Goal: Task Accomplishment & Management: Use online tool/utility

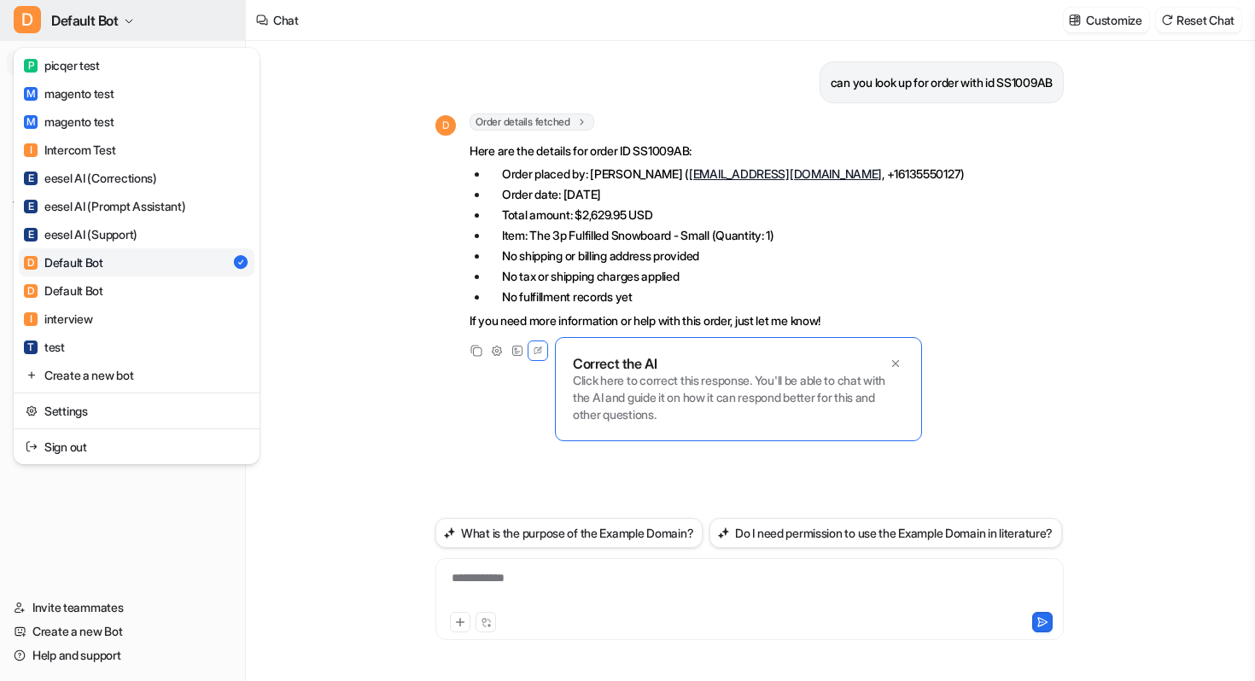
click at [125, 33] on button "D Default Bot" at bounding box center [122, 20] width 245 height 41
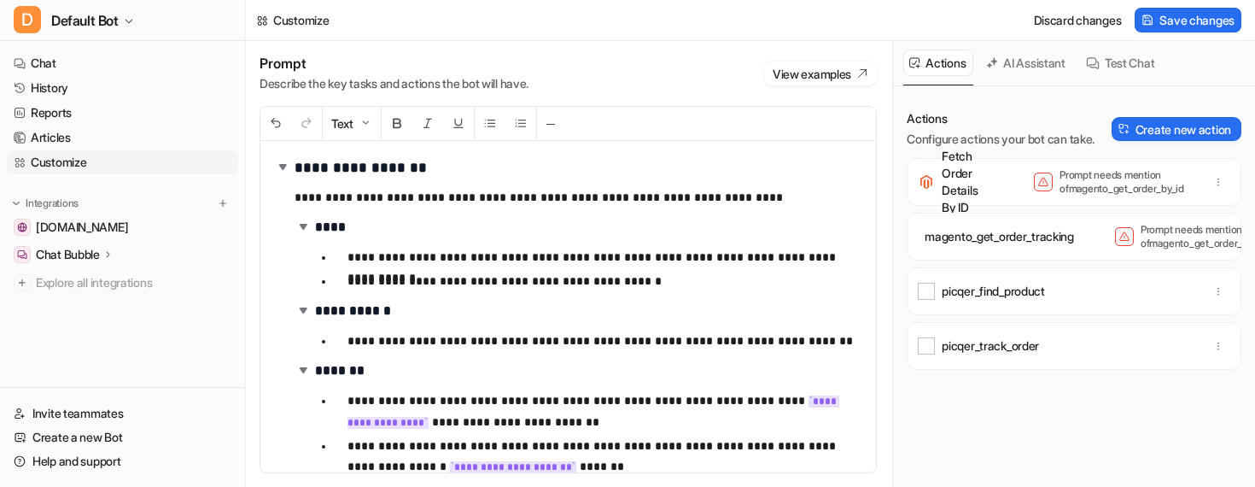
scroll to position [10, 0]
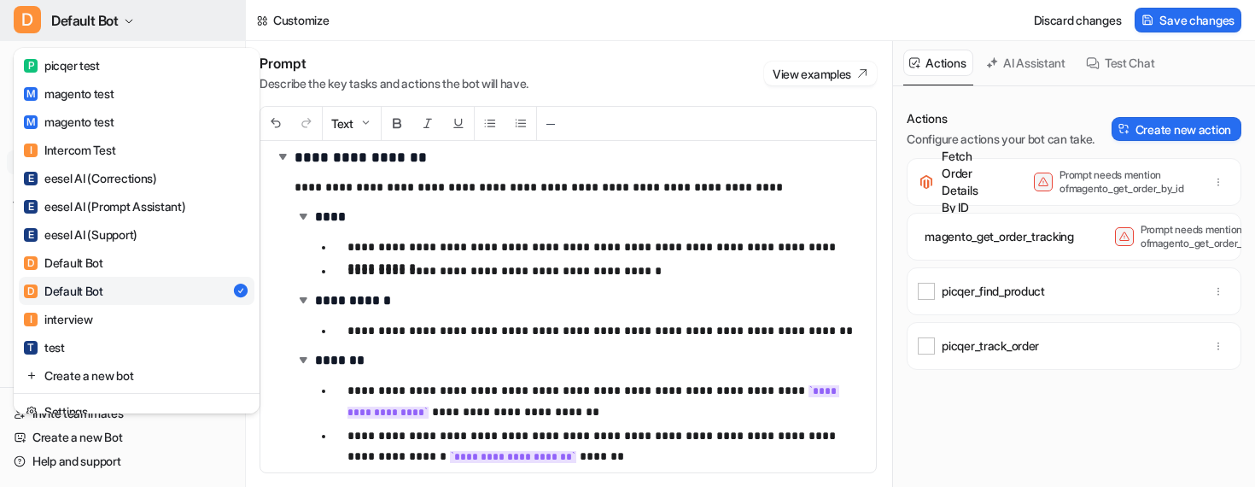
click at [133, 22] on icon "button" at bounding box center [129, 21] width 10 height 10
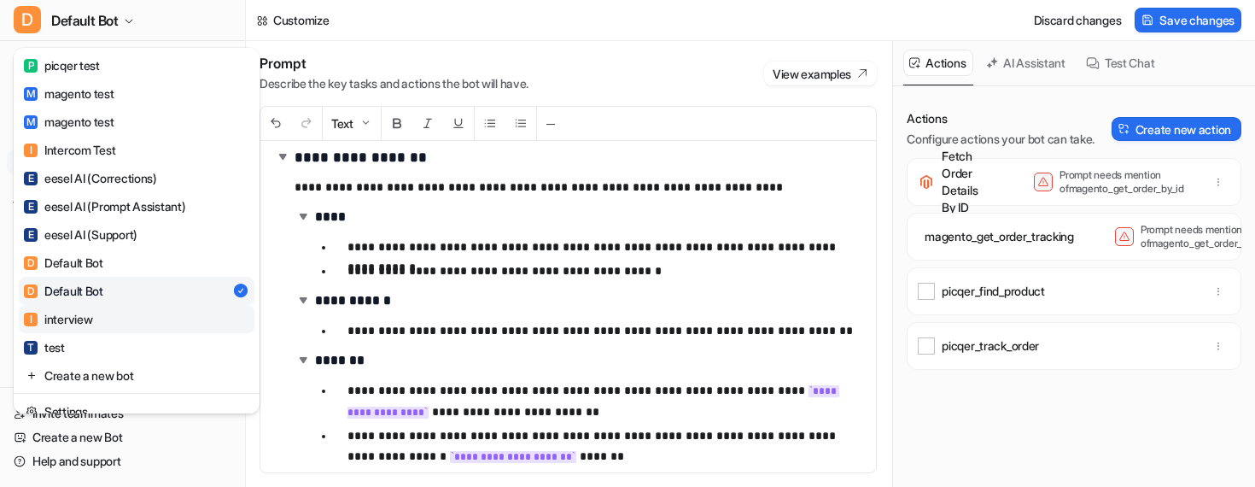
click at [101, 323] on link "I interview" at bounding box center [137, 319] width 236 height 28
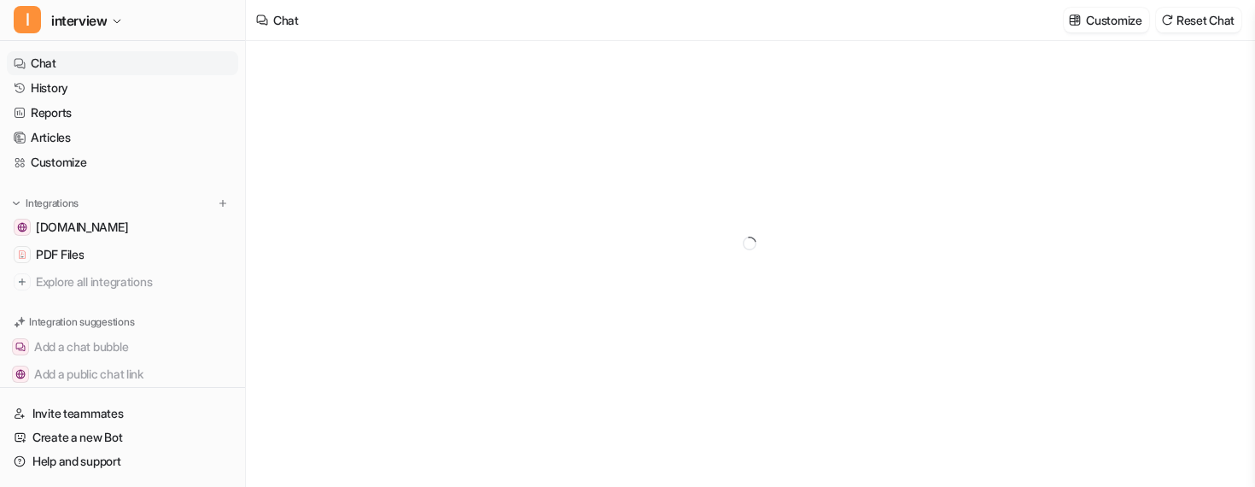
type textarea "**********"
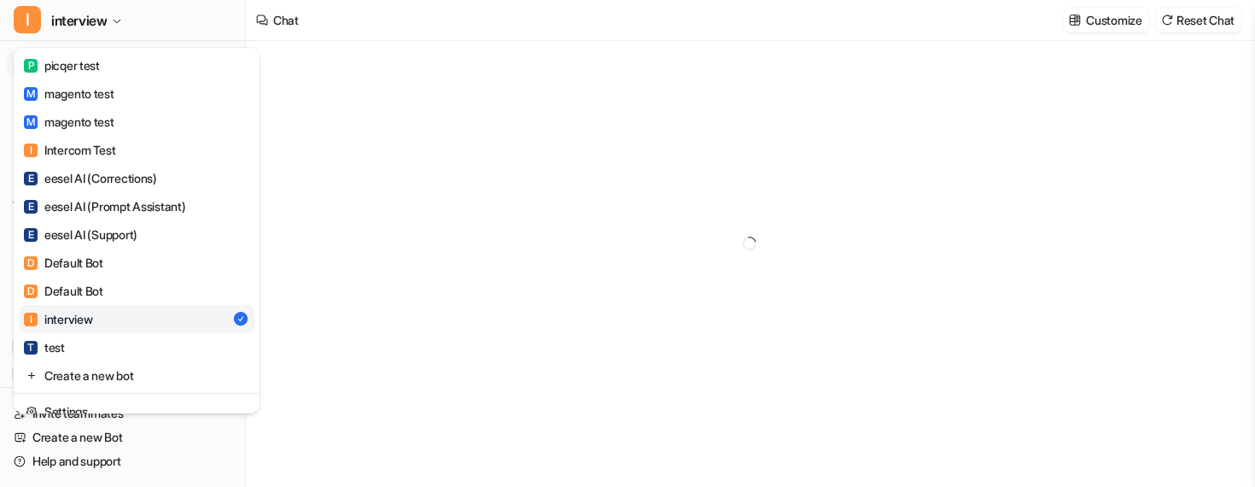
click at [106, 22] on span "interview" at bounding box center [78, 21] width 55 height 24
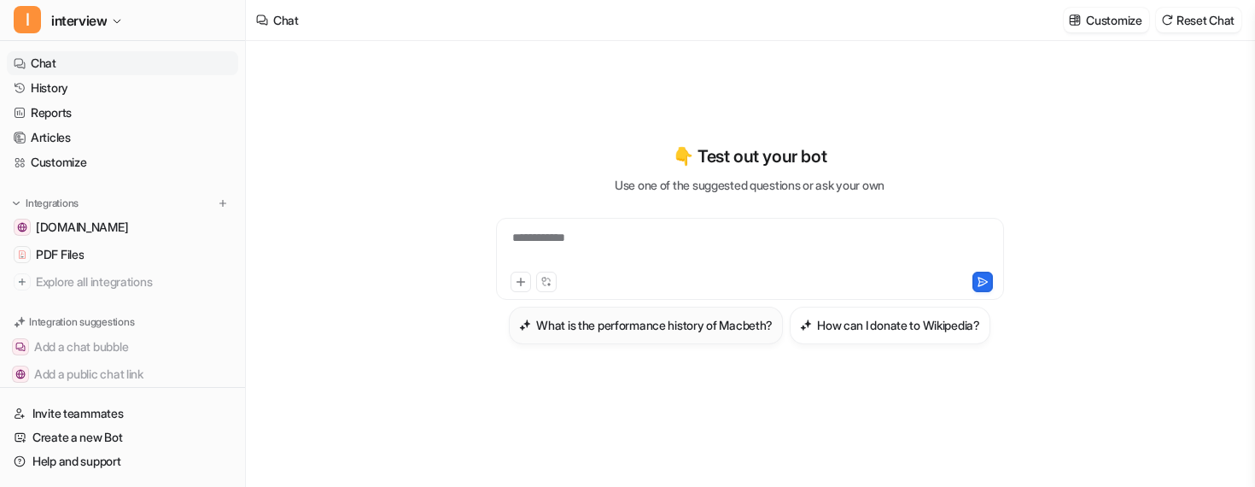
click at [564, 319] on h3 "What is the performance history of Macbeth?" at bounding box center [654, 325] width 236 height 18
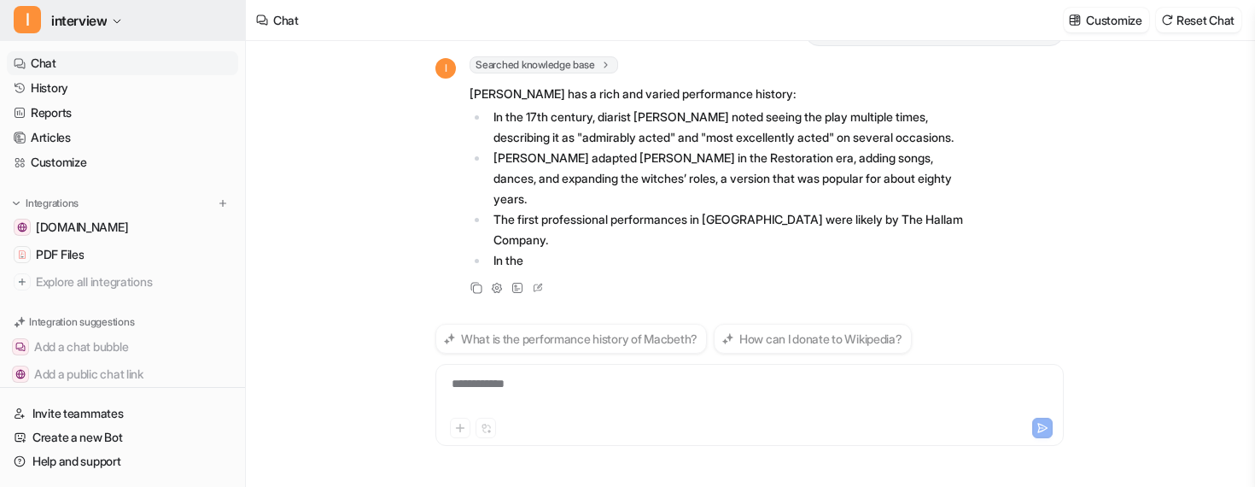
click at [131, 31] on button "I interview" at bounding box center [122, 20] width 245 height 41
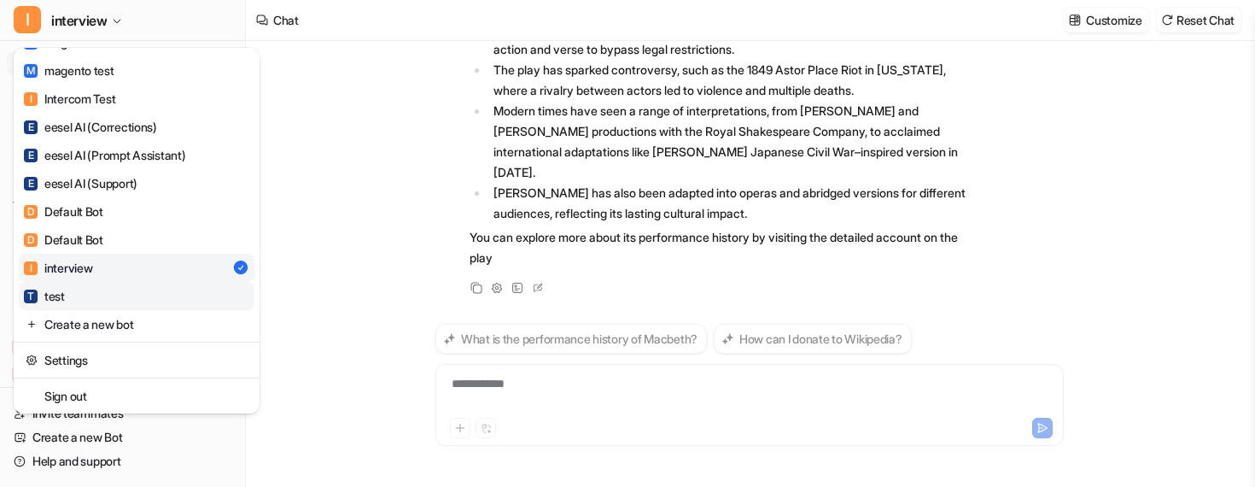
scroll to position [329, 0]
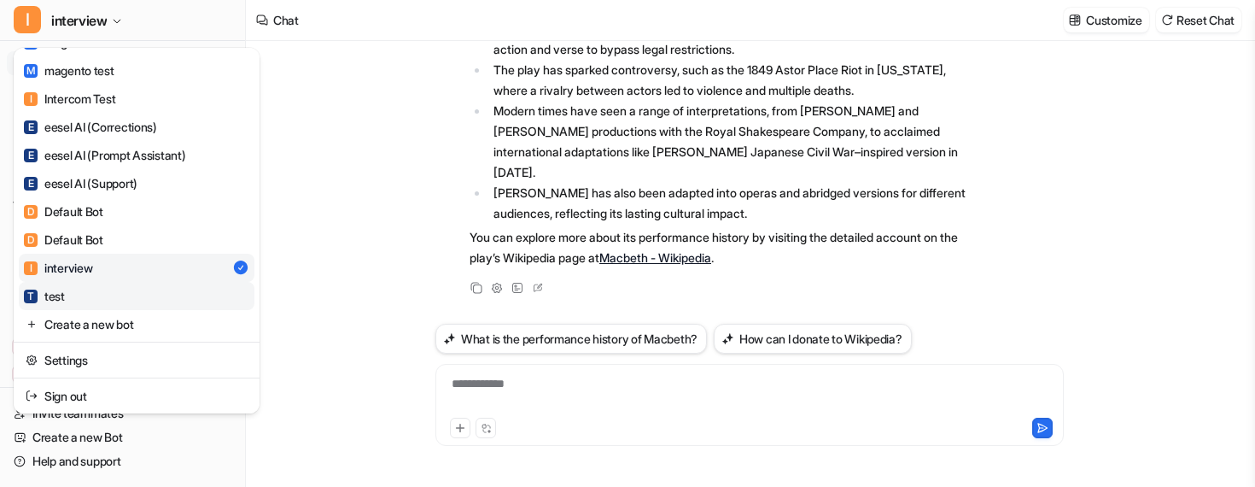
click at [131, 300] on link "T test" at bounding box center [137, 296] width 236 height 28
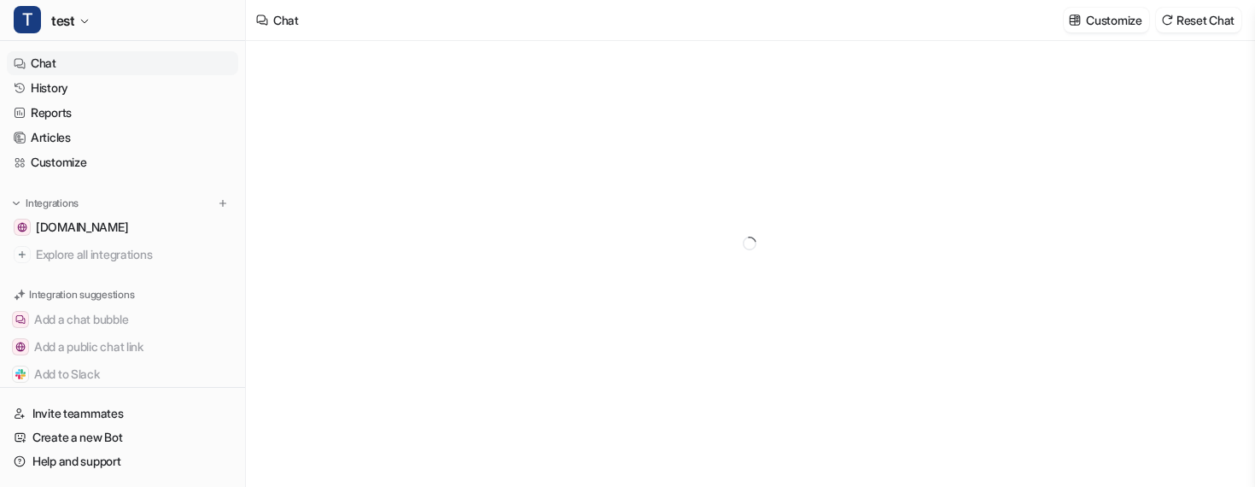
type textarea "**********"
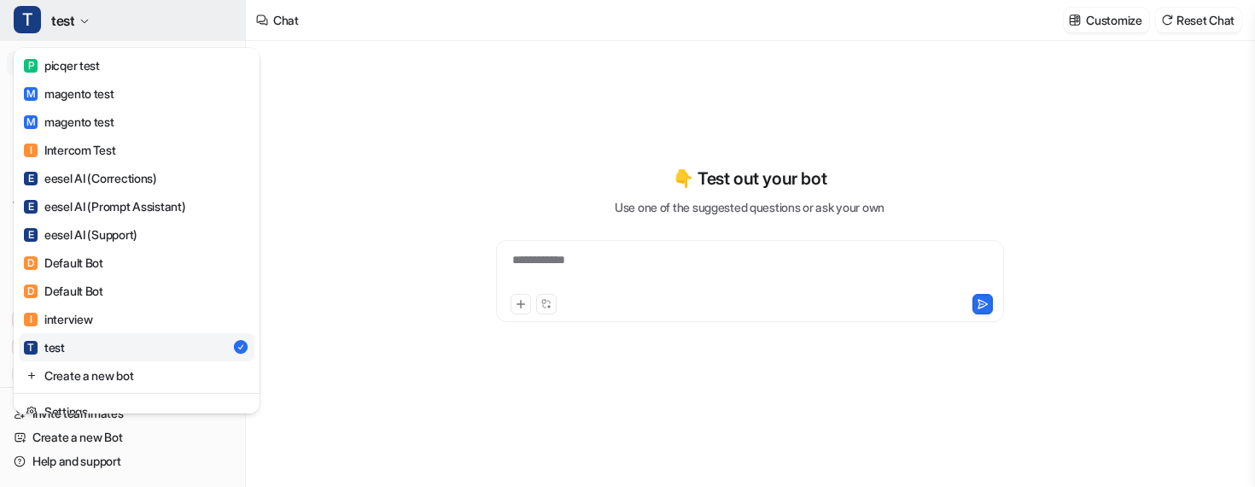
click at [103, 22] on button "T test" at bounding box center [122, 20] width 245 height 41
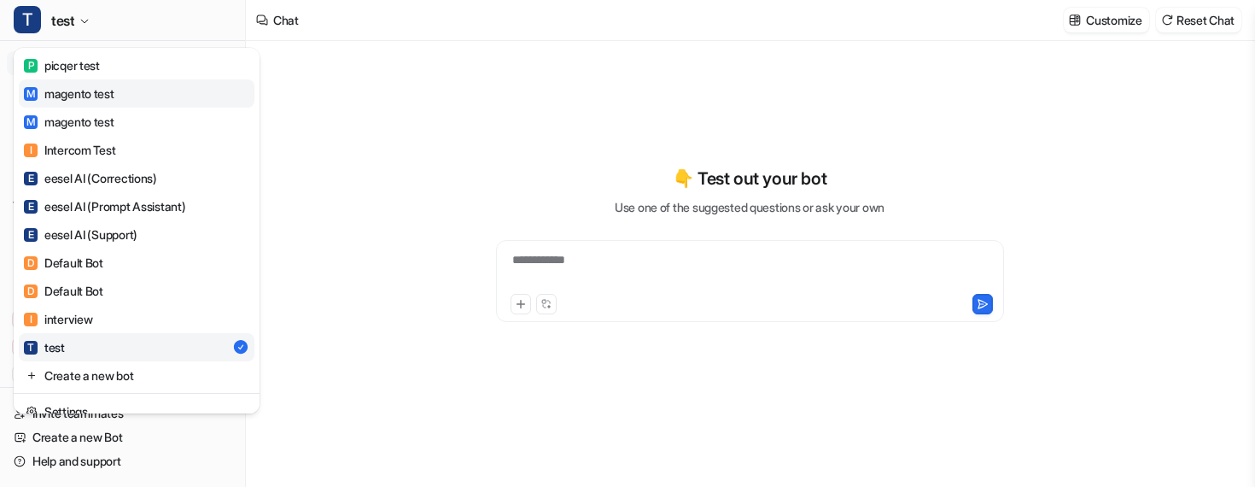
click at [93, 99] on div "M magento test" at bounding box center [69, 94] width 90 height 18
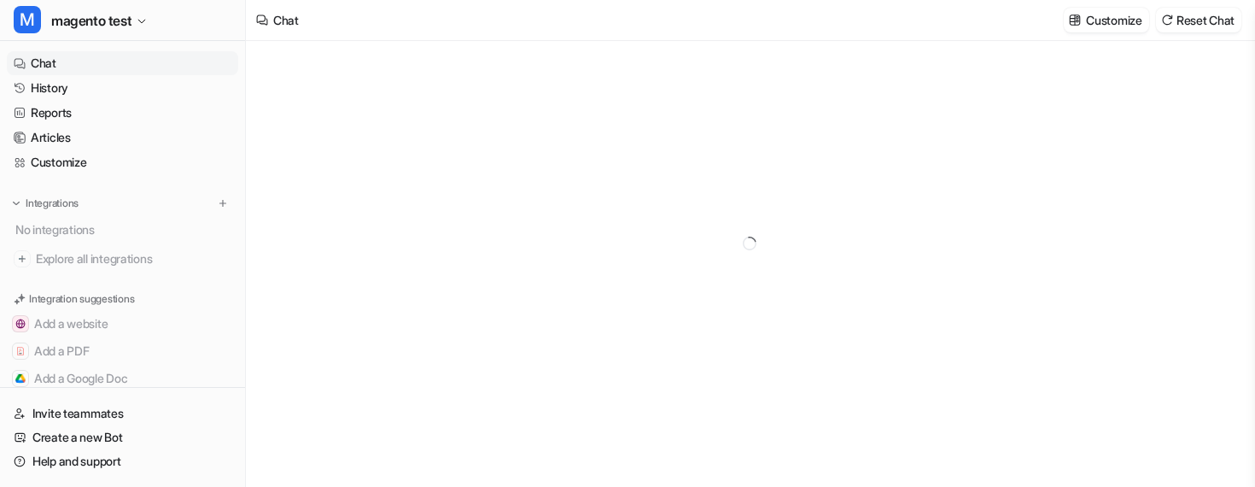
type textarea "**********"
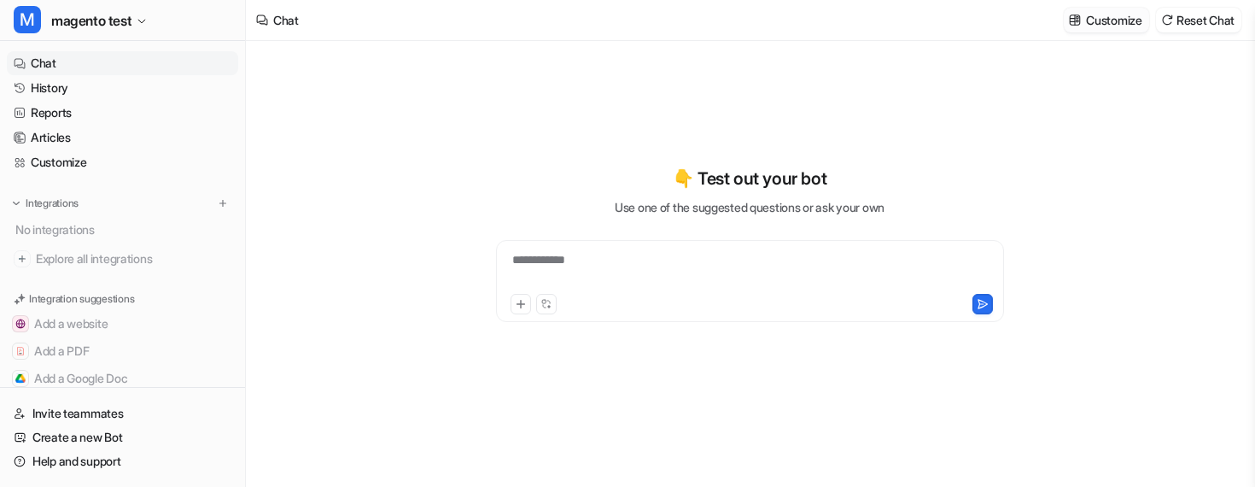
click at [1129, 21] on p "Customize" at bounding box center [1113, 20] width 55 height 18
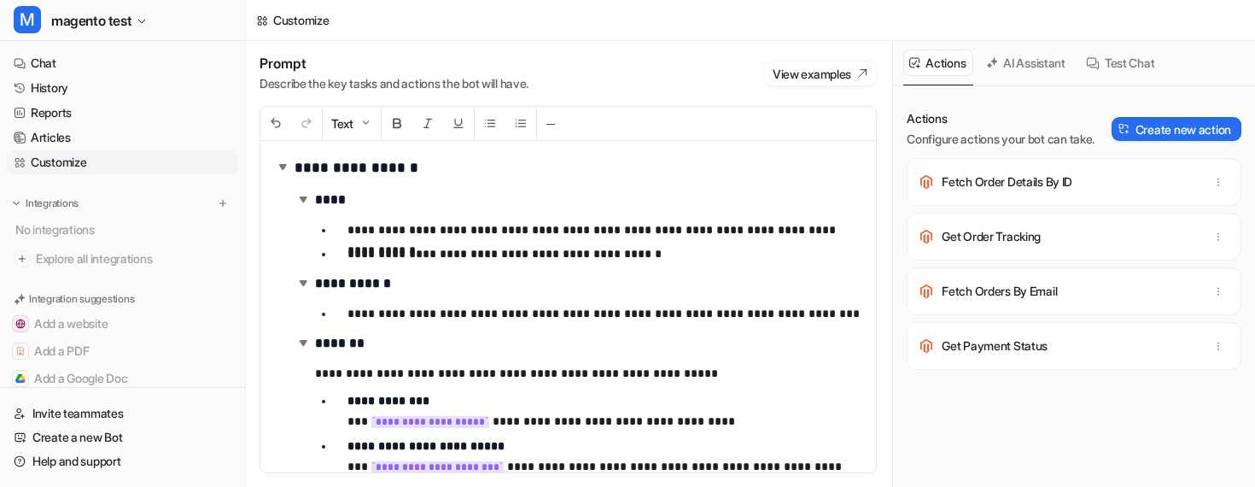
scroll to position [10, 0]
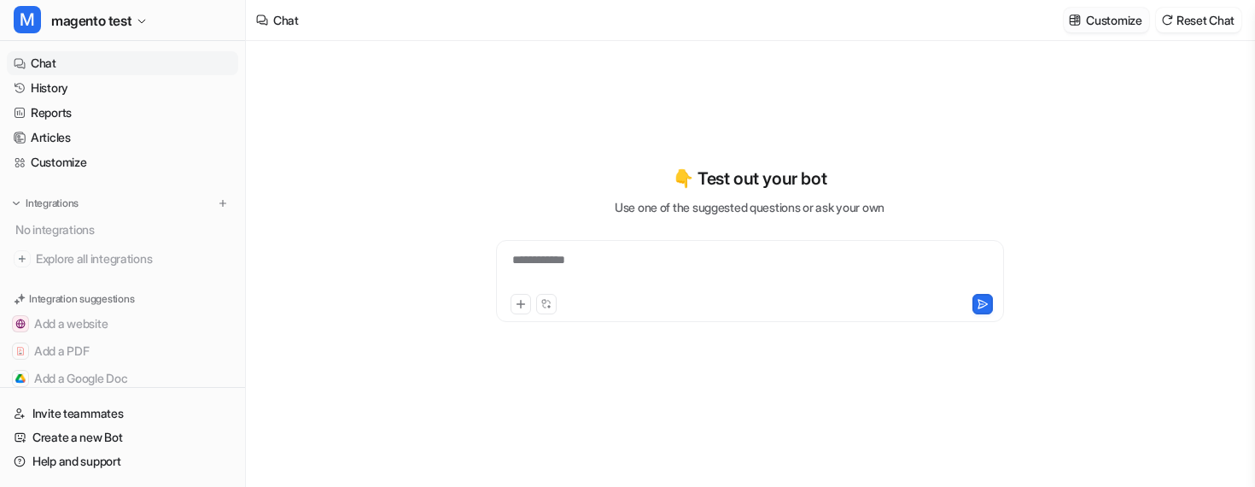
click at [1086, 20] on p "Customize" at bounding box center [1113, 20] width 55 height 18
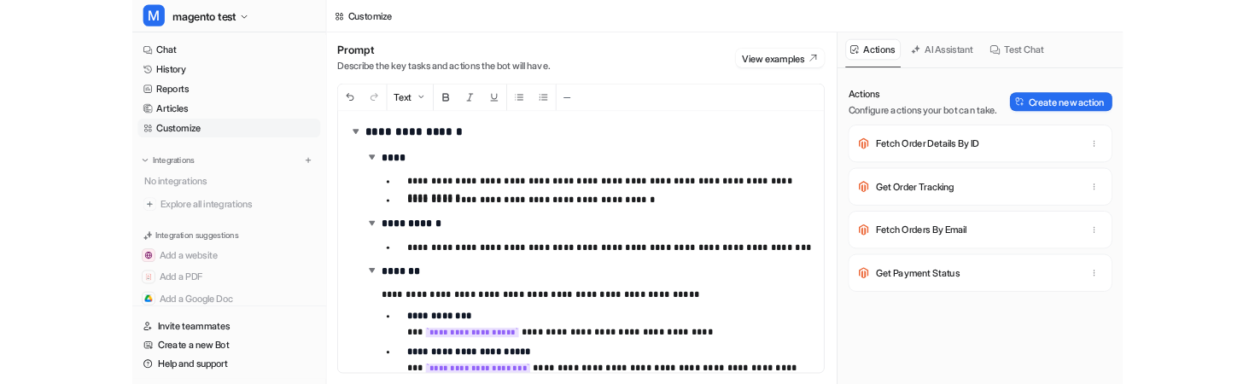
scroll to position [10, 0]
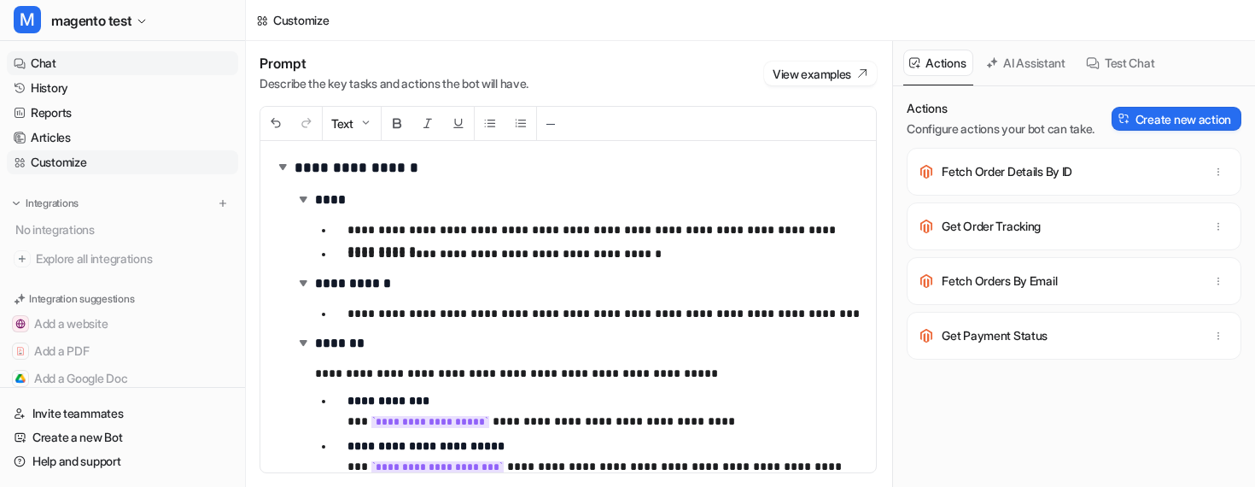
click at [101, 61] on link "Chat" at bounding box center [122, 63] width 231 height 24
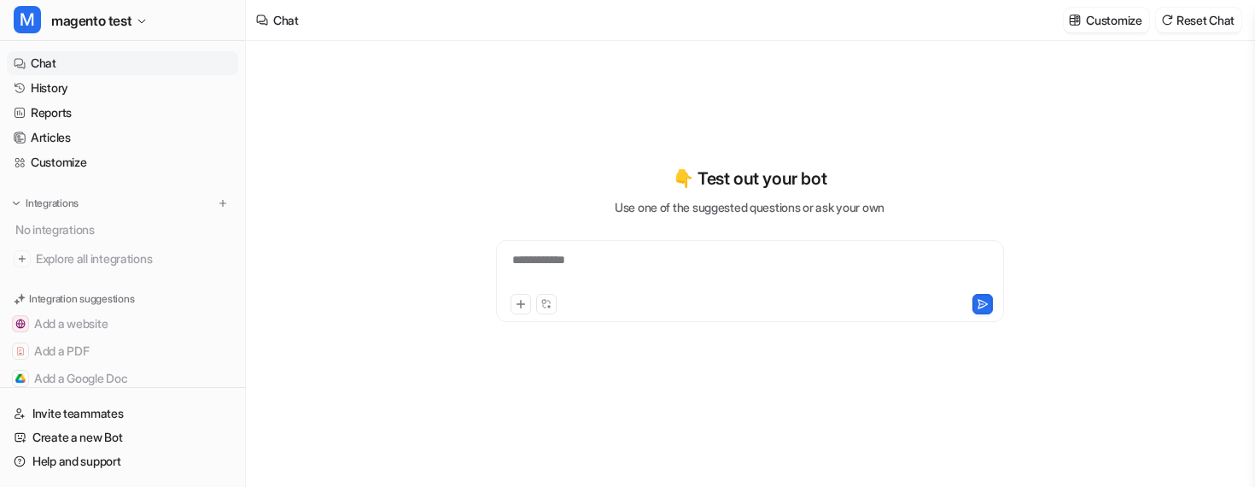
click at [677, 255] on div "**********" at bounding box center [749, 270] width 499 height 39
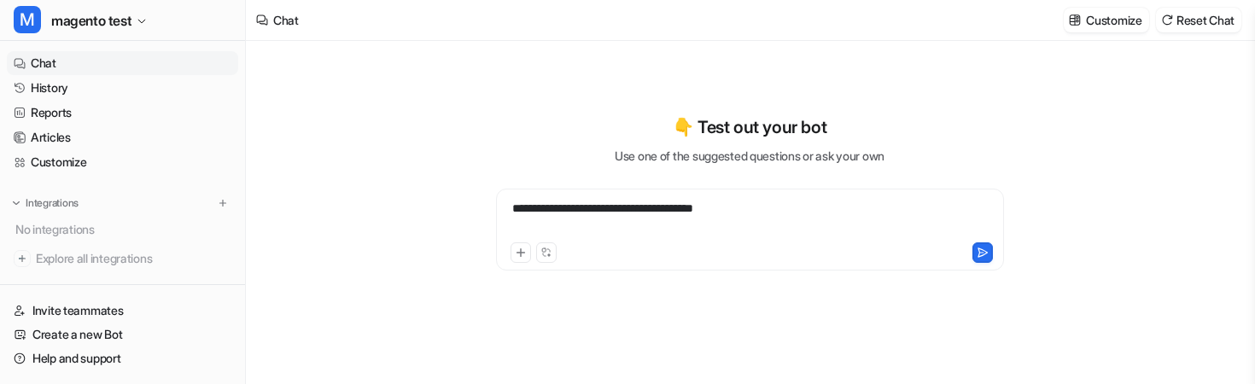
click at [761, 212] on div "**********" at bounding box center [749, 219] width 499 height 39
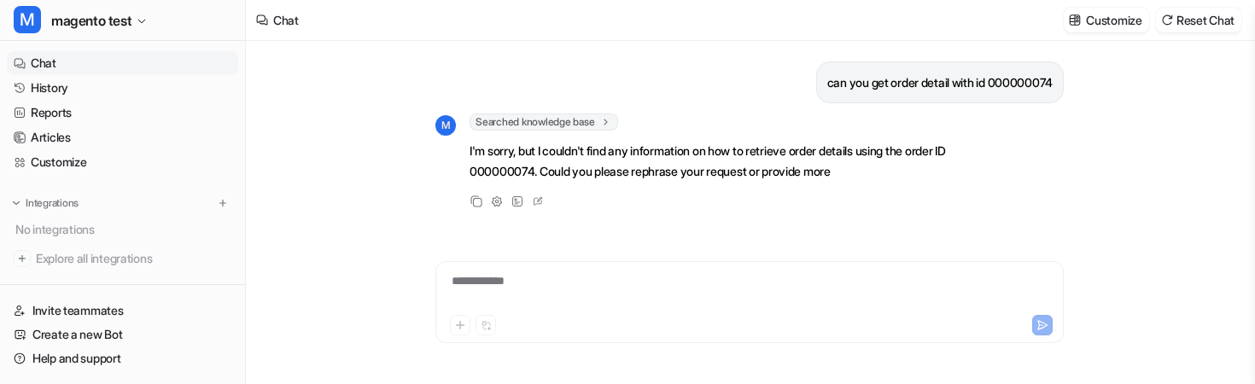
scroll to position [16, 0]
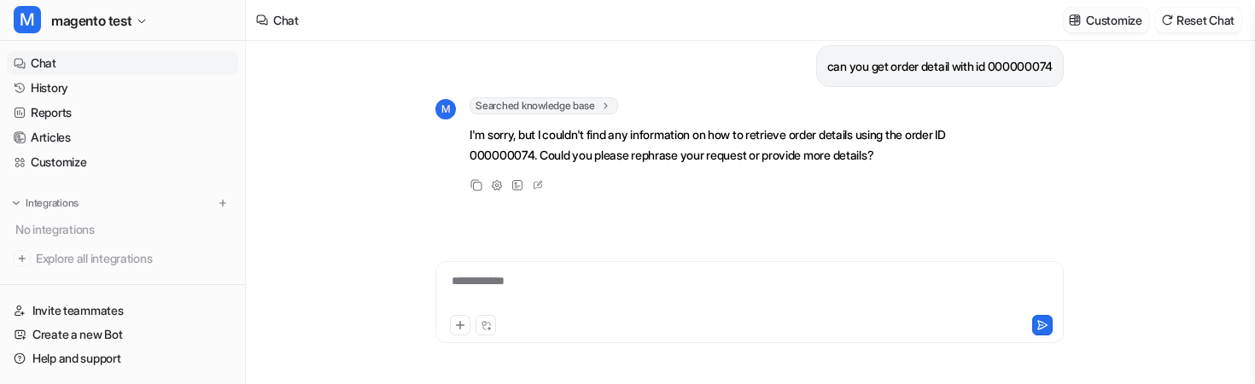
click at [1119, 24] on p "Customize" at bounding box center [1113, 20] width 55 height 18
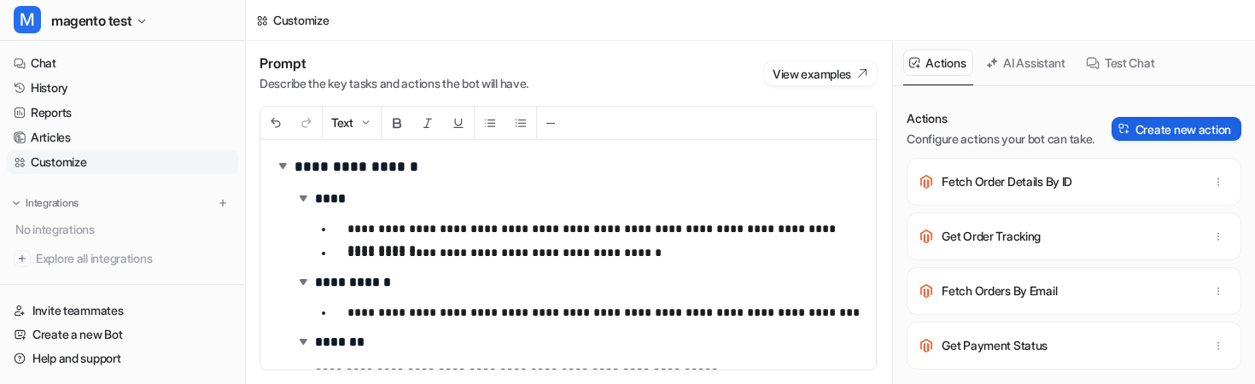
click at [1140, 121] on button "Create new action" at bounding box center [1176, 129] width 130 height 24
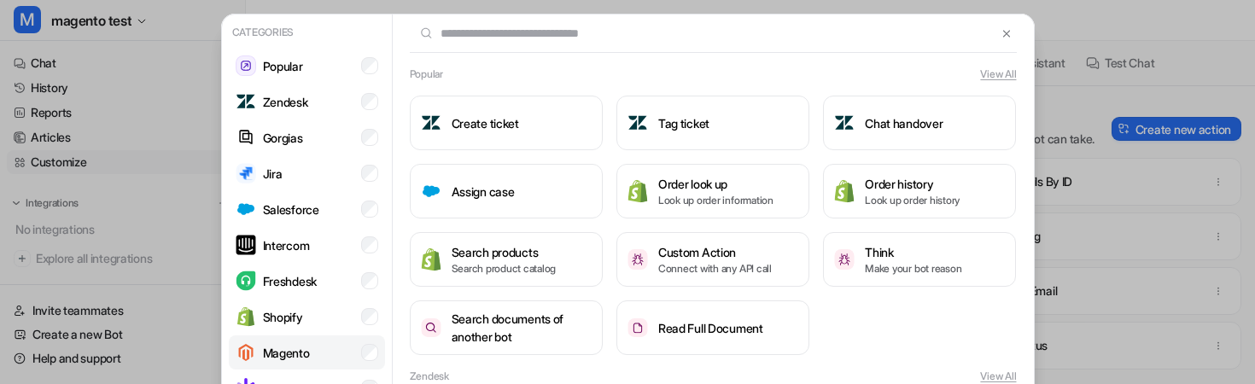
click at [327, 350] on li "Magento" at bounding box center [307, 352] width 156 height 34
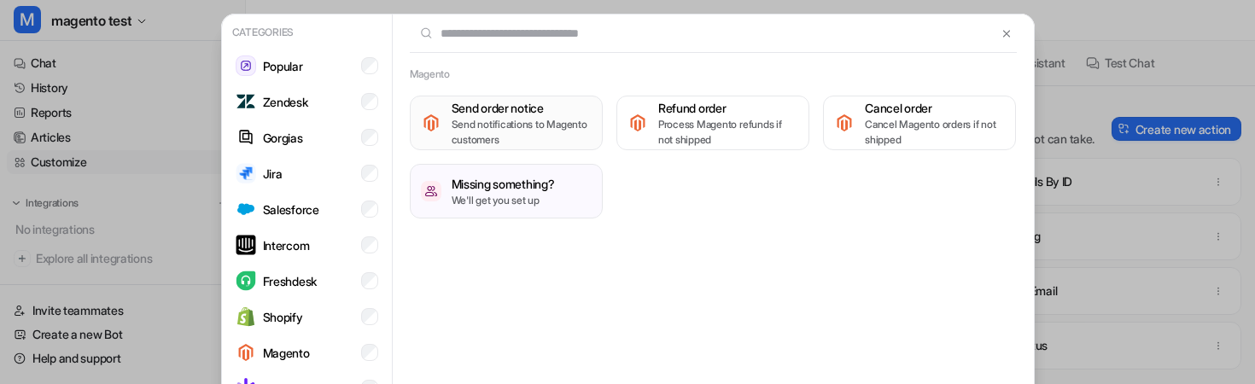
click at [570, 129] on p "Send notifications to Magento customers" at bounding box center [522, 132] width 140 height 31
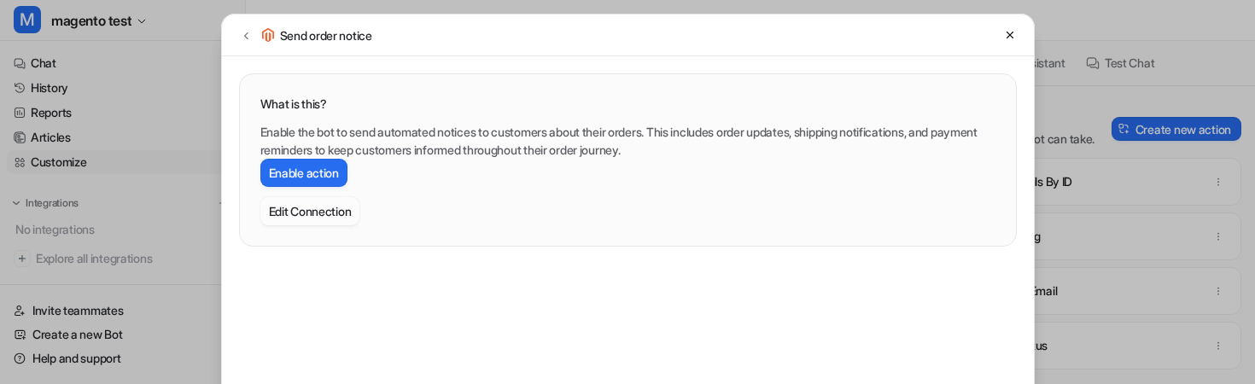
click at [342, 217] on button "Edit Connection" at bounding box center [310, 211] width 100 height 28
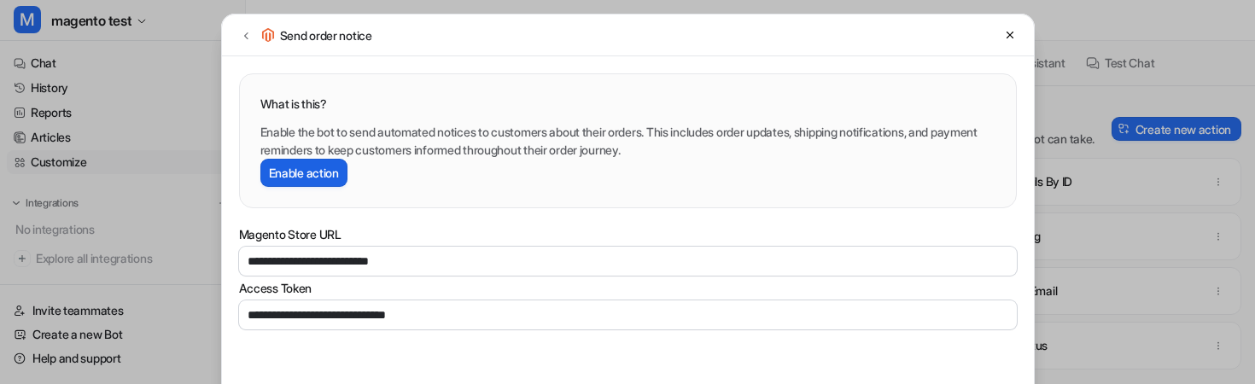
click at [328, 175] on button "Enable action" at bounding box center [303, 173] width 87 height 28
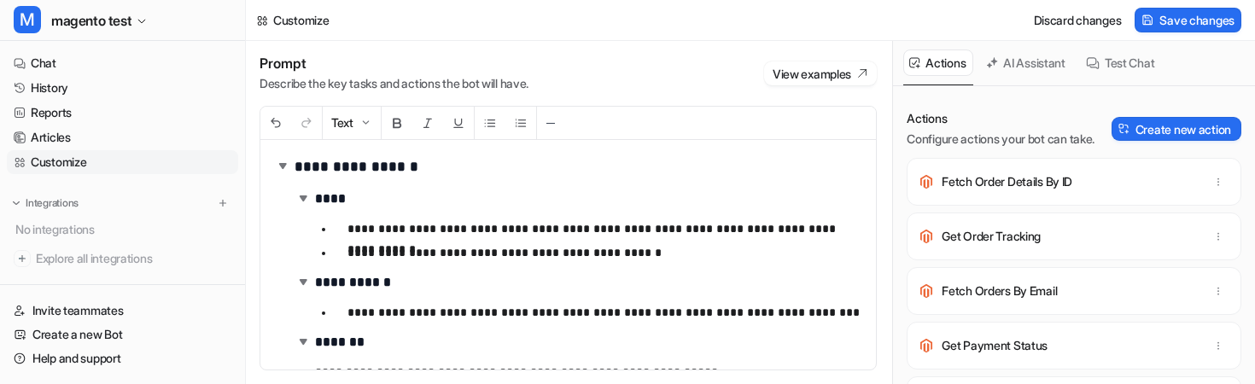
scroll to position [54, 0]
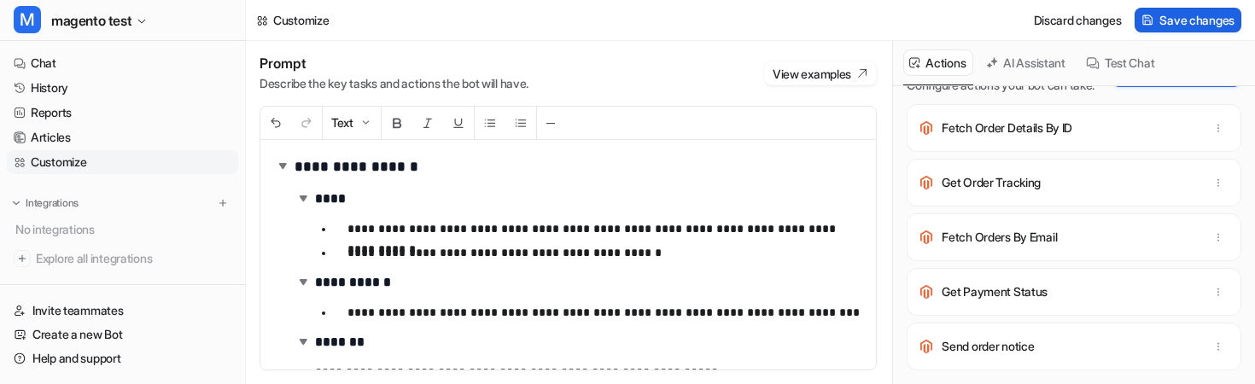
click at [1182, 25] on span "Save changes" at bounding box center [1196, 20] width 75 height 18
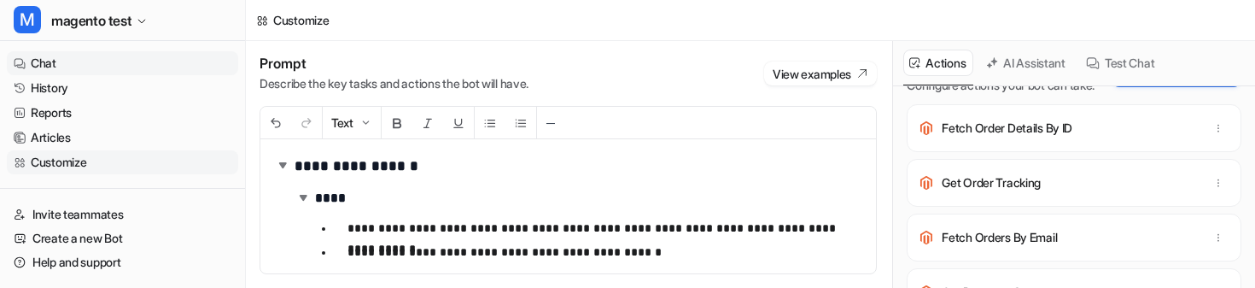
click at [62, 57] on link "Chat" at bounding box center [122, 63] width 231 height 24
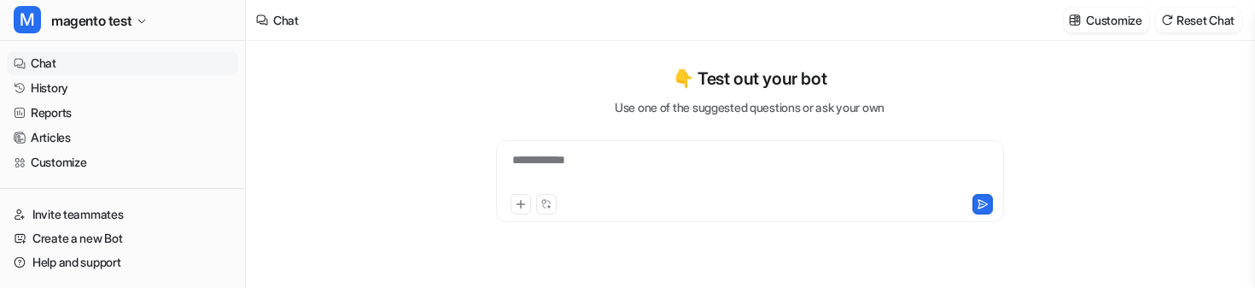
click at [592, 161] on div "**********" at bounding box center [749, 170] width 499 height 39
click at [829, 158] on div "**********" at bounding box center [749, 170] width 499 height 39
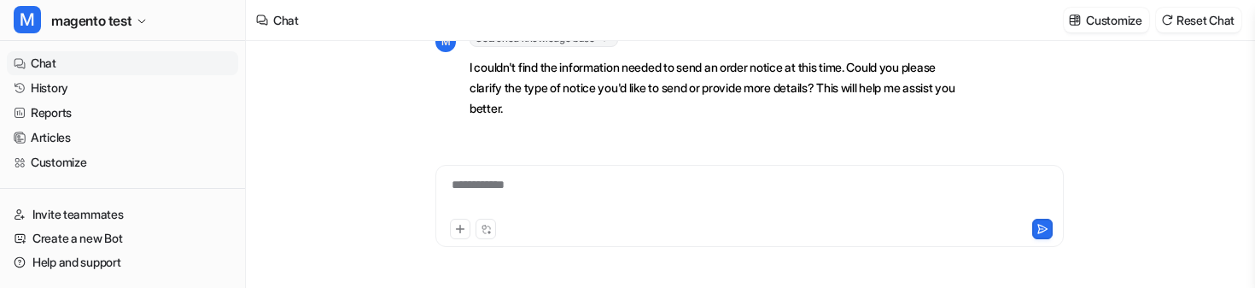
scroll to position [73, 0]
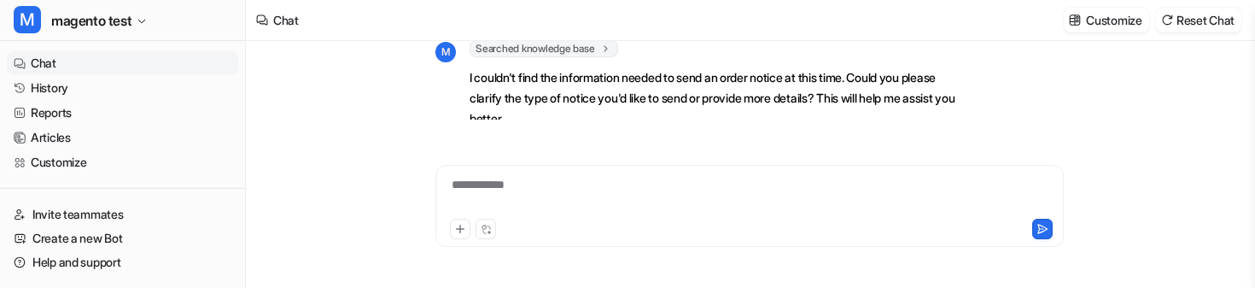
click at [592, 189] on div "**********" at bounding box center [750, 195] width 620 height 39
click at [778, 190] on div "**********" at bounding box center [750, 195] width 620 height 39
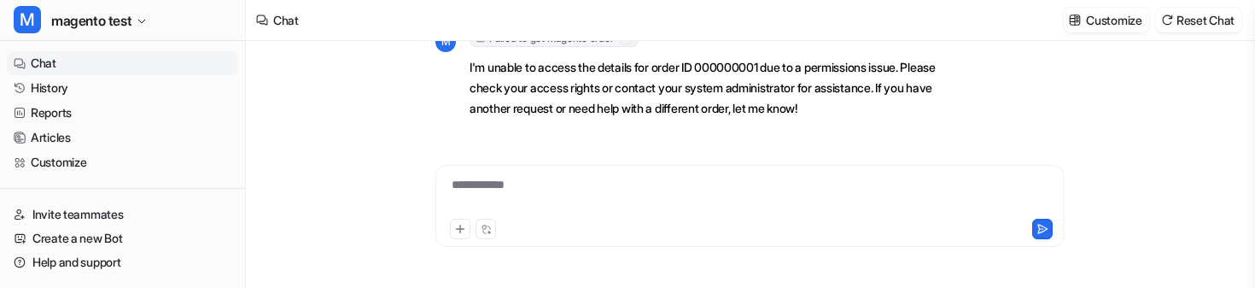
scroll to position [250, 0]
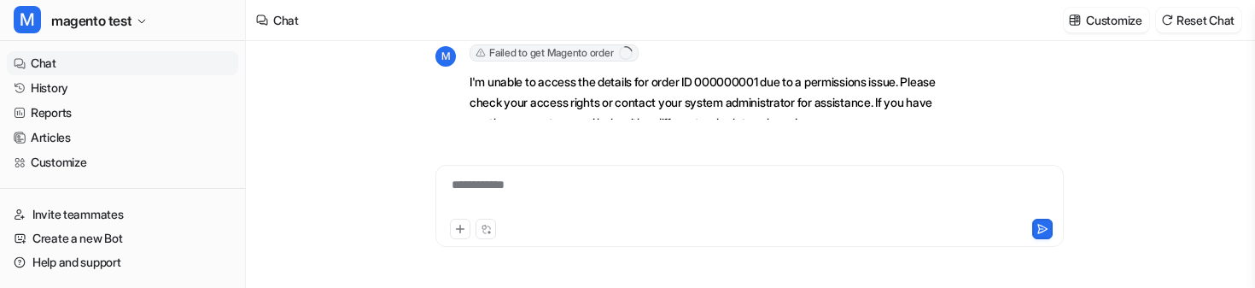
click at [593, 51] on span "Failed to get Magento order" at bounding box center [553, 52] width 169 height 17
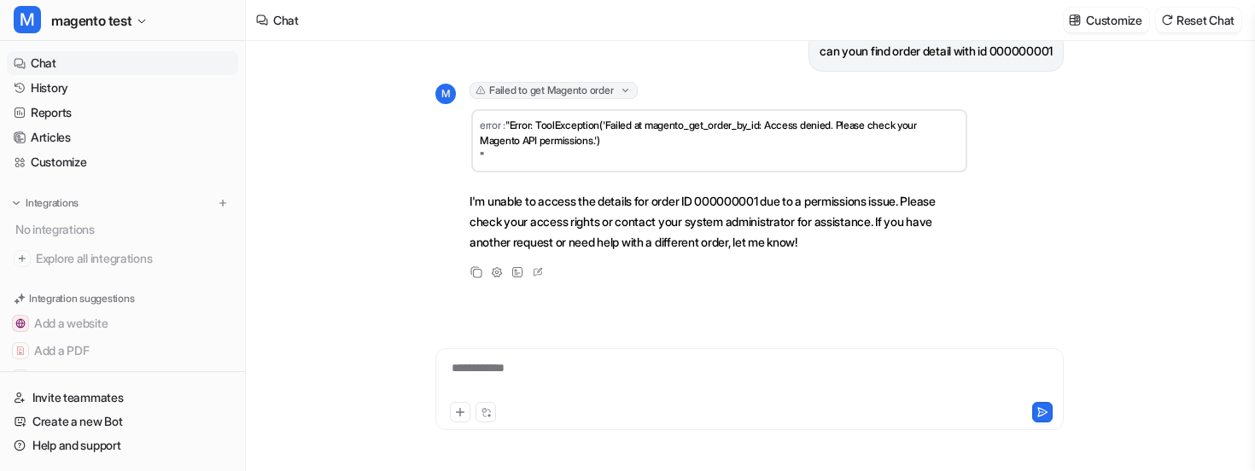
scroll to position [213, 0]
click at [163, 53] on link "Chat" at bounding box center [122, 63] width 231 height 24
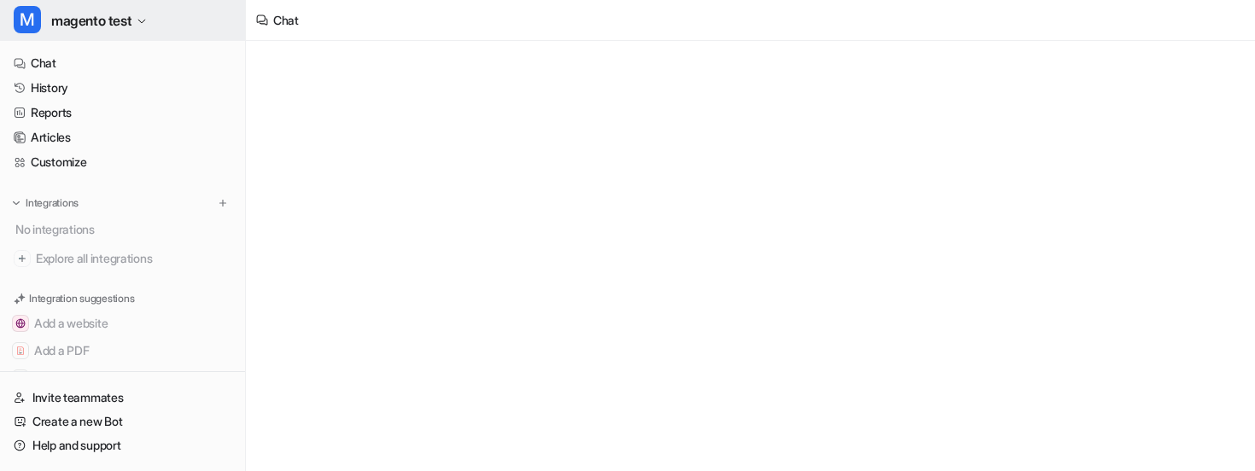
click at [136, 33] on button "M magento test" at bounding box center [122, 20] width 245 height 41
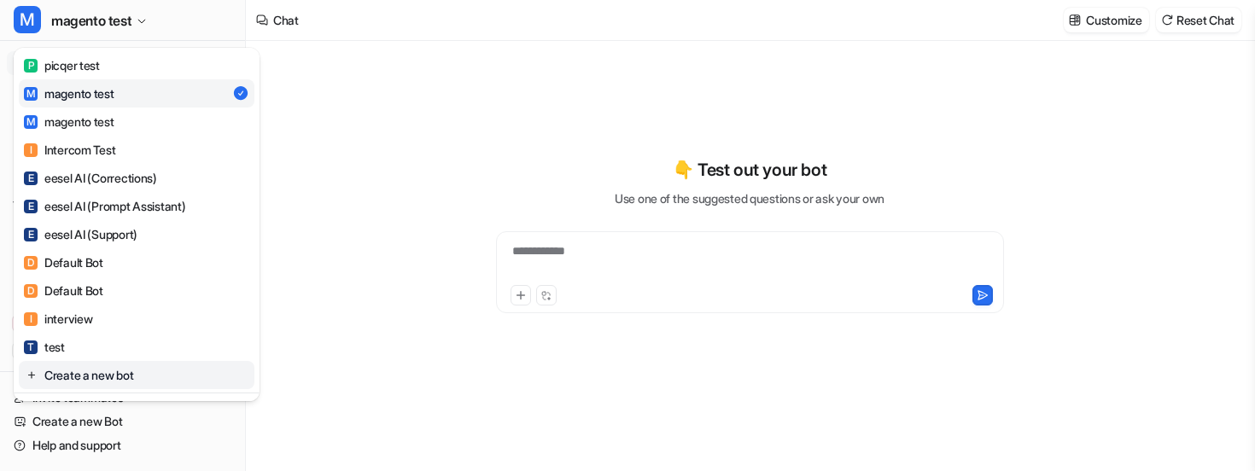
click at [114, 381] on link "Create a new bot" at bounding box center [137, 375] width 236 height 28
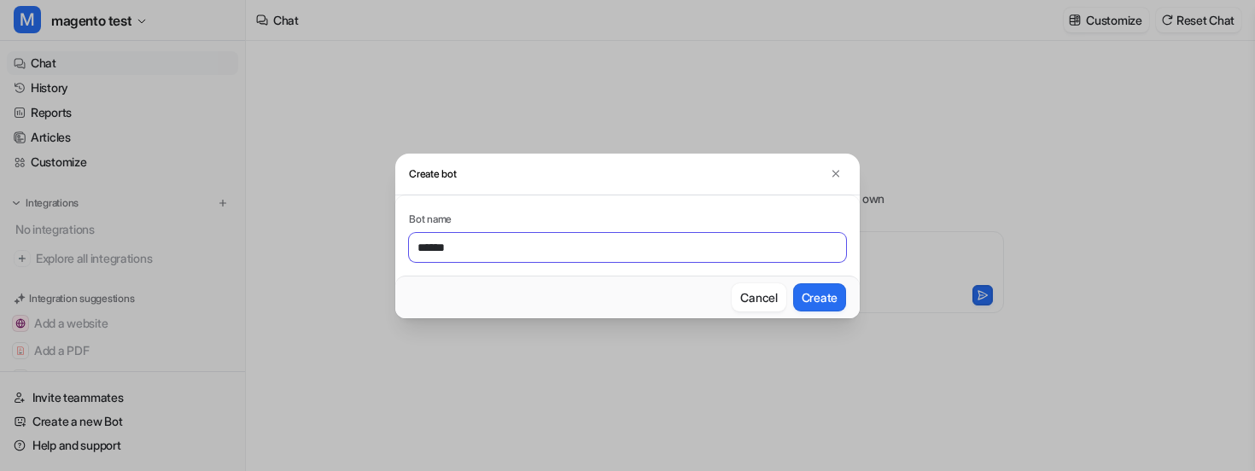
type input "******"
click at [793, 283] on button "Create" at bounding box center [819, 297] width 53 height 28
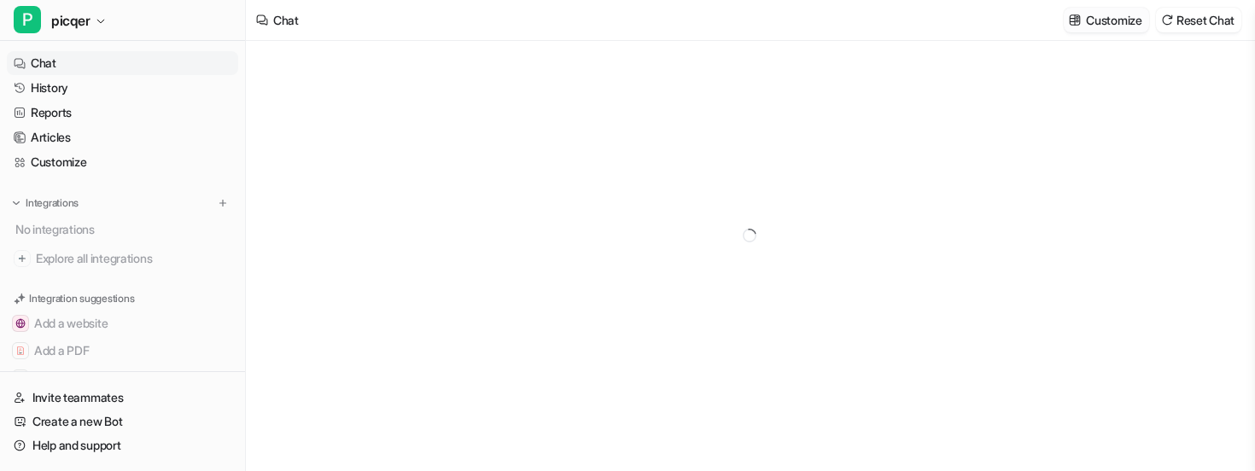
click at [1120, 15] on p "Customize" at bounding box center [1113, 20] width 55 height 18
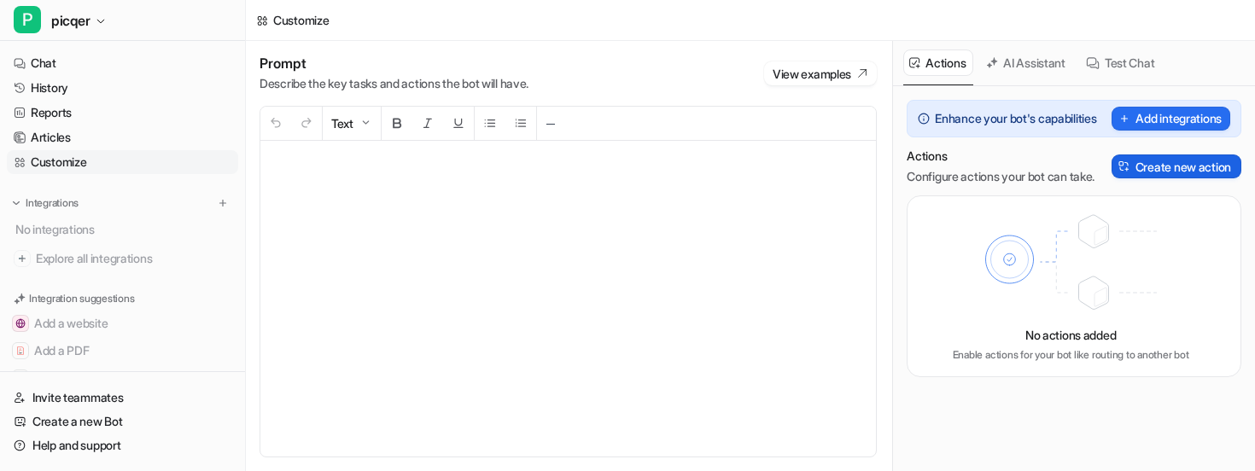
click at [1135, 170] on button "Create new action" at bounding box center [1176, 166] width 130 height 24
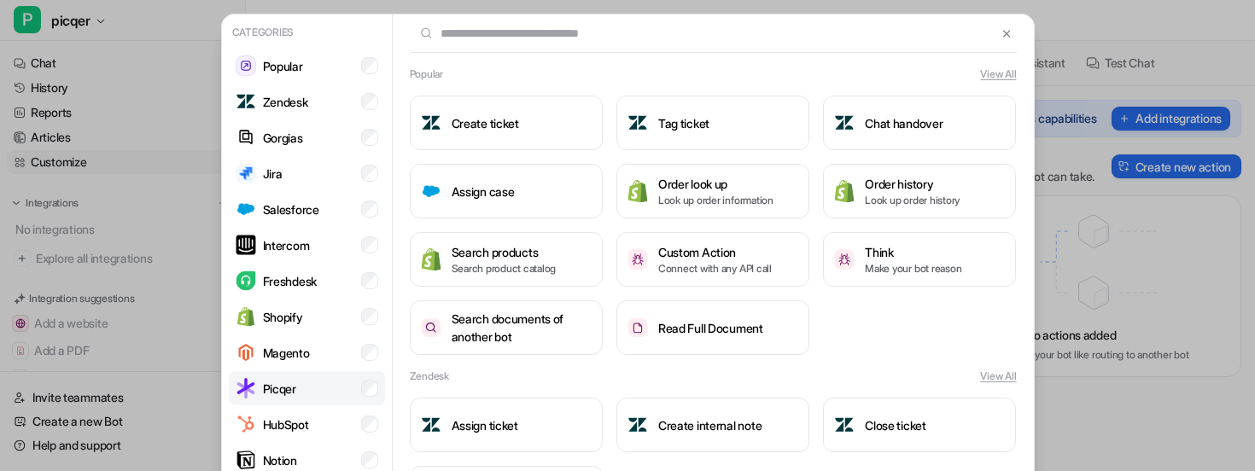
click at [253, 400] on li "Picqer" at bounding box center [307, 388] width 156 height 34
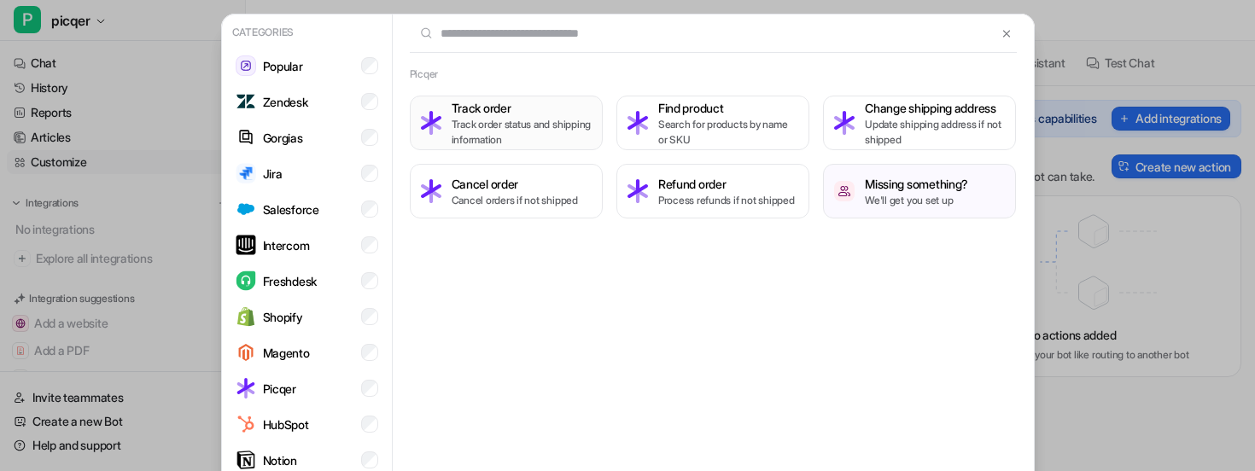
click at [527, 148] on button "Track order Track order status and shipping information" at bounding box center [506, 123] width 193 height 55
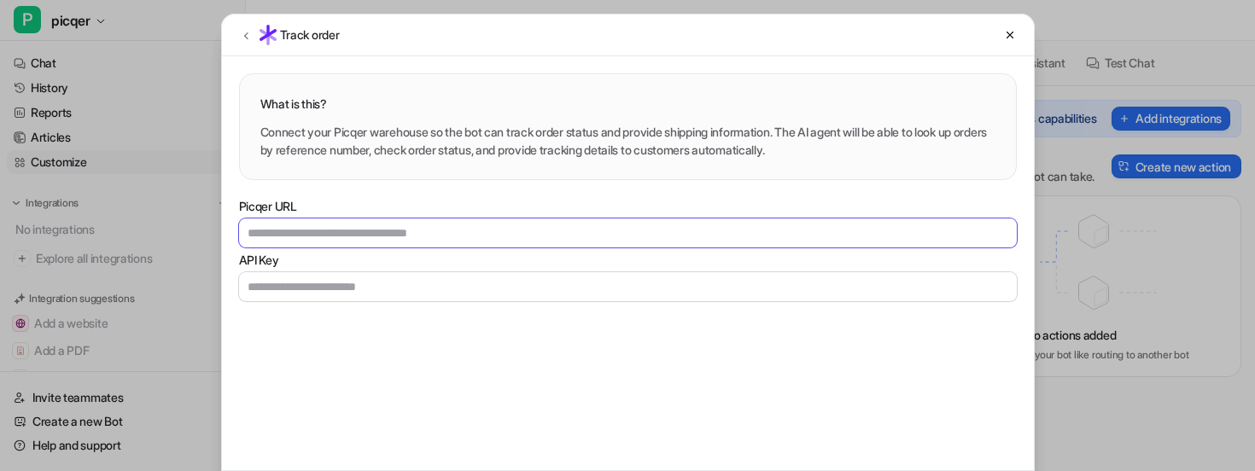
click at [513, 230] on input "Picqer URL" at bounding box center [628, 233] width 778 height 29
type input "**********"
click at [462, 272] on input "API Key" at bounding box center [628, 286] width 778 height 29
type input "**********"
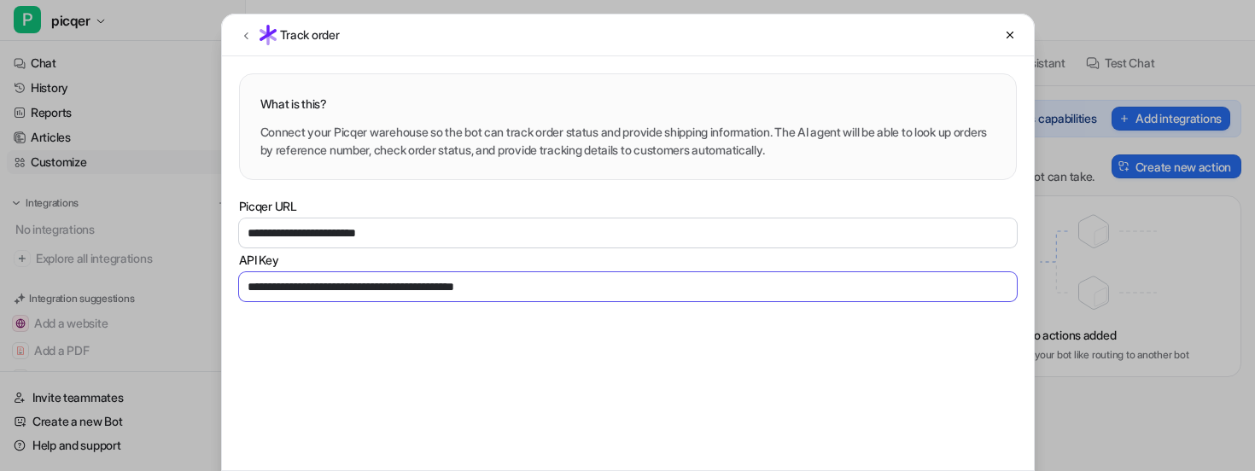
scroll to position [63, 0]
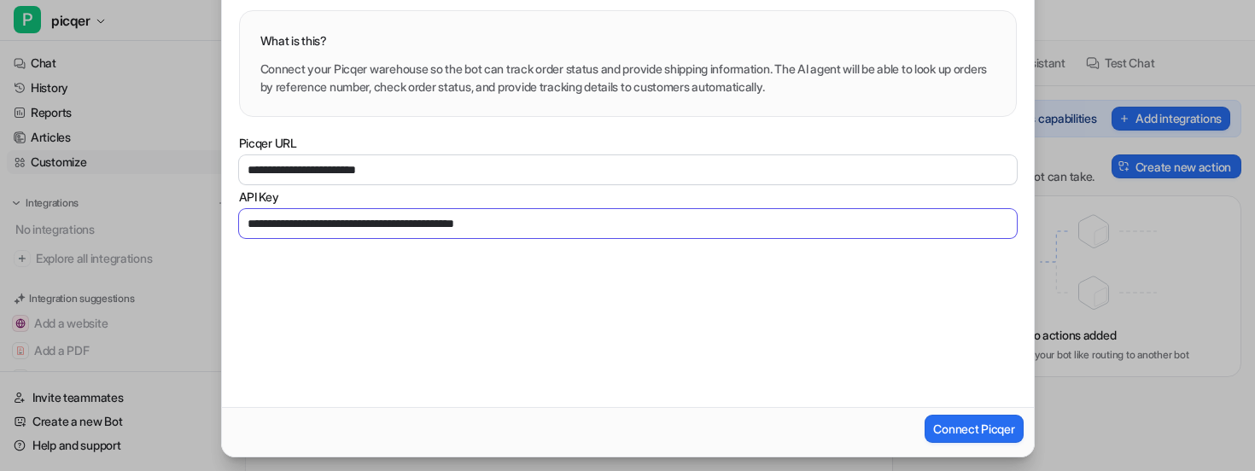
click at [626, 225] on input "**********" at bounding box center [628, 223] width 778 height 29
click at [1013, 437] on button "Connect Picqer" at bounding box center [973, 429] width 98 height 28
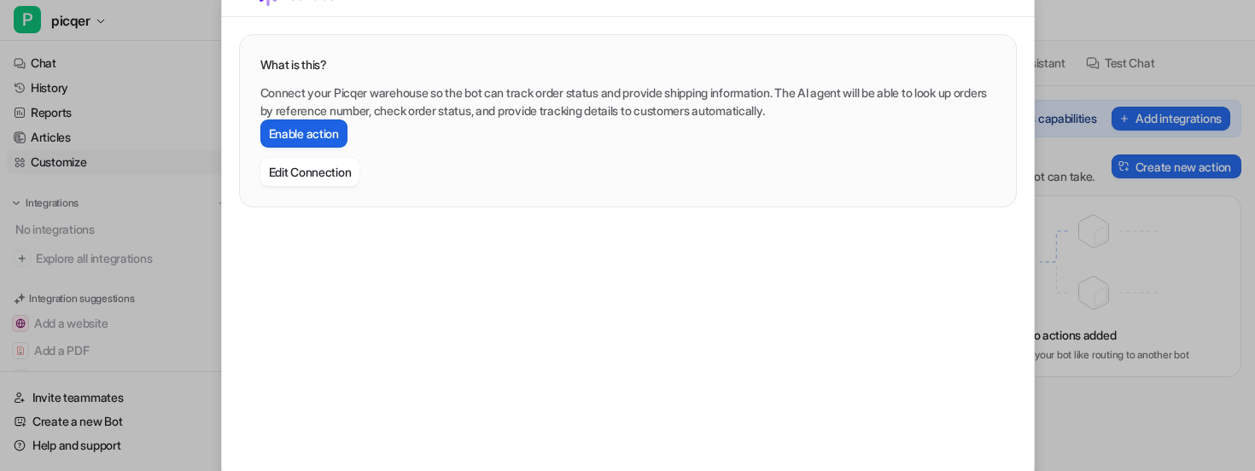
click at [334, 131] on button "Enable action" at bounding box center [303, 134] width 87 height 28
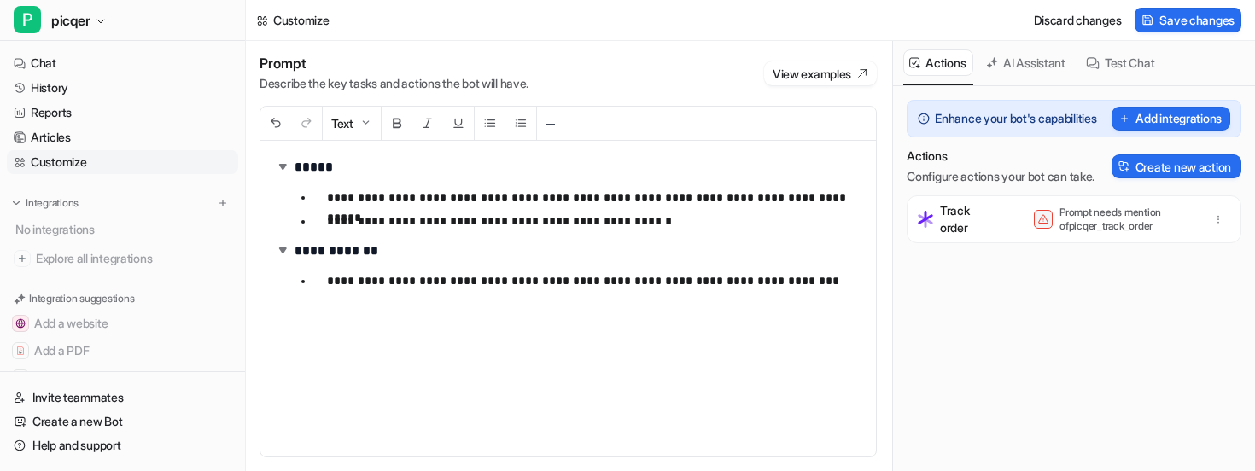
scroll to position [15, 0]
click at [609, 224] on p "**********" at bounding box center [594, 221] width 535 height 20
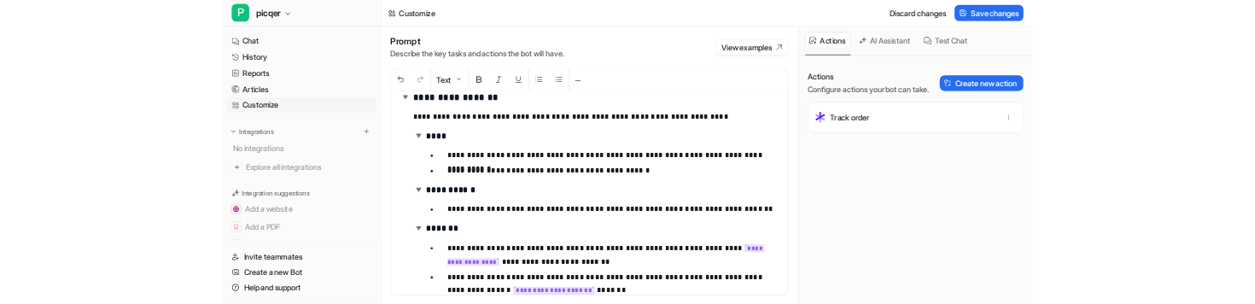
scroll to position [0, 0]
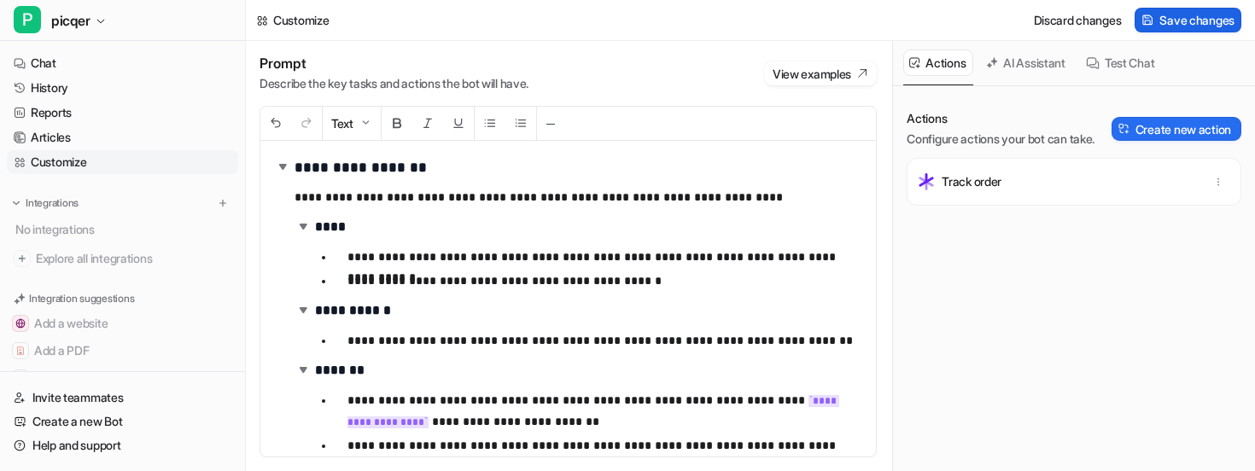
click at [1182, 30] on button "Save changes" at bounding box center [1187, 20] width 107 height 25
click at [120, 55] on link "Chat" at bounding box center [122, 63] width 231 height 24
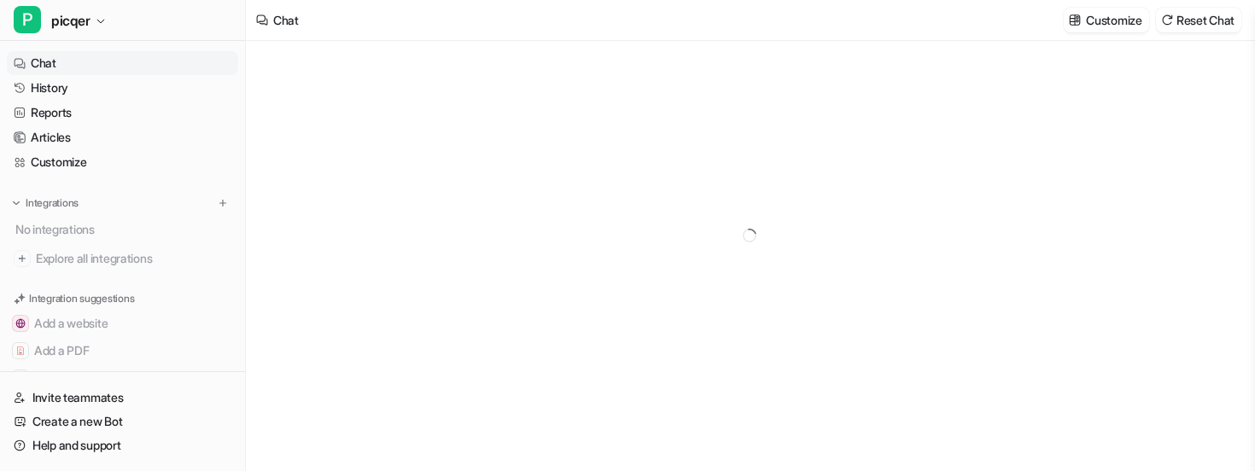
type textarea "**********"
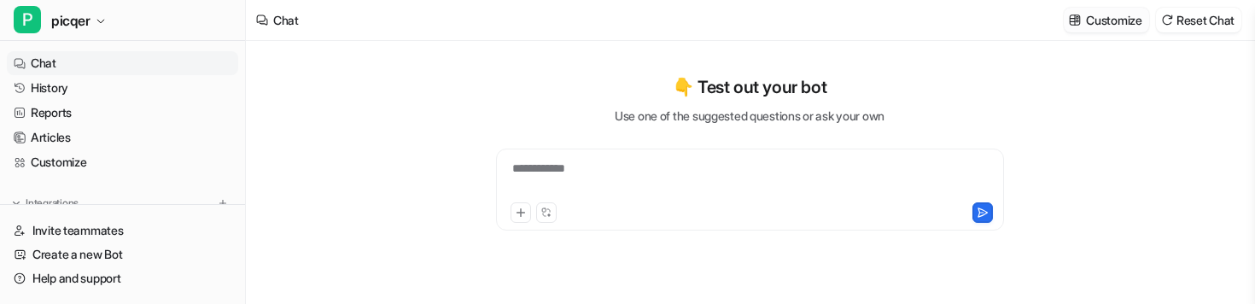
click at [1094, 25] on p "Customize" at bounding box center [1113, 20] width 55 height 18
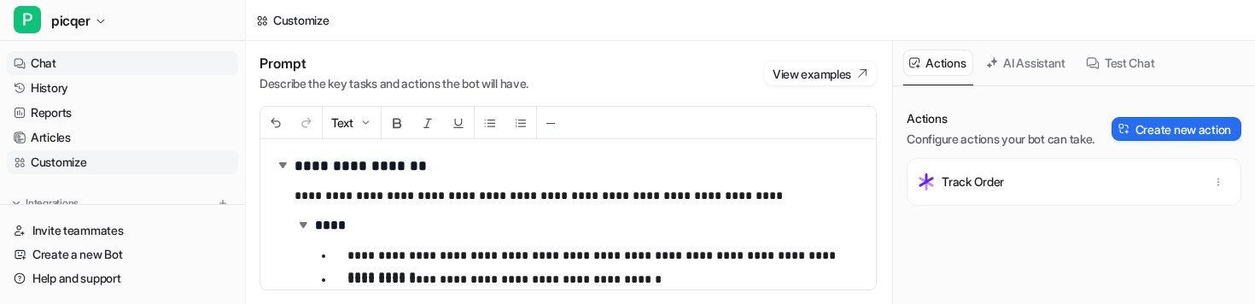
click at [96, 54] on link "Chat" at bounding box center [122, 63] width 231 height 24
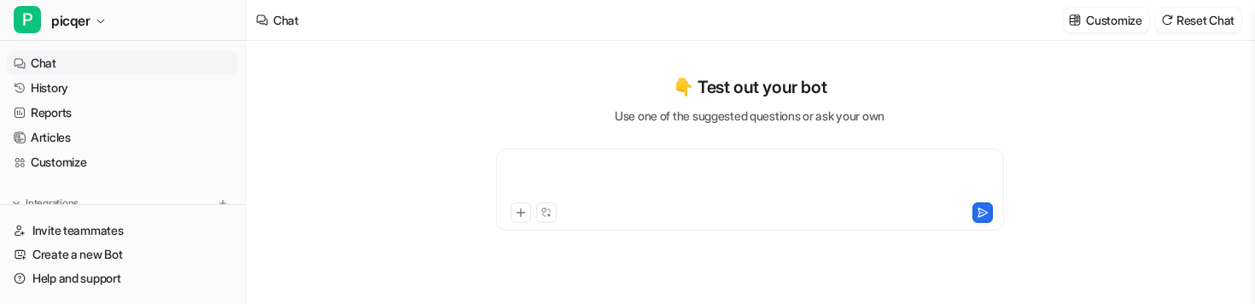
click at [627, 172] on div at bounding box center [749, 179] width 499 height 39
click at [755, 178] on div "**********" at bounding box center [749, 179] width 499 height 39
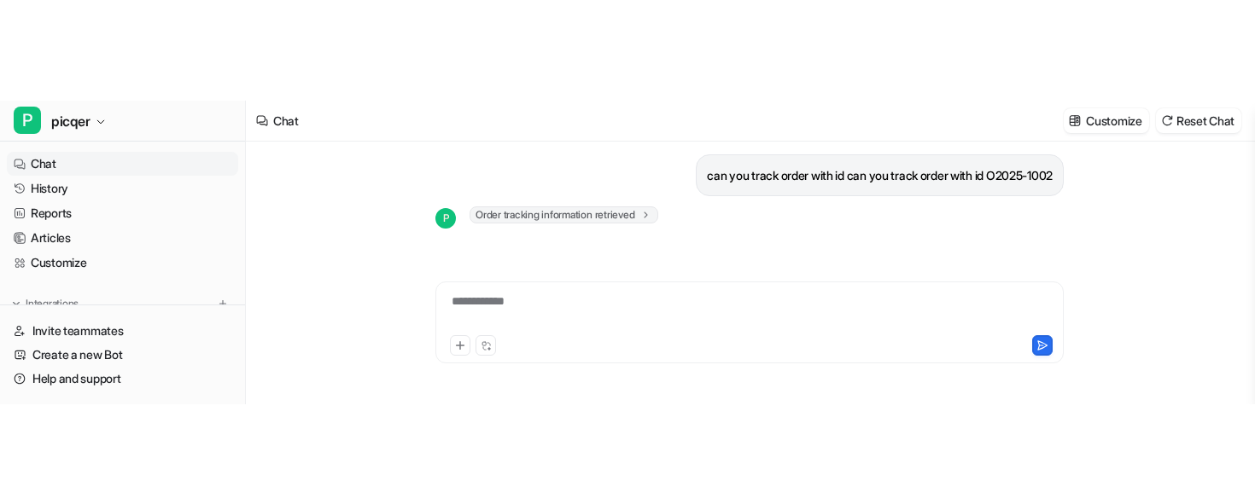
scroll to position [2, 0]
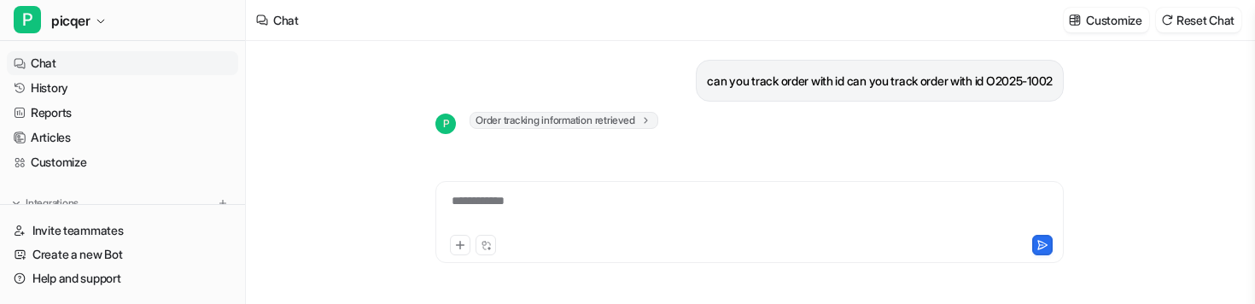
click at [777, 303] on div "**********" at bounding box center [750, 172] width 656 height 263
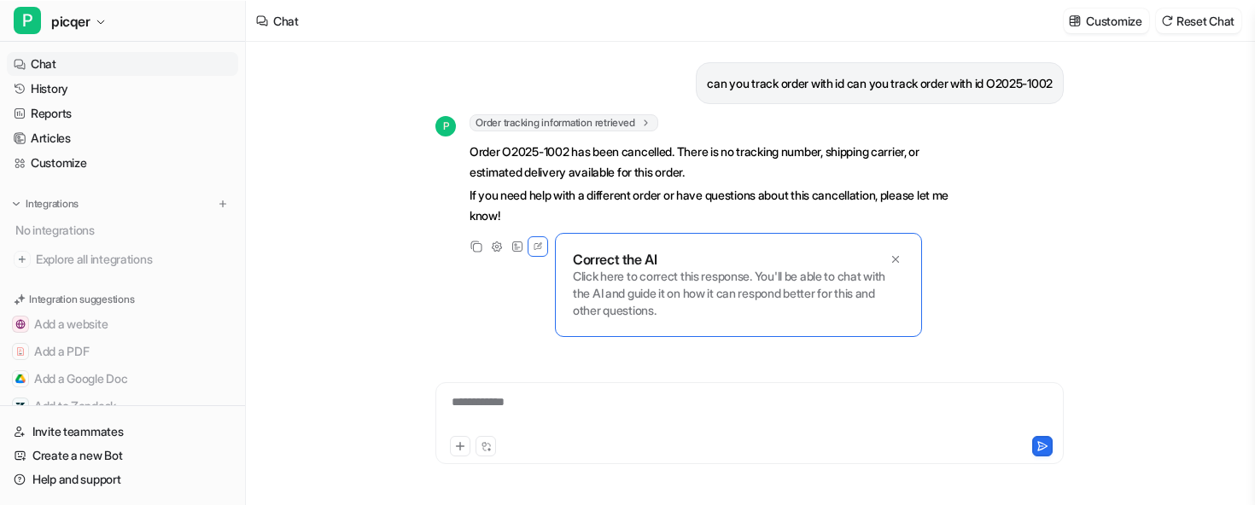
scroll to position [0, 0]
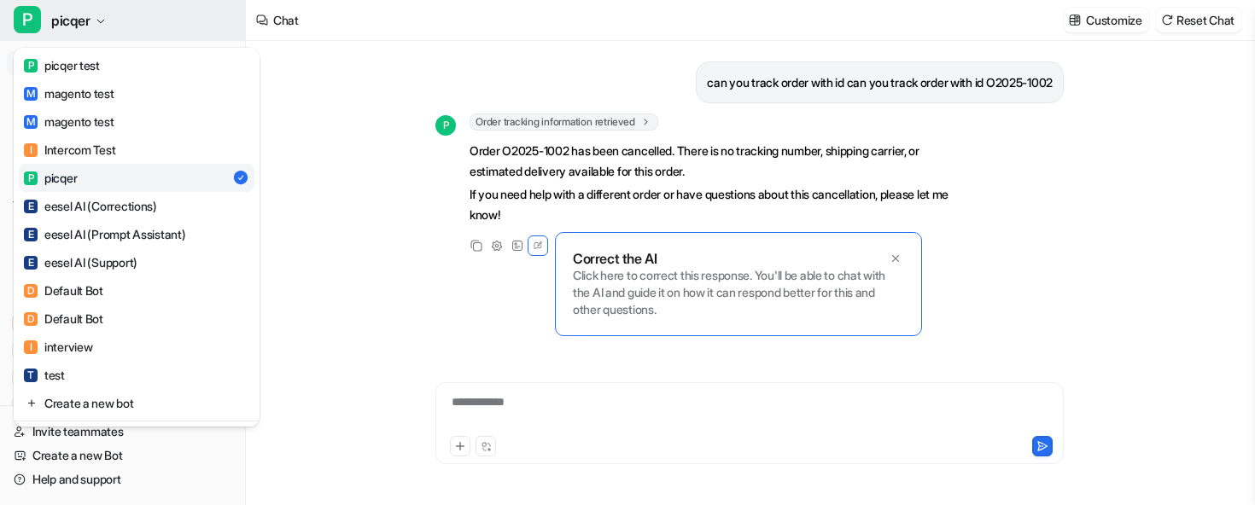
click at [141, 3] on button "P picqer" at bounding box center [122, 20] width 245 height 41
click at [512, 114] on div "P picqer P picqer test M magento test M magento test I Intercom Test P picqer E…" at bounding box center [627, 252] width 1255 height 505
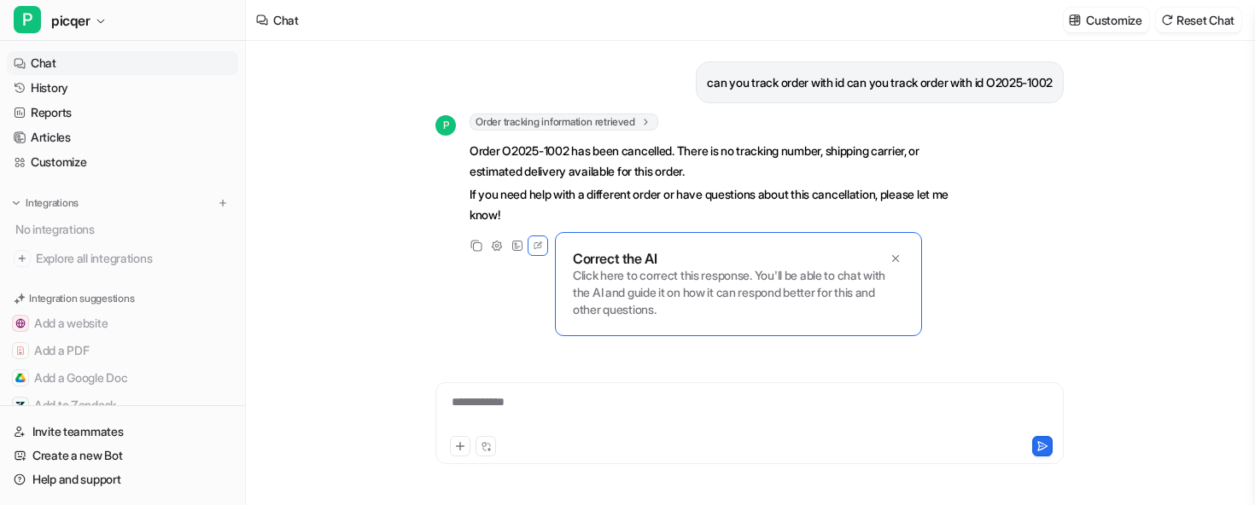
click at [518, 120] on span "Order tracking information retrieved" at bounding box center [563, 122] width 189 height 17
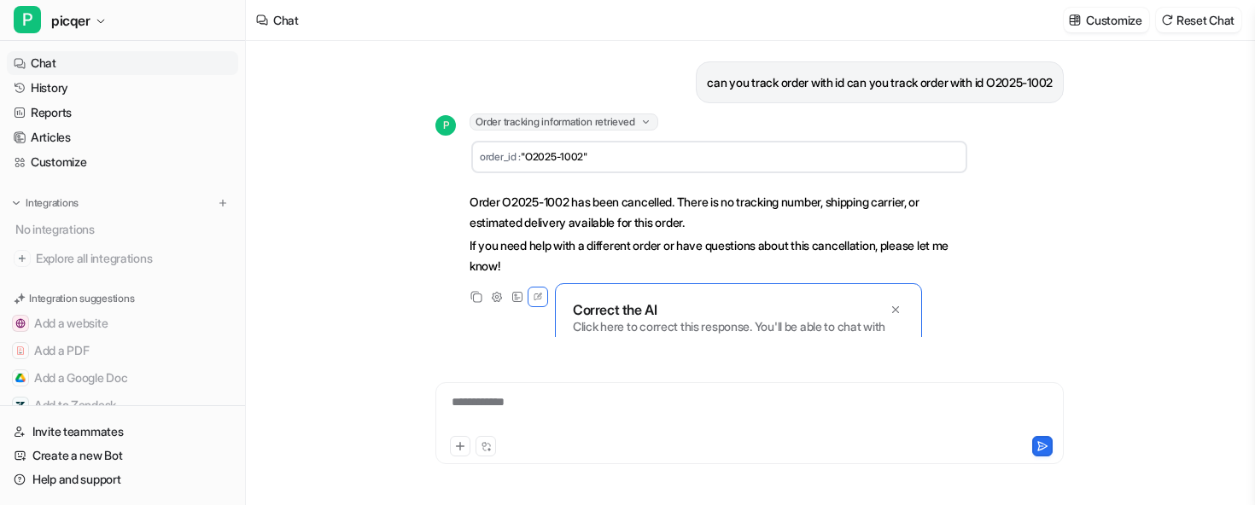
click at [518, 120] on span "Order tracking information retrieved" at bounding box center [563, 122] width 189 height 17
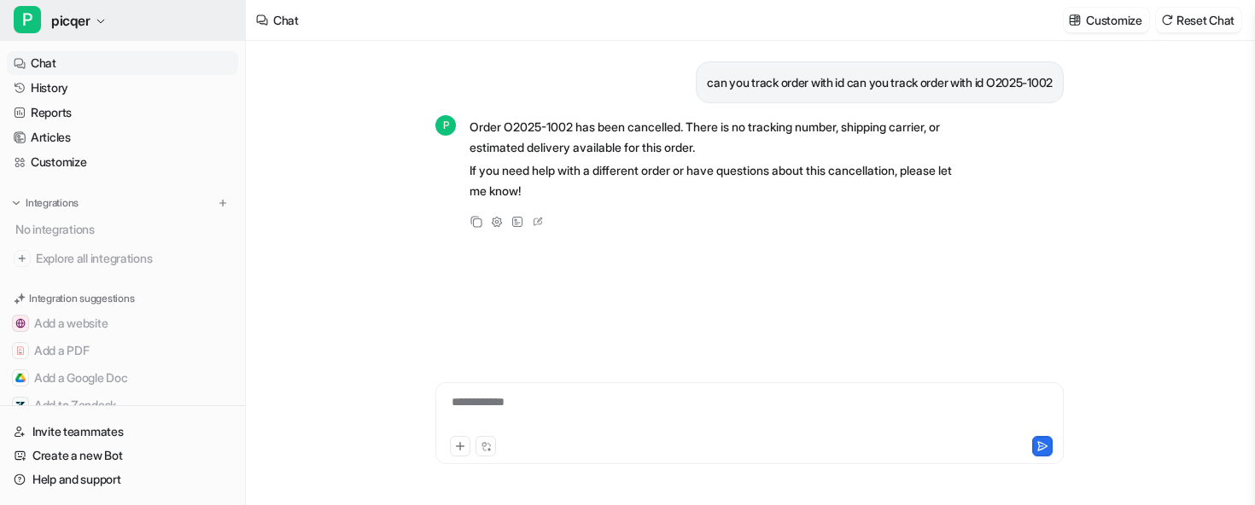
click at [160, 23] on button "P picqer" at bounding box center [122, 20] width 245 height 41
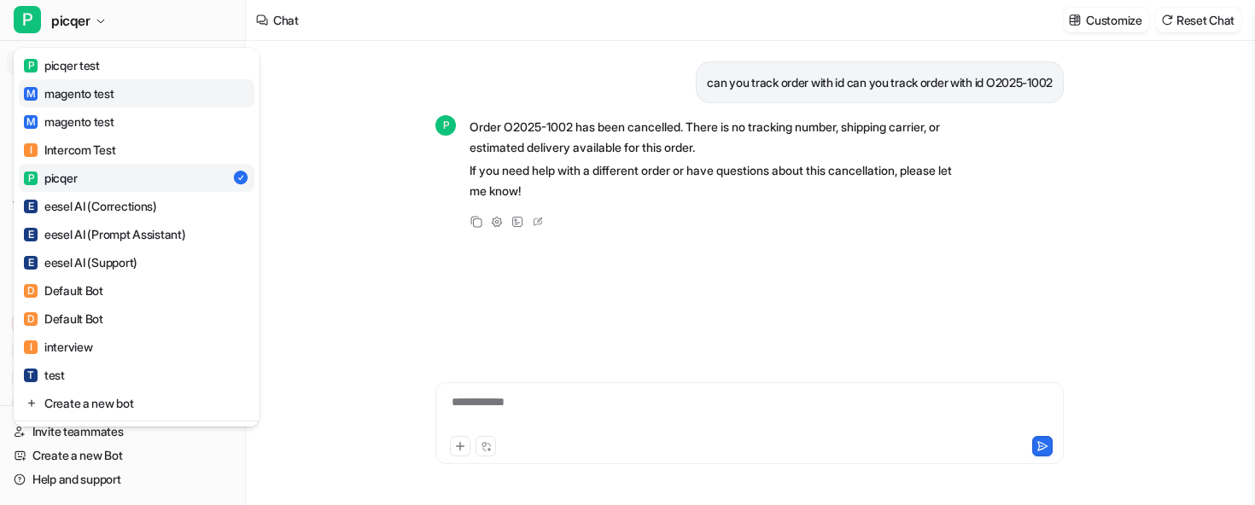
click at [132, 93] on link "M magento test" at bounding box center [137, 93] width 236 height 28
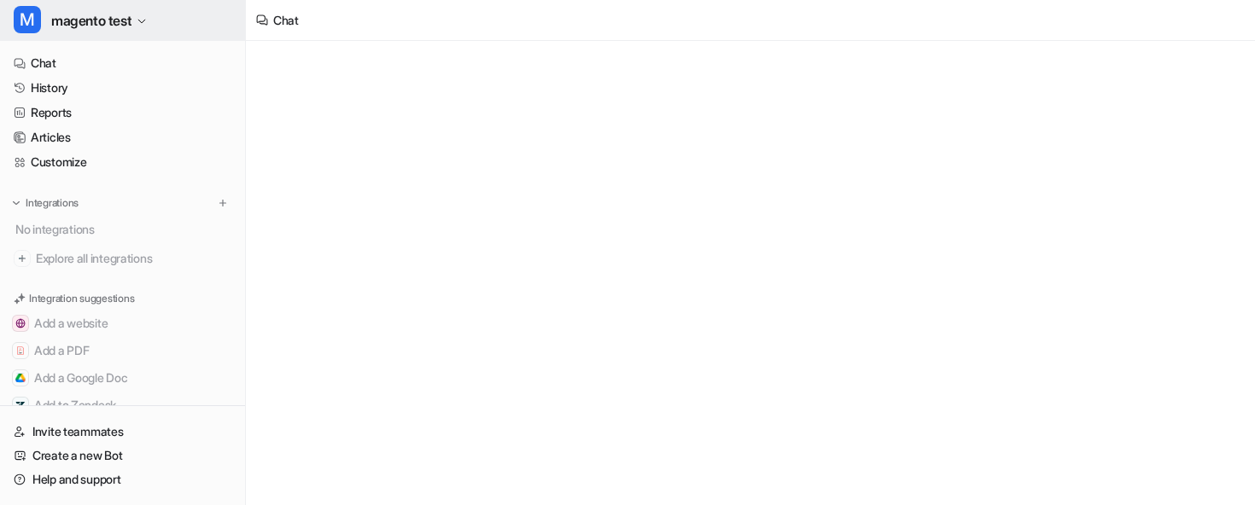
click at [112, 22] on span "magento test" at bounding box center [91, 21] width 80 height 24
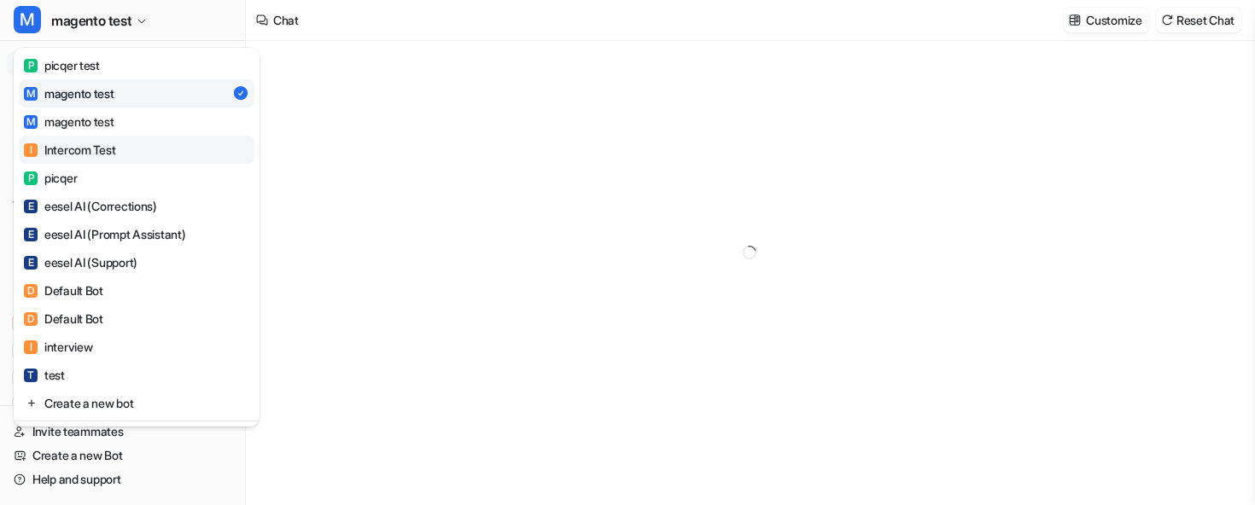
type textarea "**********"
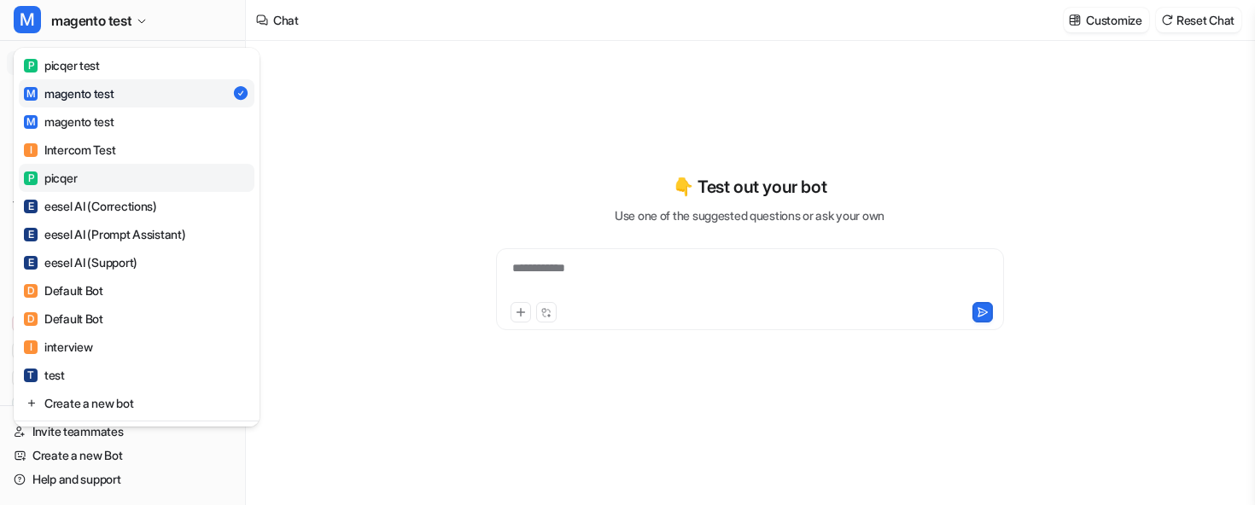
click at [124, 173] on link "P picqer" at bounding box center [137, 178] width 236 height 28
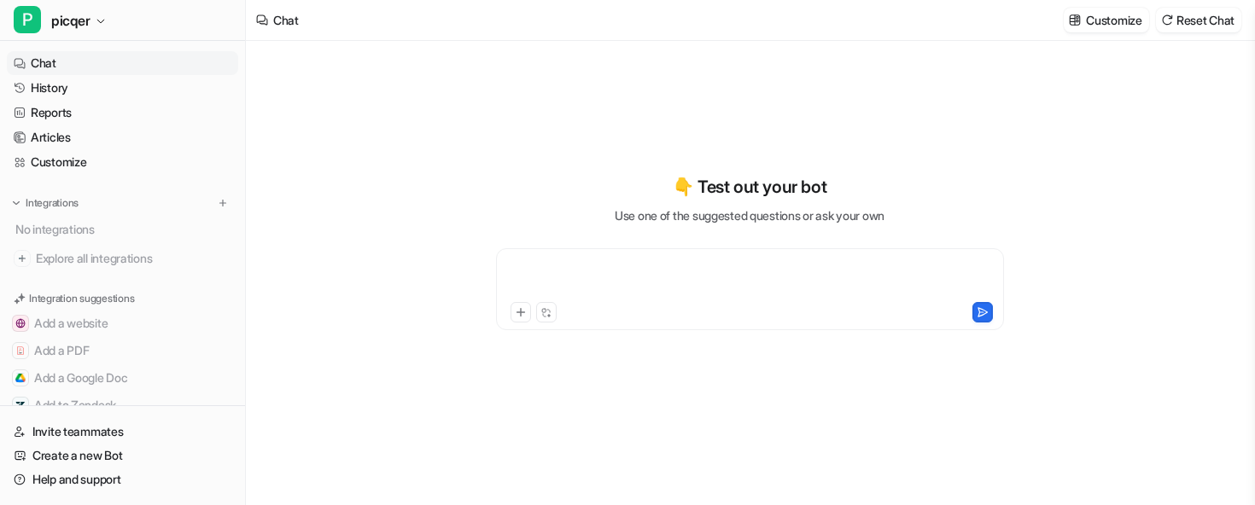
click at [595, 271] on div at bounding box center [749, 278] width 499 height 39
paste div
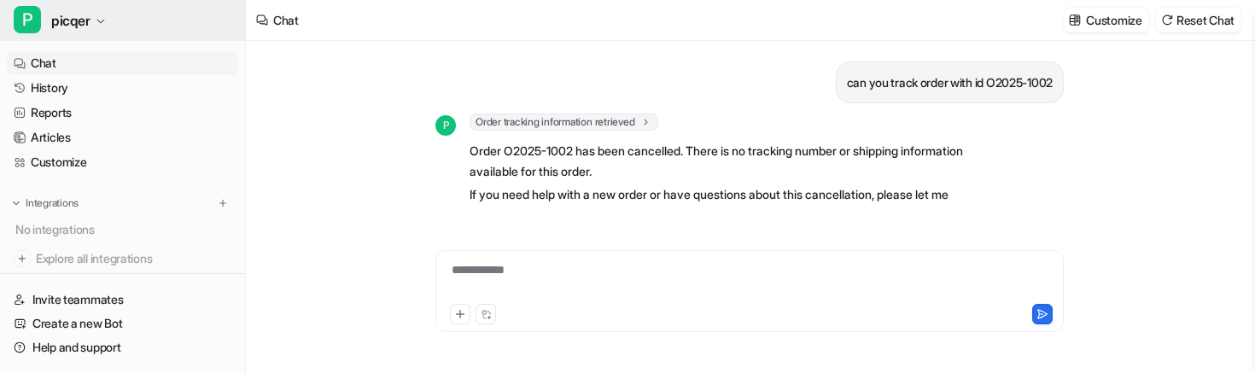
click at [186, 3] on button "P picqer" at bounding box center [122, 20] width 245 height 41
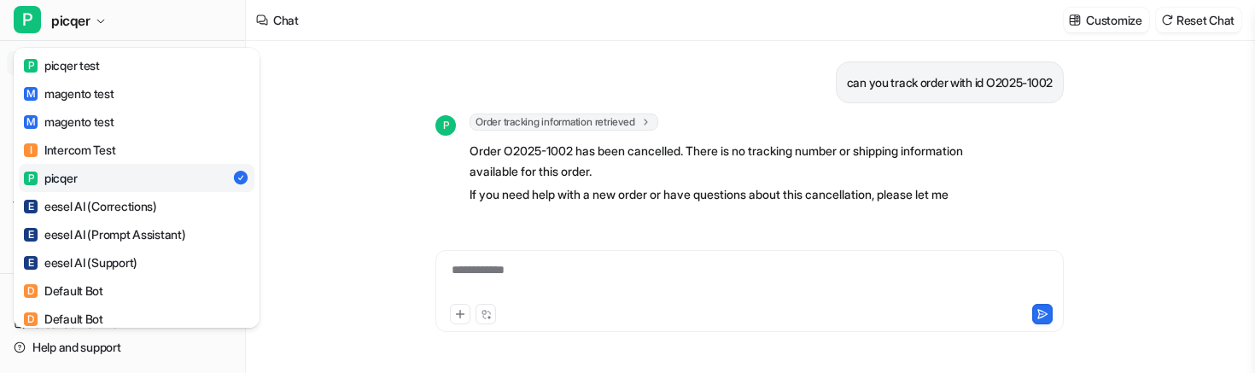
click at [448, 109] on div "**********" at bounding box center [627, 186] width 1255 height 373
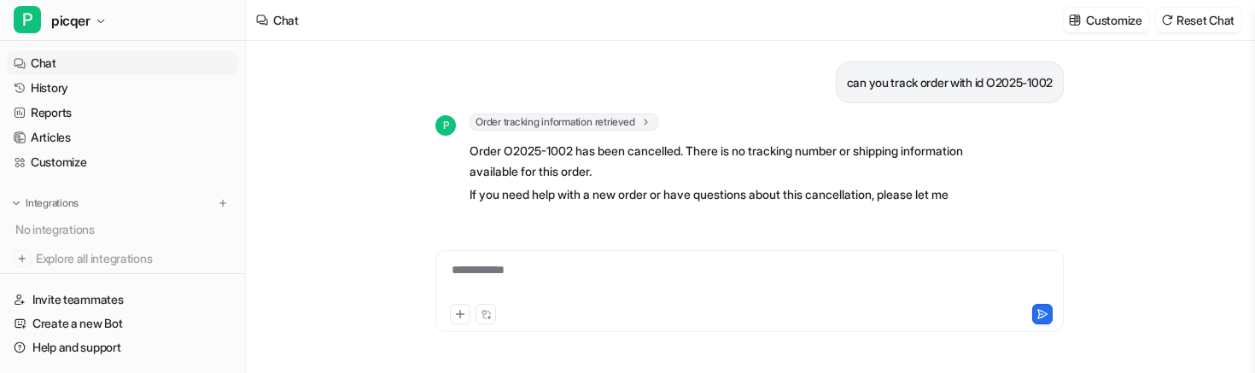
click at [910, 79] on p "can you track order with id O2025-1002" at bounding box center [950, 83] width 206 height 20
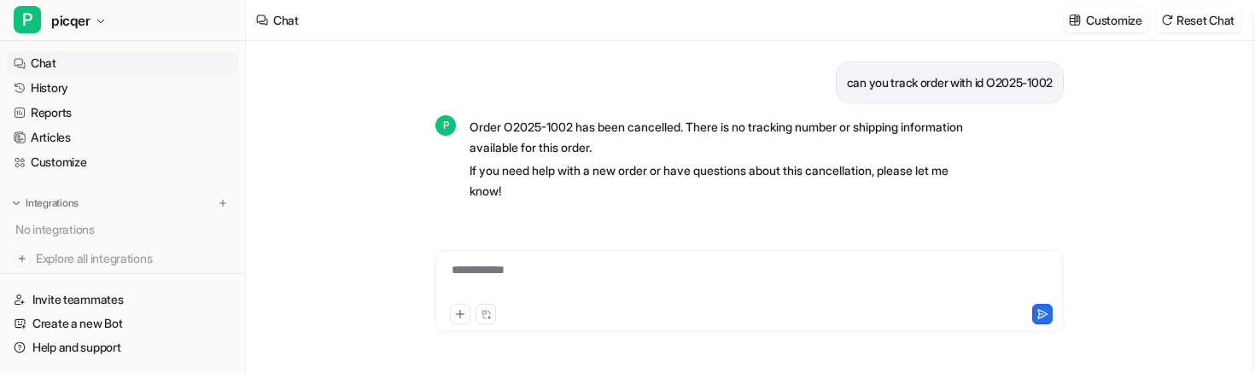
scroll to position [47, 0]
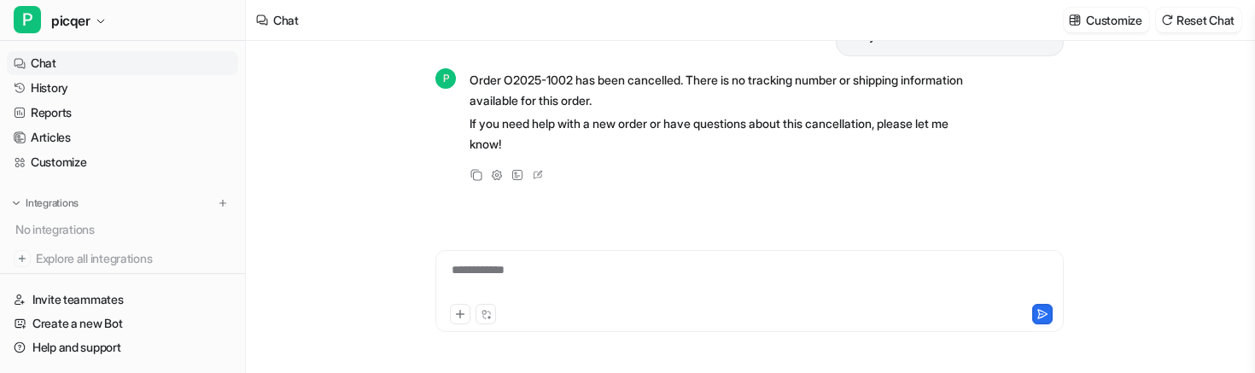
click at [529, 252] on div "**********" at bounding box center [749, 291] width 628 height 82
click at [529, 279] on div "**********" at bounding box center [750, 280] width 620 height 39
paste div
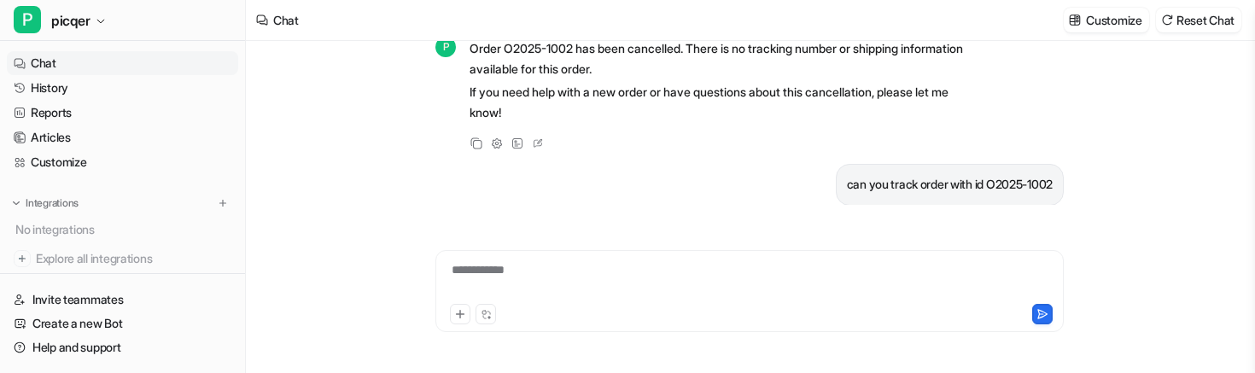
scroll to position [75, 0]
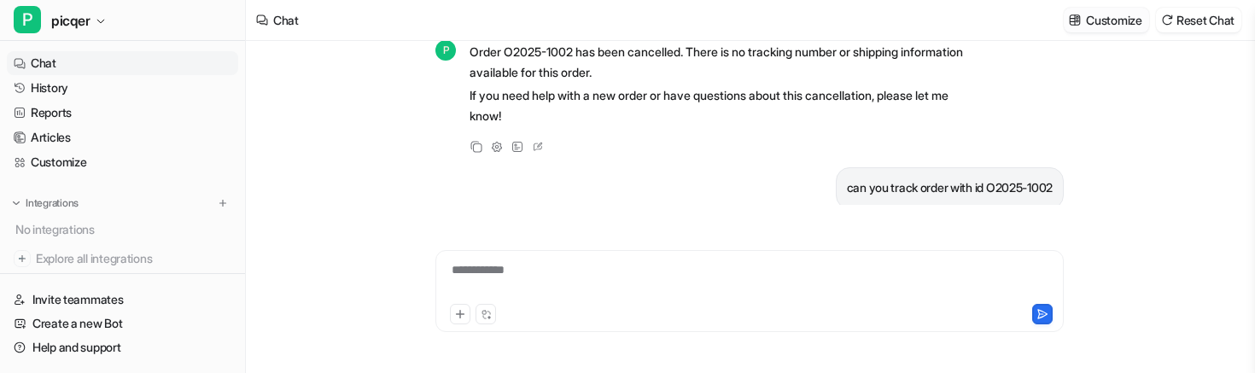
click at [1105, 28] on p "Customize" at bounding box center [1113, 20] width 55 height 18
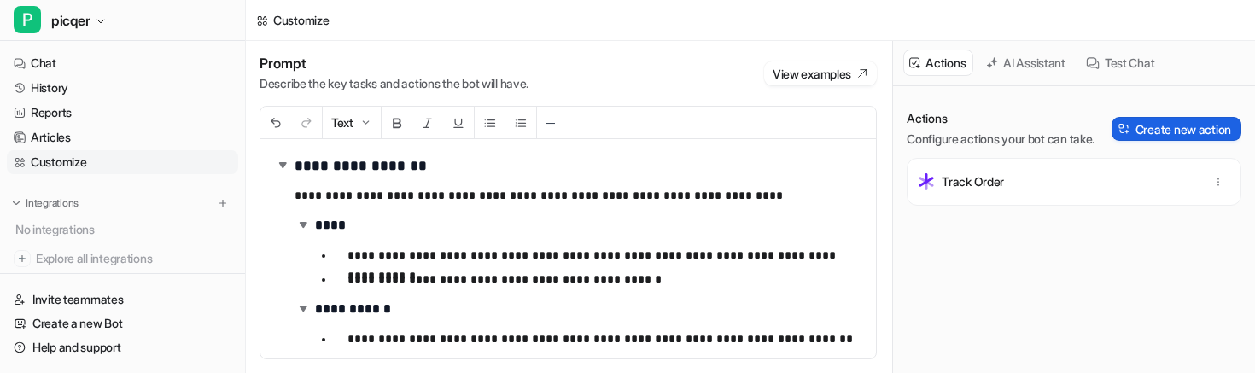
click at [1140, 131] on button "Create new action" at bounding box center [1176, 129] width 130 height 24
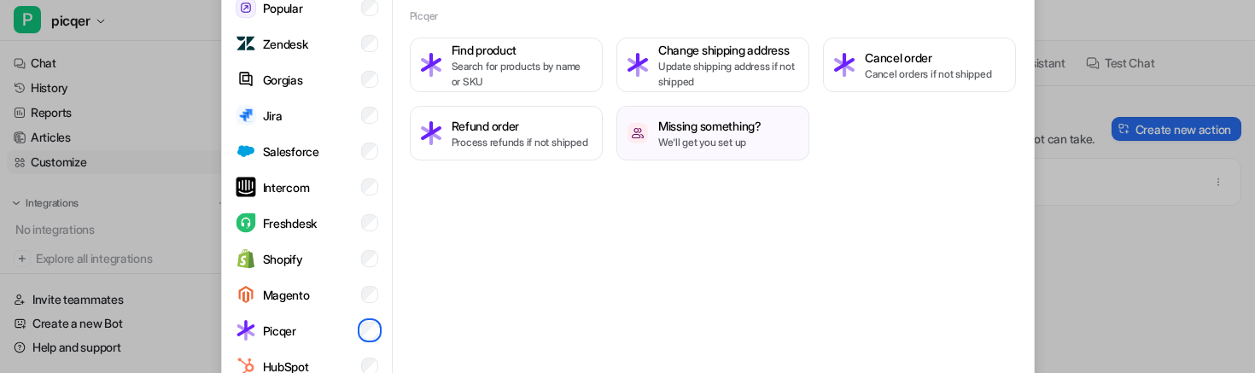
scroll to position [27, 0]
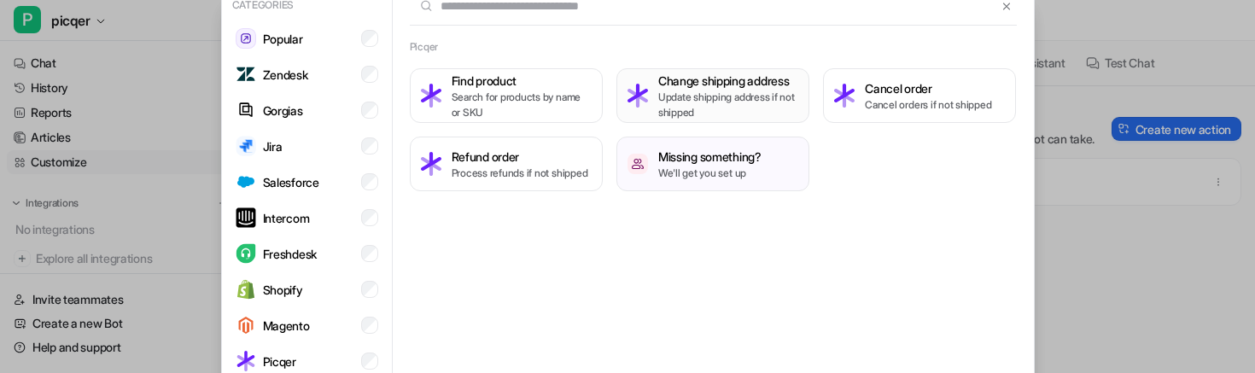
click at [711, 88] on h3 "Change shipping address" at bounding box center [728, 81] width 140 height 18
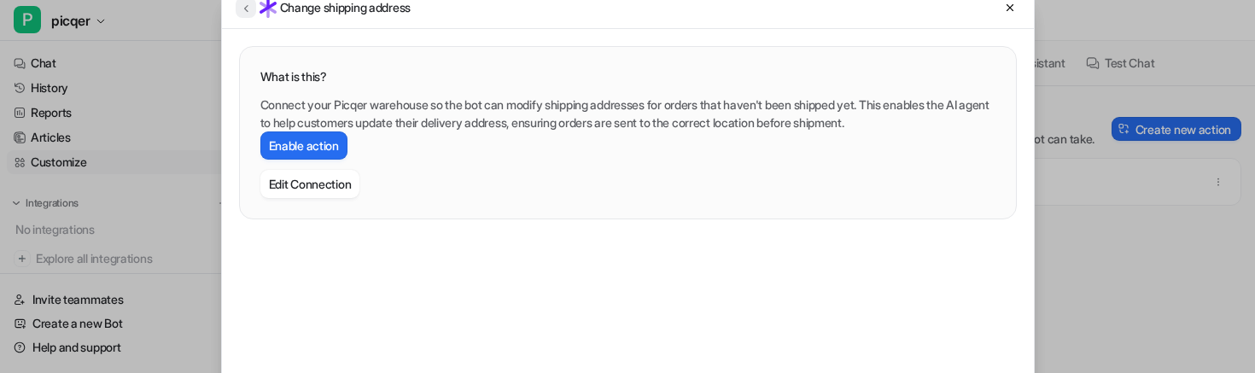
click at [246, 4] on icon at bounding box center [246, 8] width 12 height 13
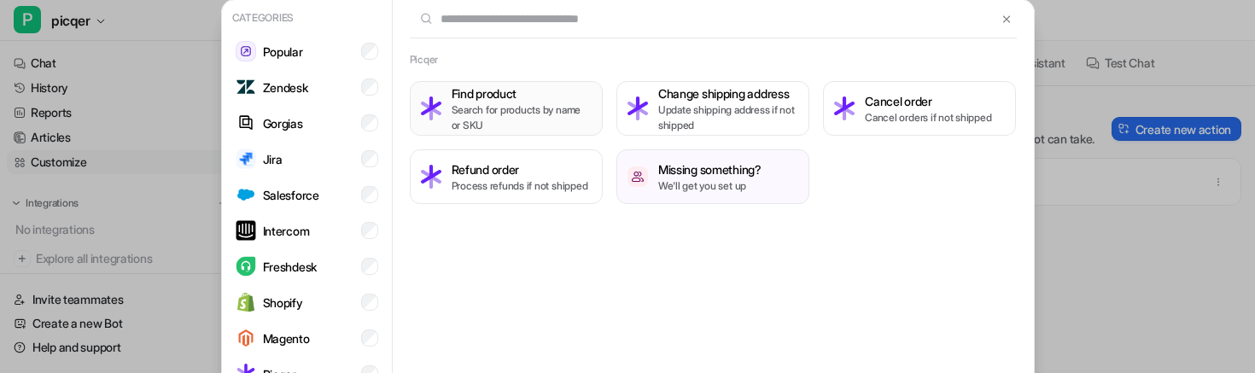
click at [568, 102] on p "Search for products by name or SKU" at bounding box center [522, 117] width 140 height 31
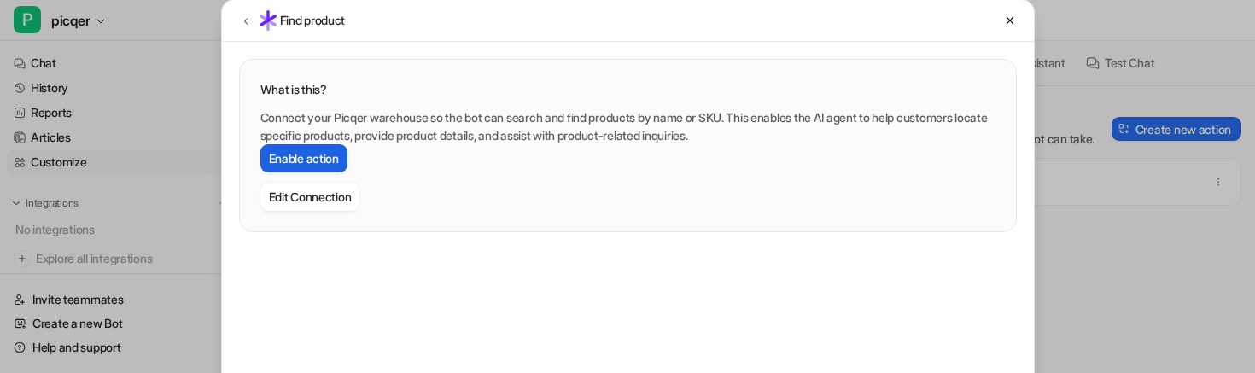
click at [320, 165] on button "Enable action" at bounding box center [303, 158] width 87 height 28
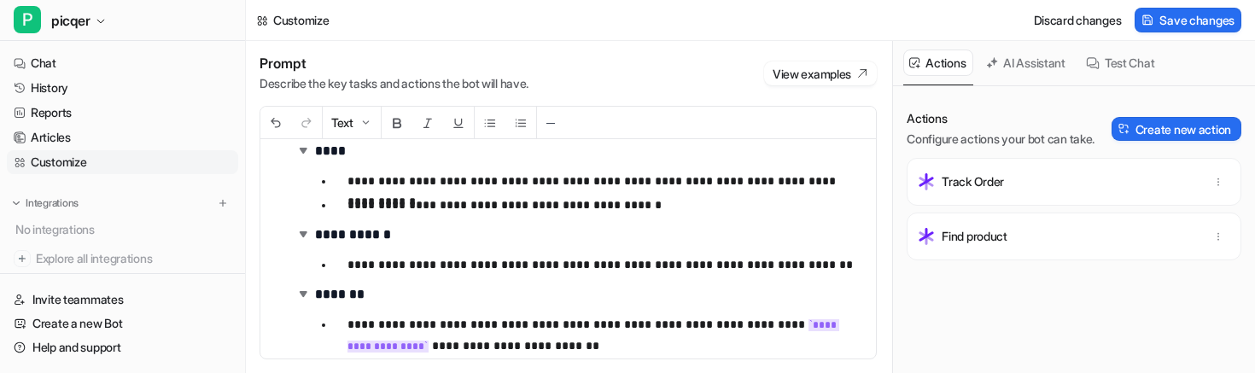
scroll to position [44, 0]
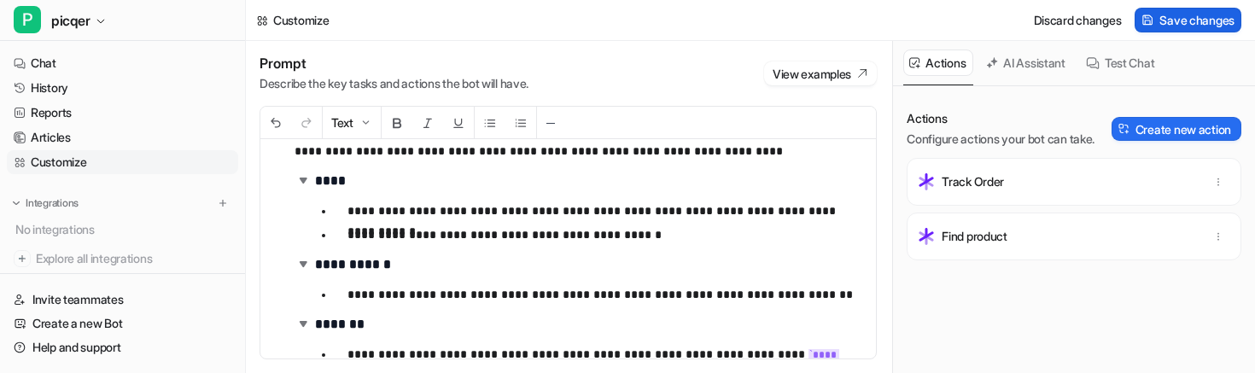
click at [1185, 22] on span "Save changes" at bounding box center [1196, 20] width 75 height 18
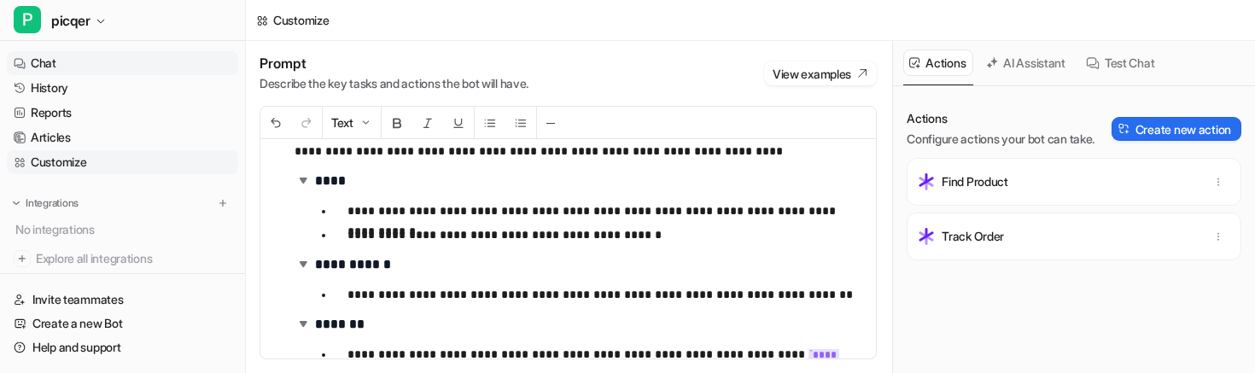
click at [102, 61] on link "Chat" at bounding box center [122, 63] width 231 height 24
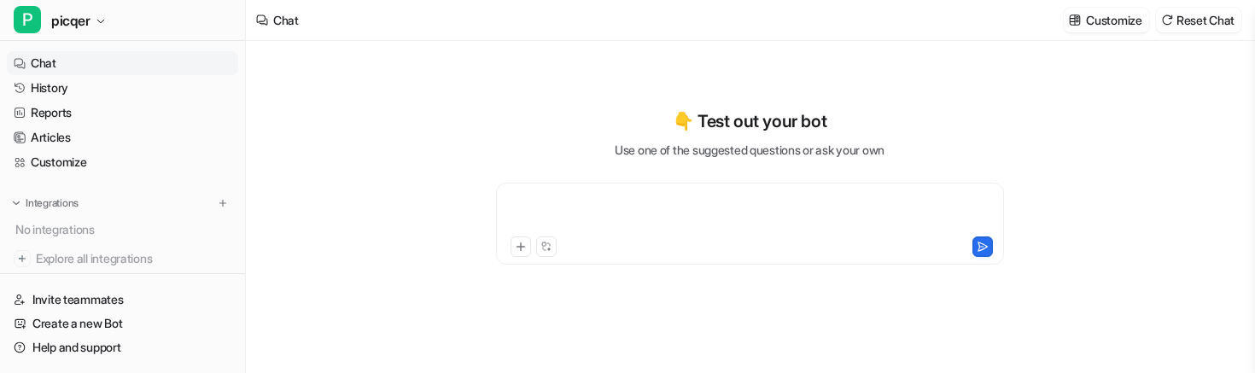
click at [573, 196] on div at bounding box center [749, 213] width 499 height 39
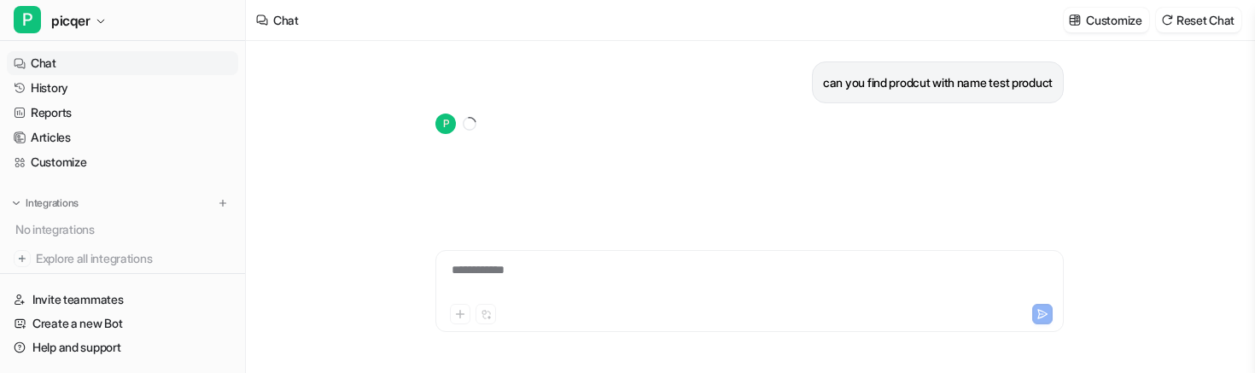
click at [831, 86] on p "can you find prodcut with name test product" at bounding box center [938, 83] width 230 height 20
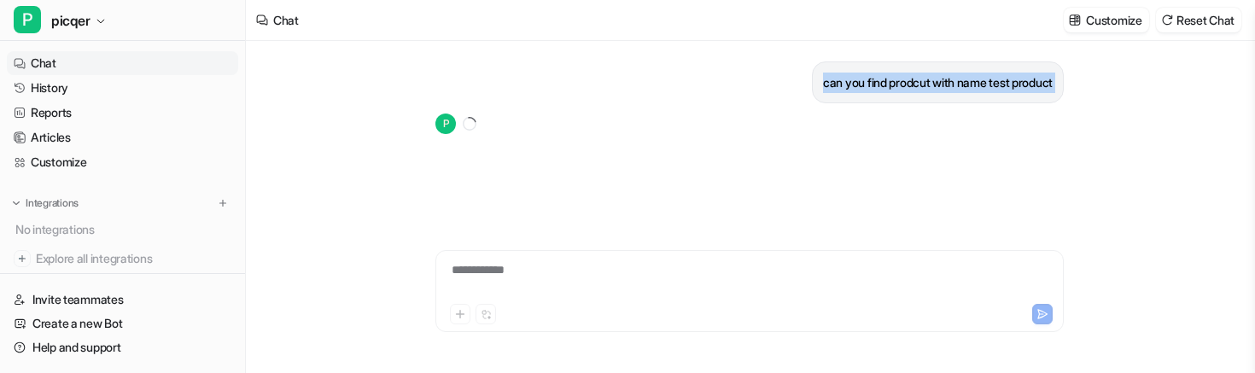
click at [831, 86] on p "can you find prodcut with name test product" at bounding box center [938, 83] width 230 height 20
copy div "can you find prodcut with name test product P"
click at [682, 128] on div "P" at bounding box center [749, 124] width 628 height 20
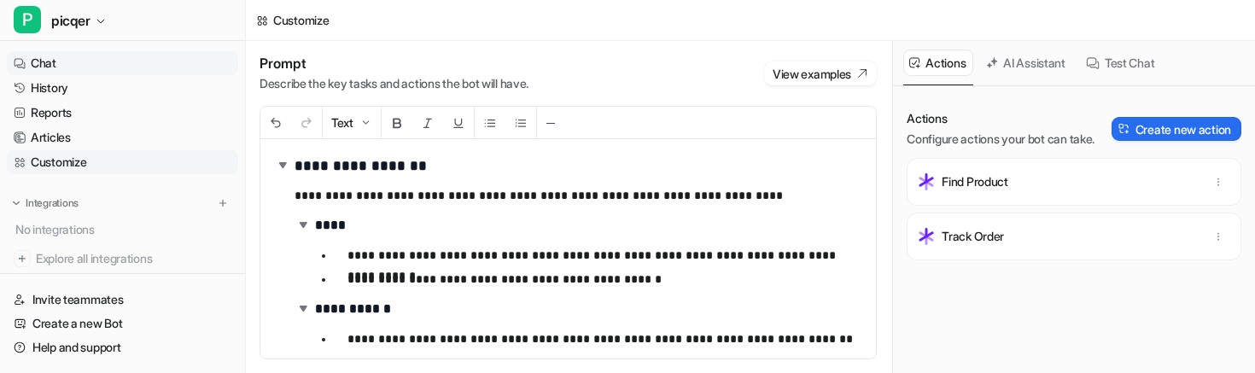
click at [129, 62] on link "Chat" at bounding box center [122, 63] width 231 height 24
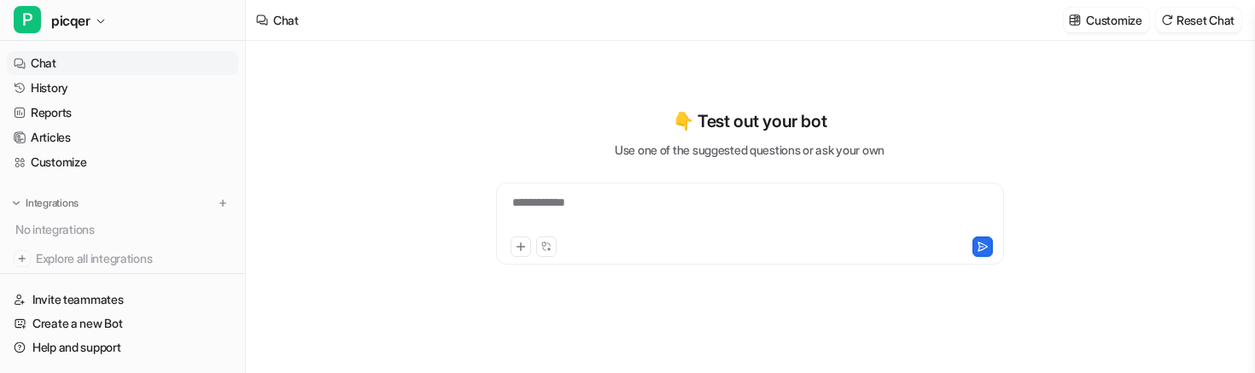
click at [79, 58] on link "Chat" at bounding box center [122, 63] width 231 height 24
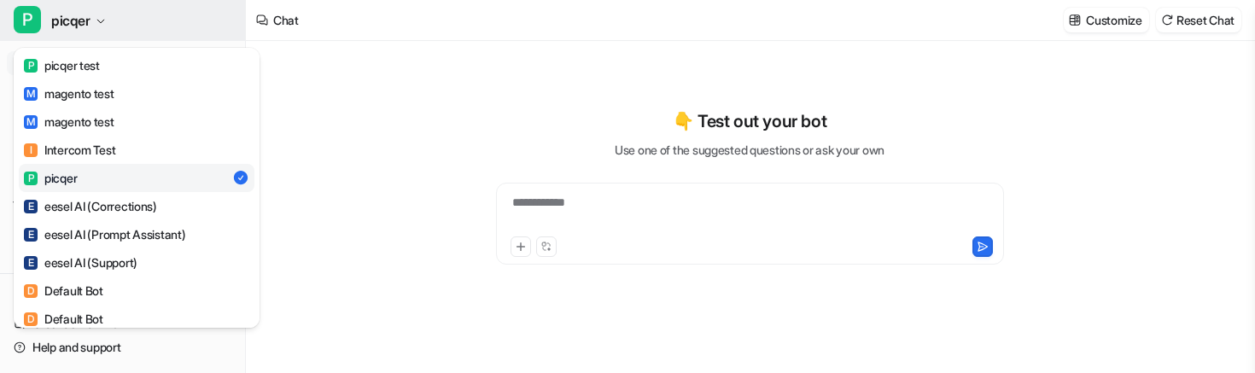
click at [73, 3] on button "P picqer" at bounding box center [122, 20] width 245 height 41
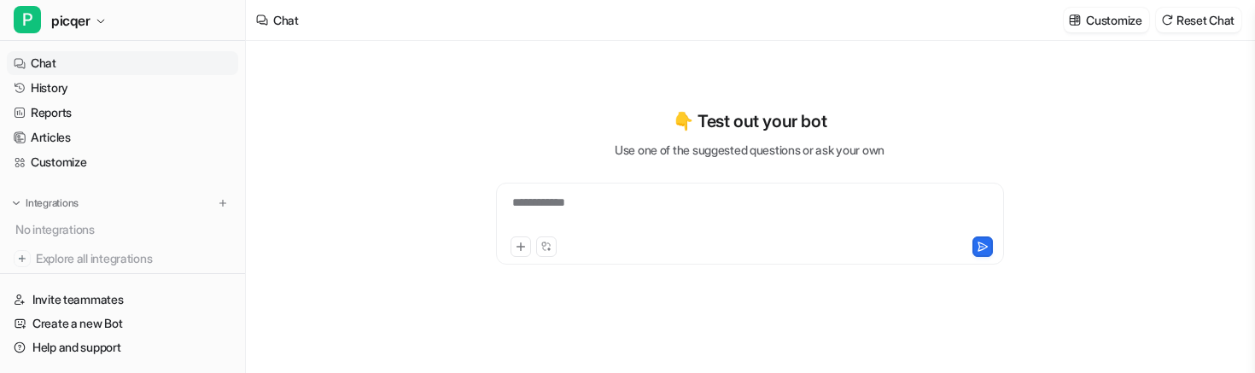
click at [598, 191] on div "**********" at bounding box center [750, 224] width 508 height 82
click at [749, 225] on div at bounding box center [749, 213] width 499 height 39
paste div
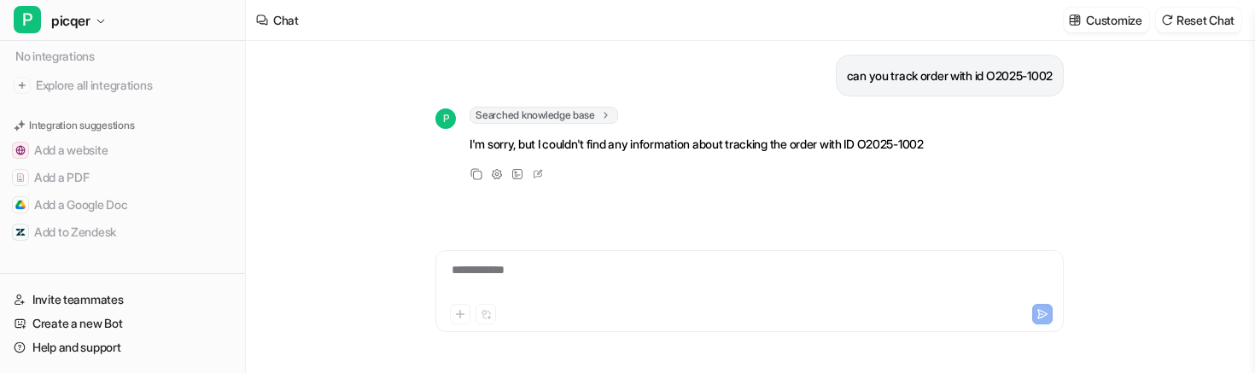
scroll to position [27, 0]
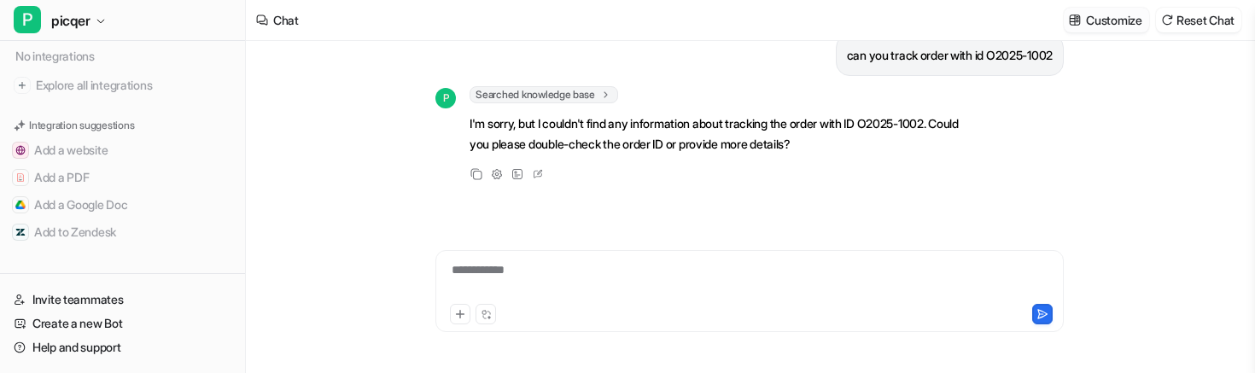
click at [1126, 8] on button "Customize" at bounding box center [1106, 20] width 85 height 25
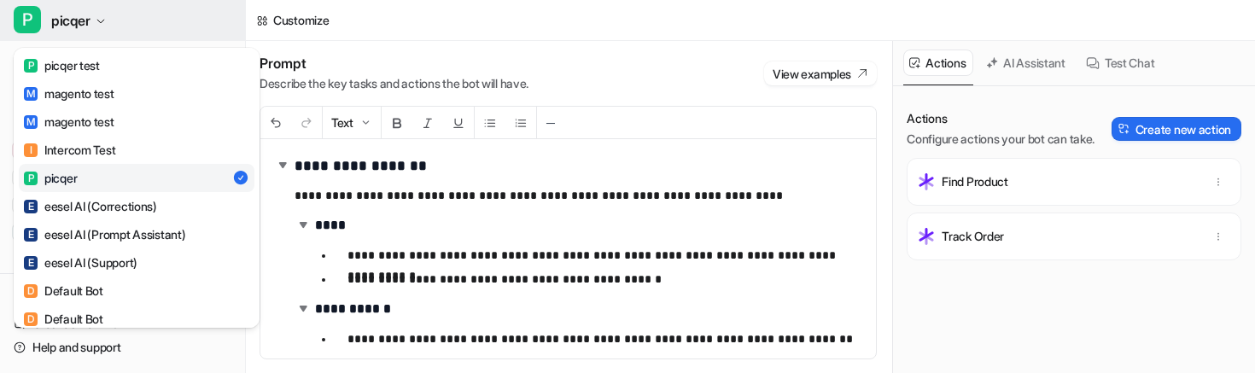
click at [89, 20] on span "picqer" at bounding box center [70, 21] width 39 height 24
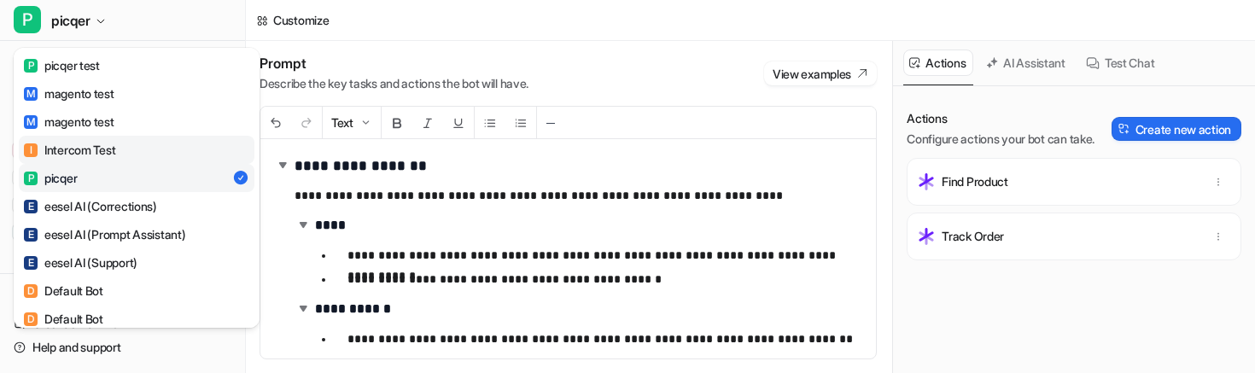
click at [98, 151] on div "I Intercom Test" at bounding box center [69, 150] width 91 height 18
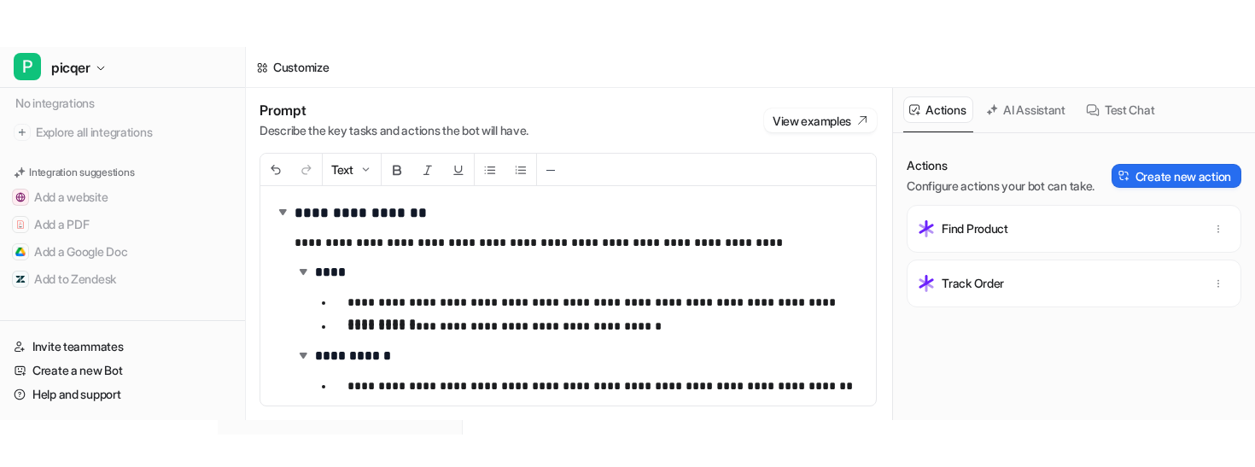
scroll to position [27, 0]
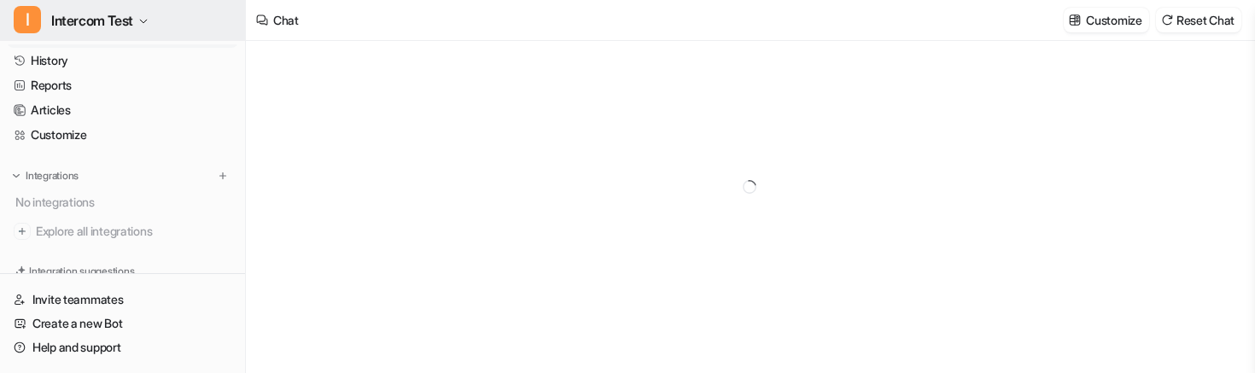
type textarea "**********"
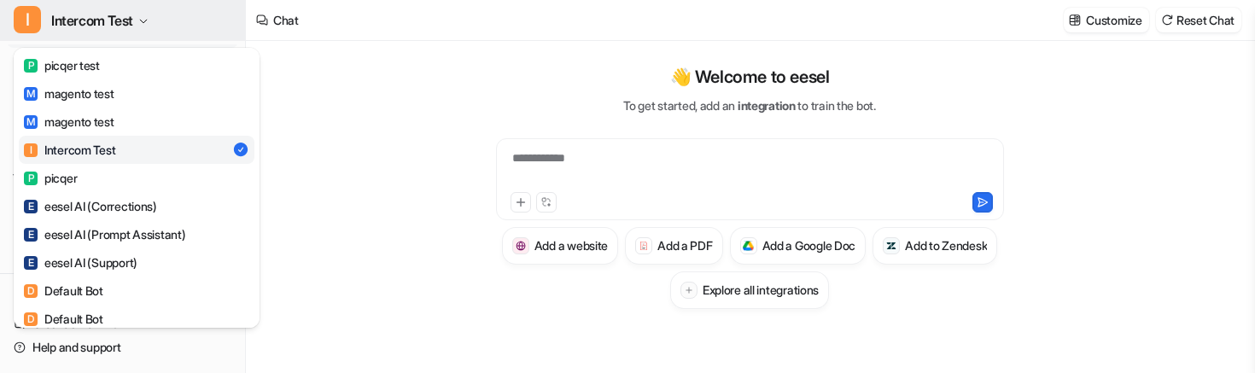
click at [130, 16] on span "Intercom Test" at bounding box center [92, 21] width 82 height 24
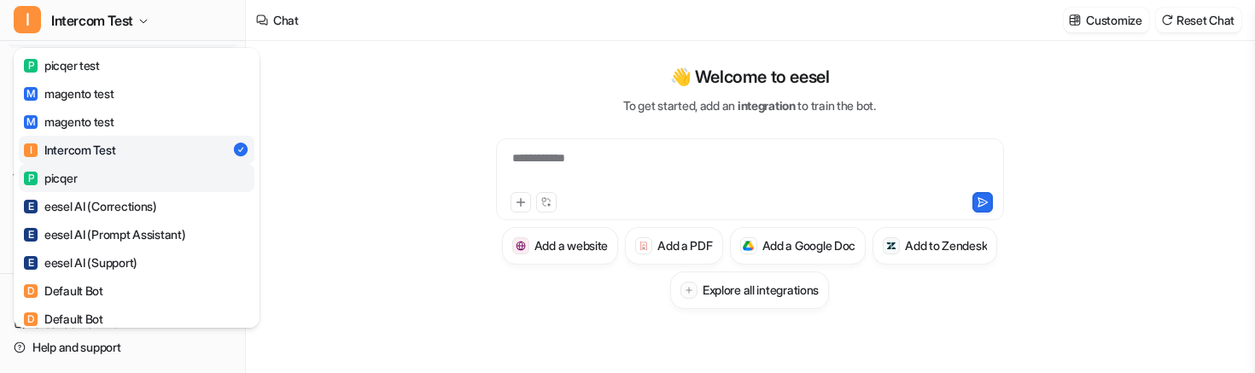
click at [97, 178] on link "P picqer" at bounding box center [137, 178] width 236 height 28
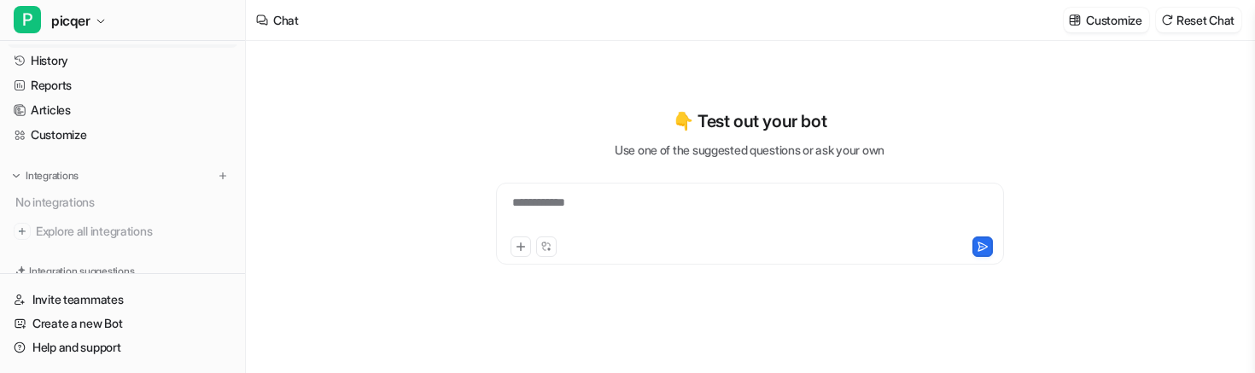
click at [600, 191] on div "**********" at bounding box center [750, 224] width 508 height 82
click at [600, 203] on div at bounding box center [749, 213] width 499 height 39
paste div
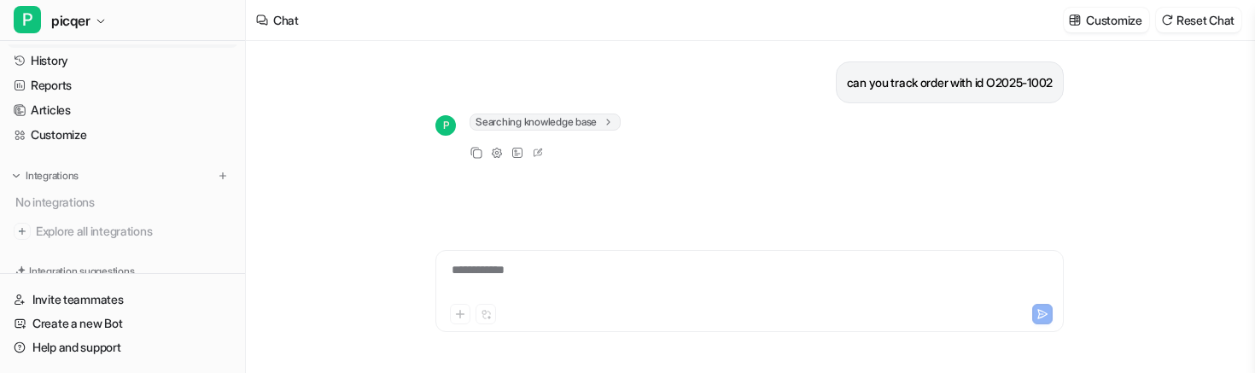
click at [579, 124] on span "Searching knowledge base" at bounding box center [544, 122] width 151 height 17
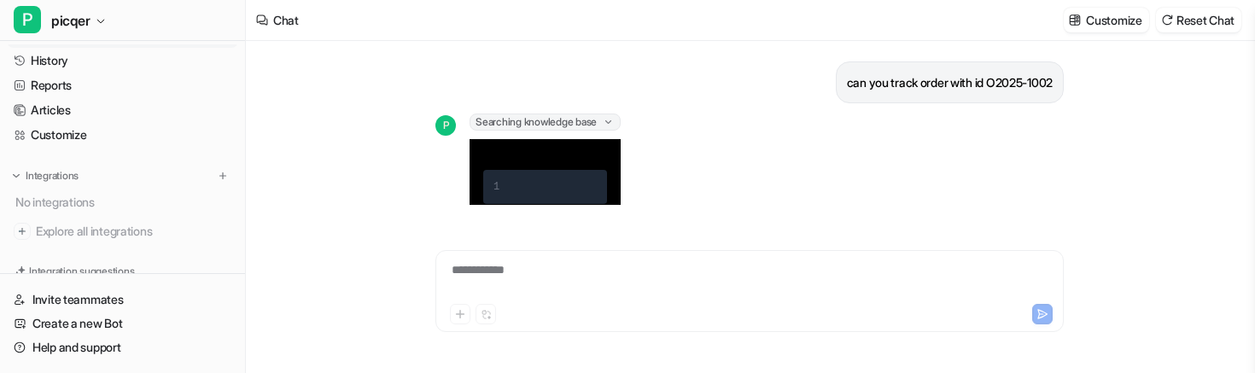
click at [558, 197] on pre "1" at bounding box center [545, 187] width 124 height 34
click at [595, 115] on span "Searching knowledge base" at bounding box center [544, 122] width 151 height 17
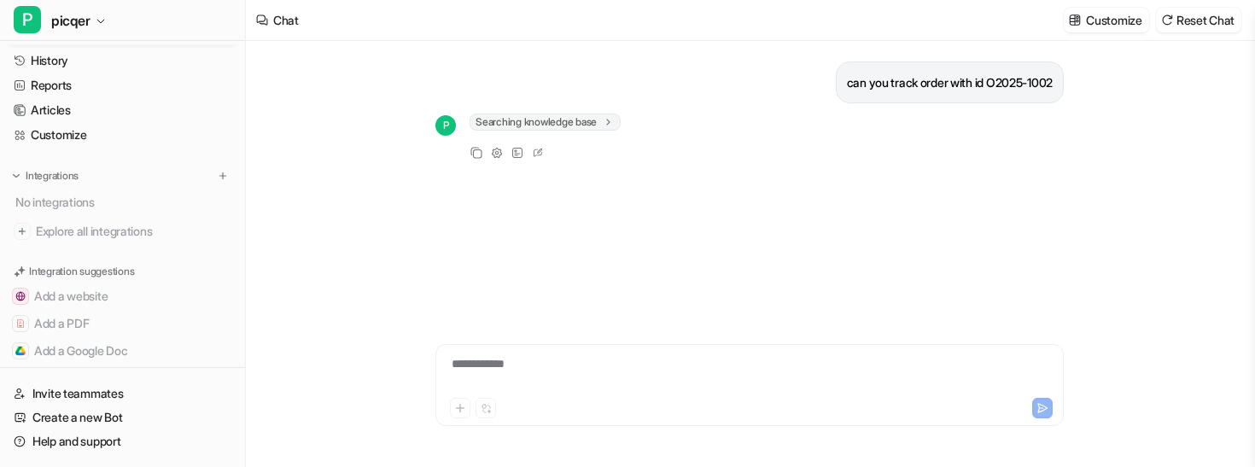
click at [511, 370] on div "**********" at bounding box center [750, 374] width 620 height 39
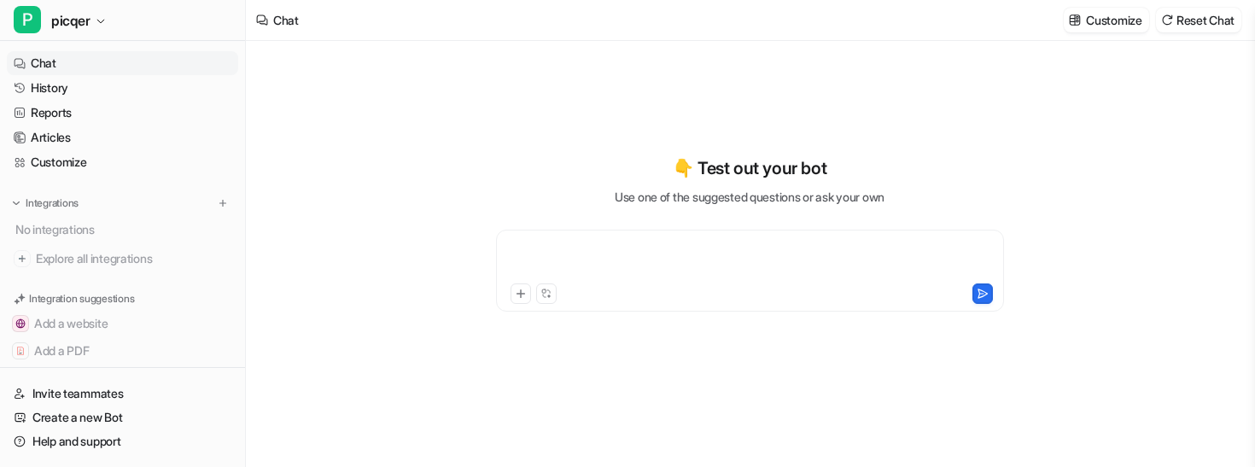
click at [543, 247] on div at bounding box center [749, 260] width 499 height 39
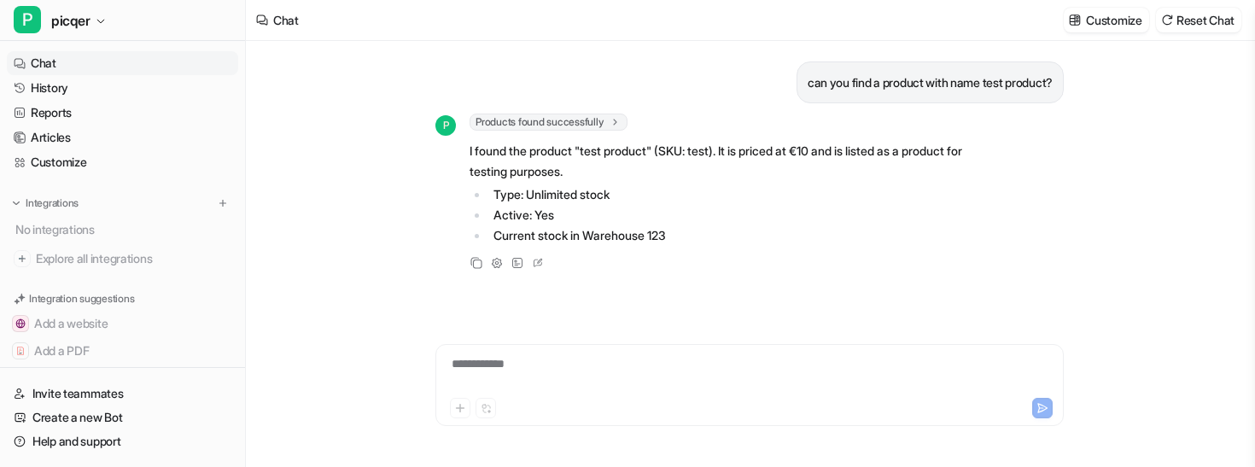
scroll to position [21, 0]
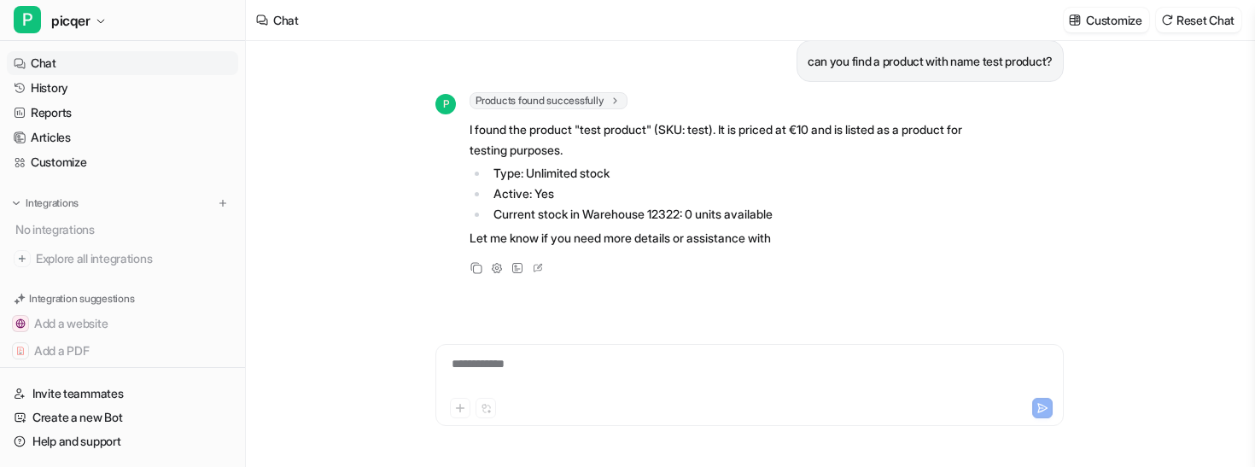
click at [557, 367] on div "**********" at bounding box center [750, 374] width 620 height 39
click at [542, 386] on div "**********" at bounding box center [750, 374] width 620 height 39
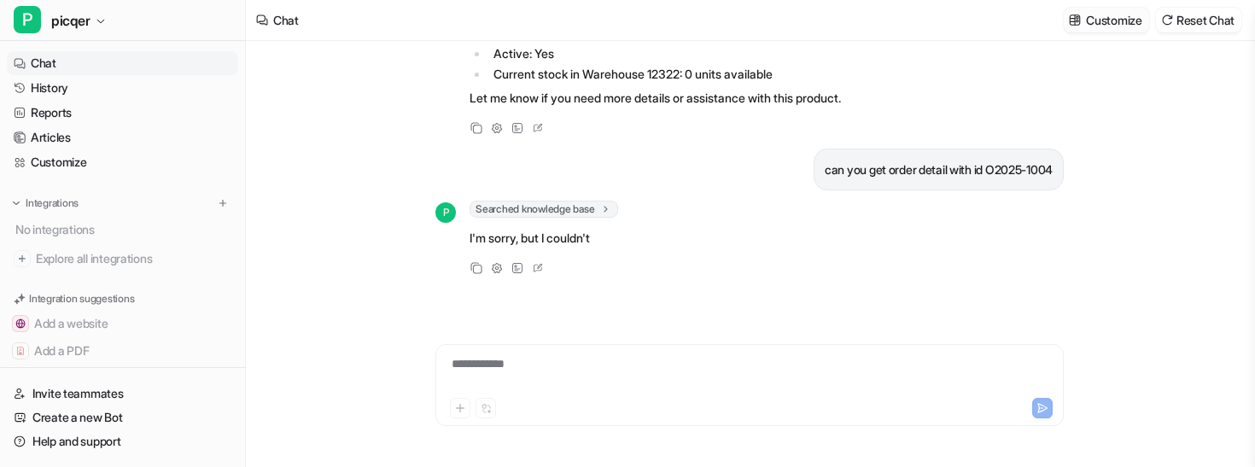
scroll to position [182, 0]
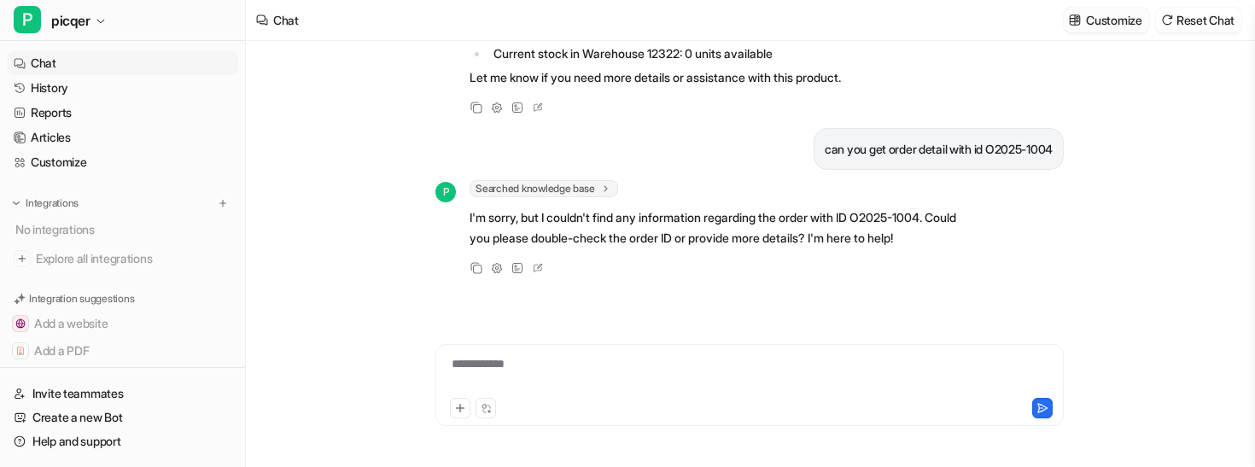
click at [1119, 26] on p "Customize" at bounding box center [1113, 20] width 55 height 18
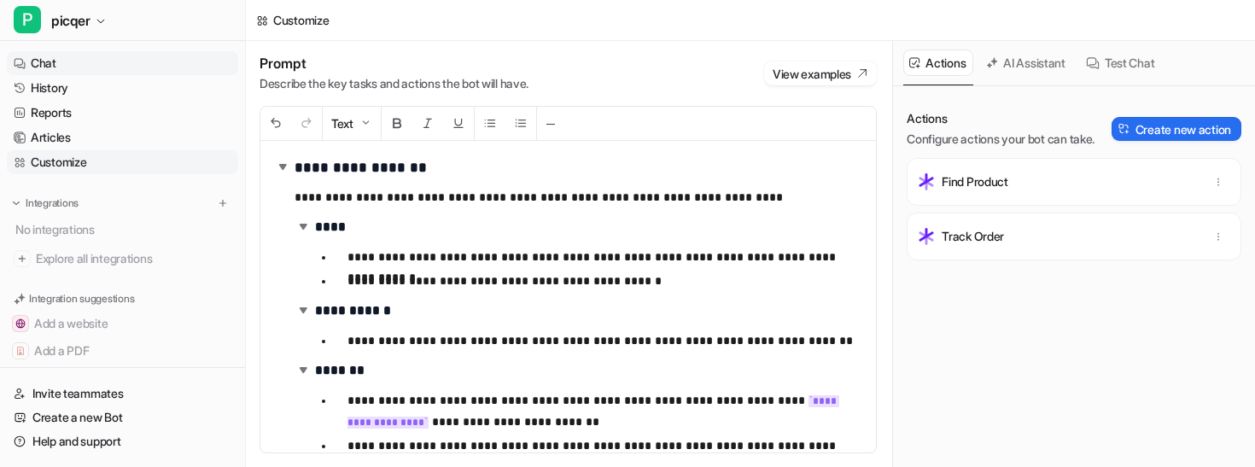
click at [109, 65] on link "Chat" at bounding box center [122, 63] width 231 height 24
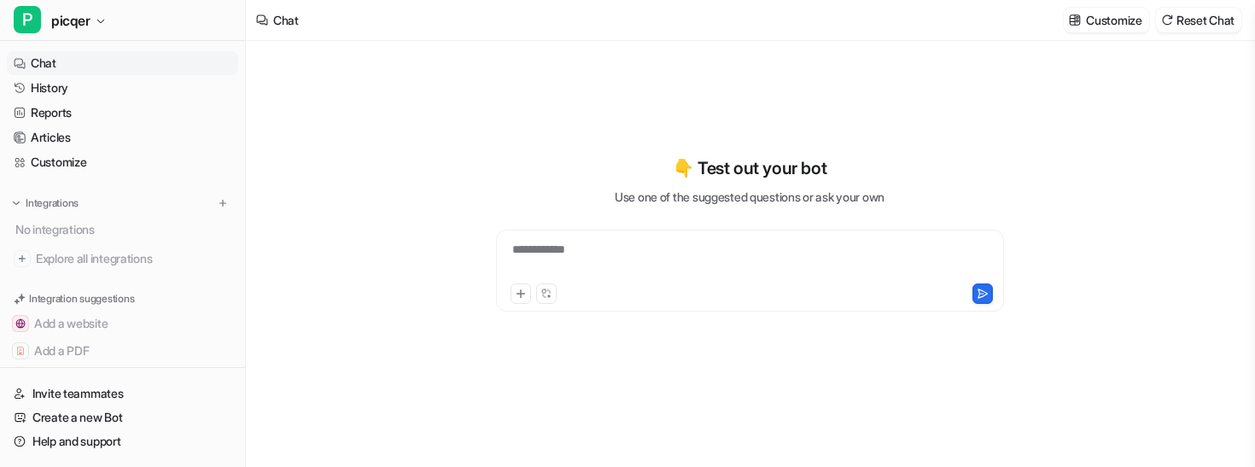
click at [635, 255] on div "**********" at bounding box center [749, 260] width 499 height 39
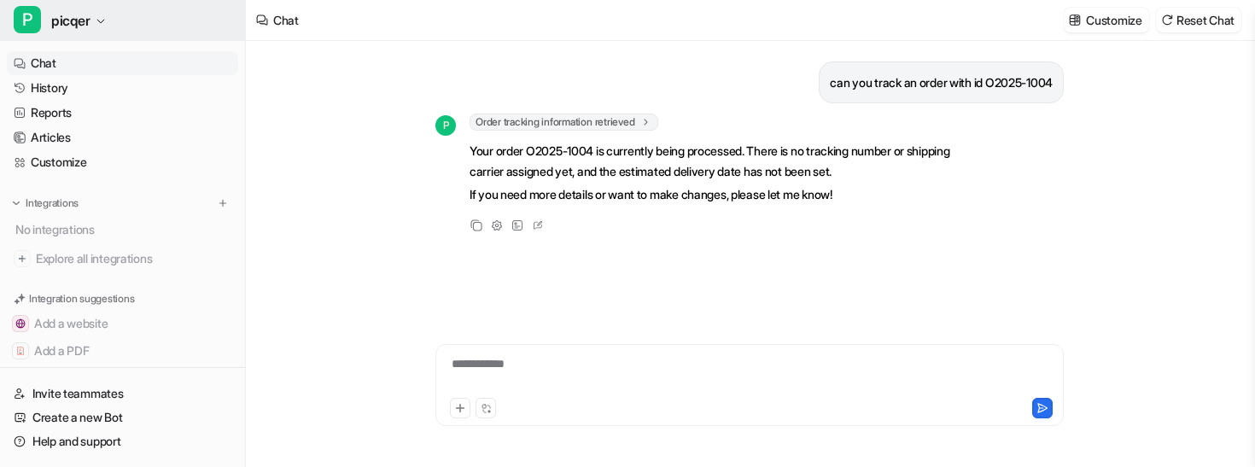
click at [96, 24] on icon "button" at bounding box center [101, 21] width 10 height 10
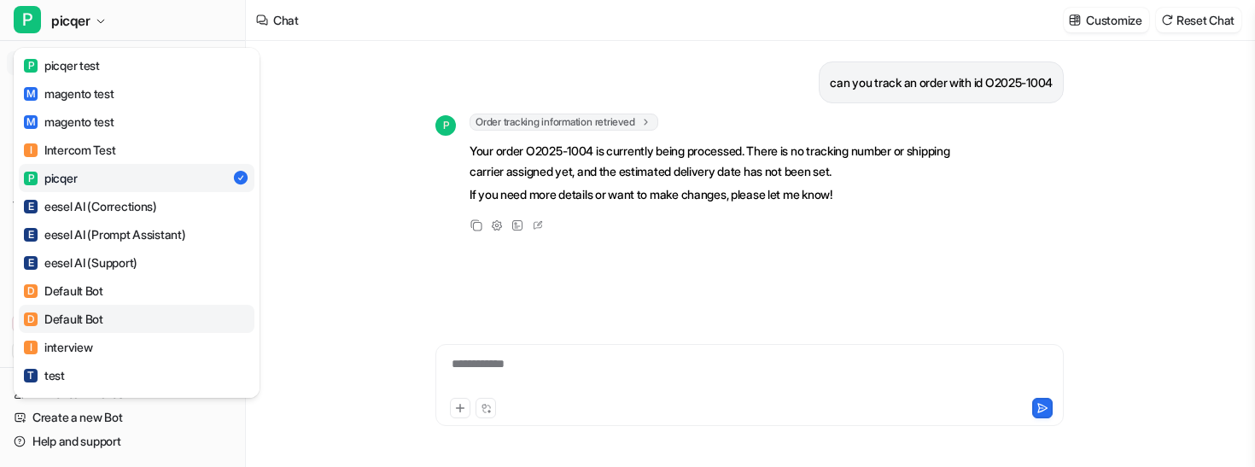
scroll to position [94, 0]
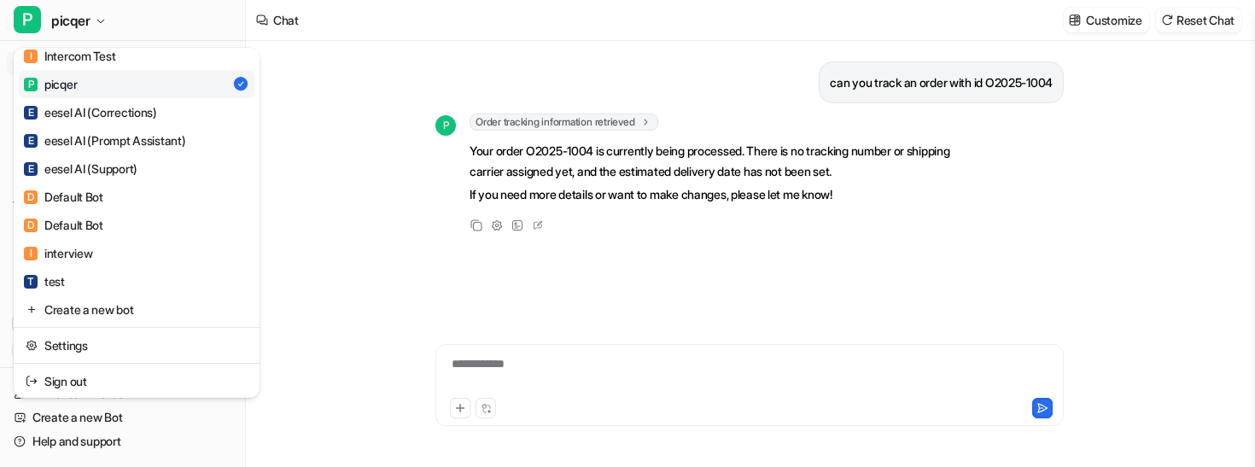
click at [1104, 11] on div "P picqer P picqer test M magento test M magento test I Intercom Test P picqer E…" at bounding box center [627, 233] width 1255 height 467
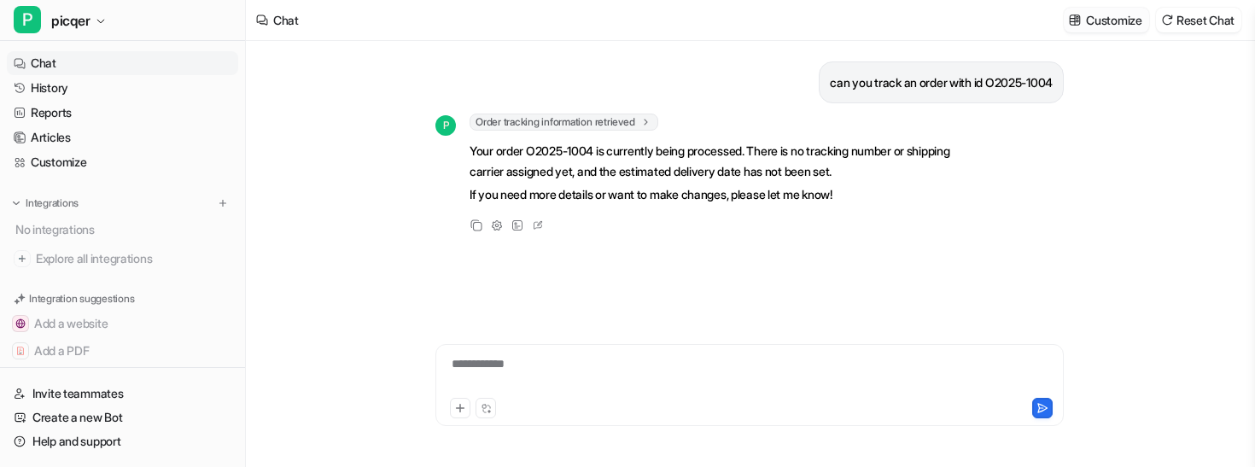
click at [1104, 18] on p "Customize" at bounding box center [1113, 20] width 55 height 18
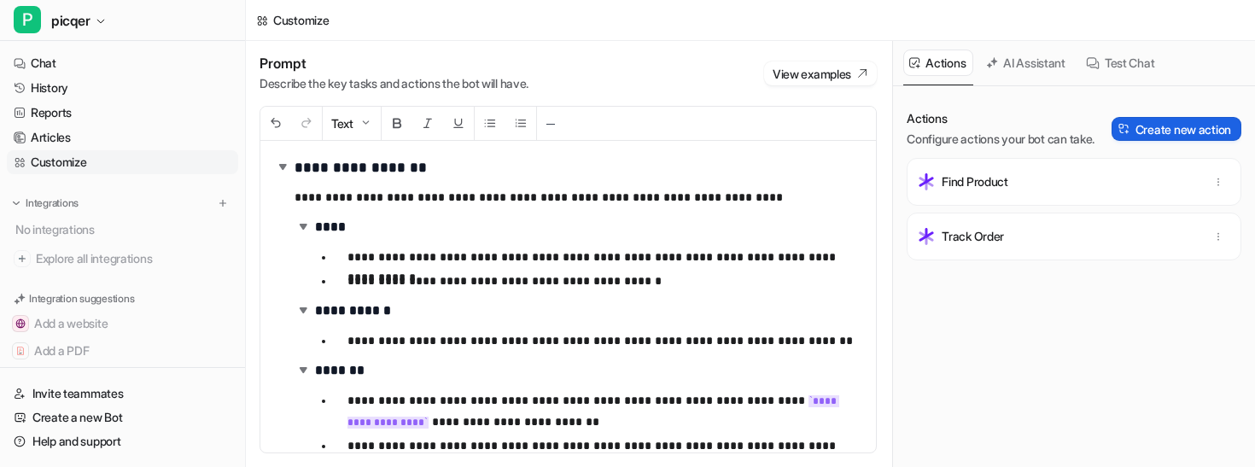
click at [1121, 134] on img at bounding box center [1124, 129] width 12 height 12
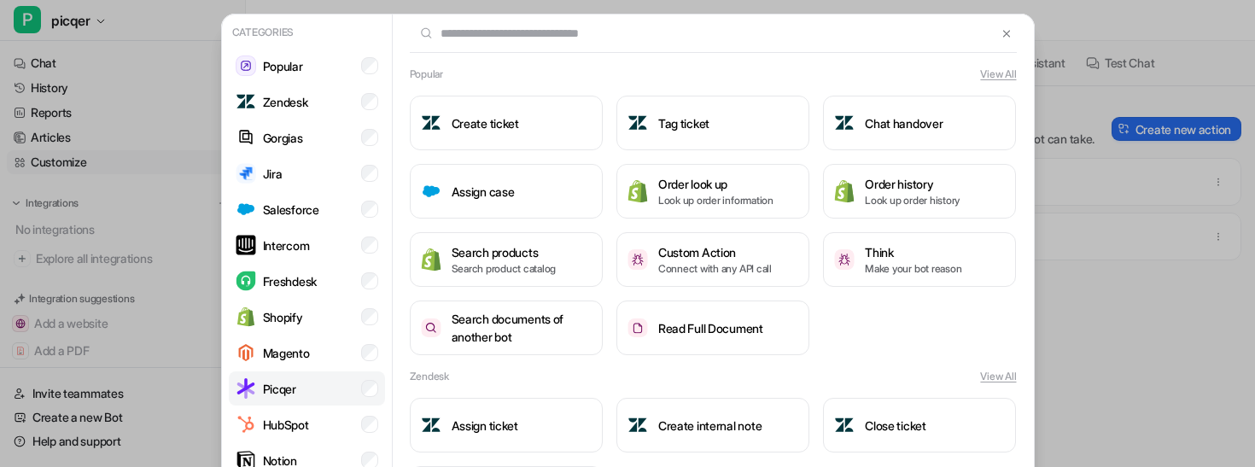
click at [298, 388] on li "Picqer" at bounding box center [307, 388] width 156 height 34
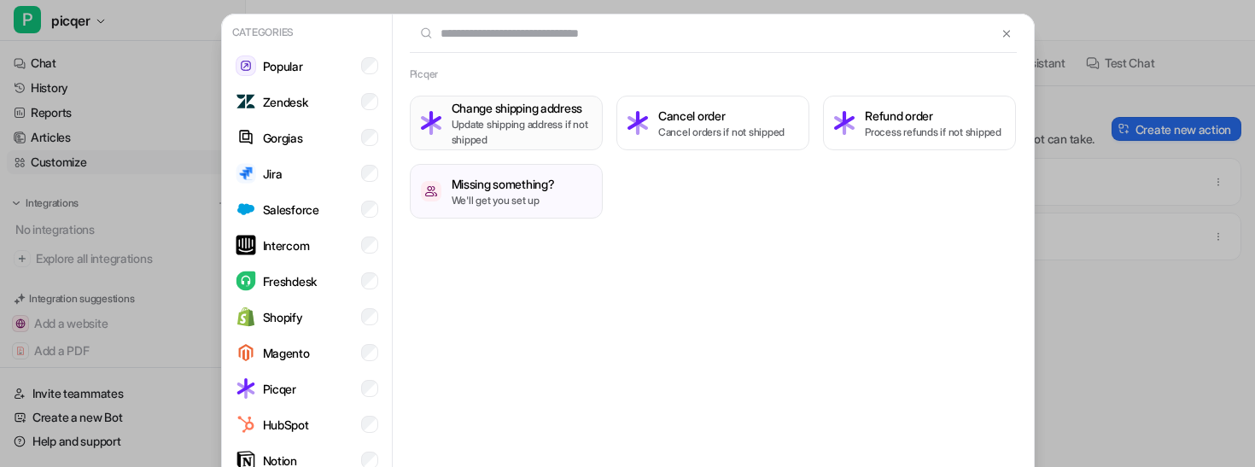
click at [563, 103] on h3 "Change shipping address" at bounding box center [522, 108] width 140 height 18
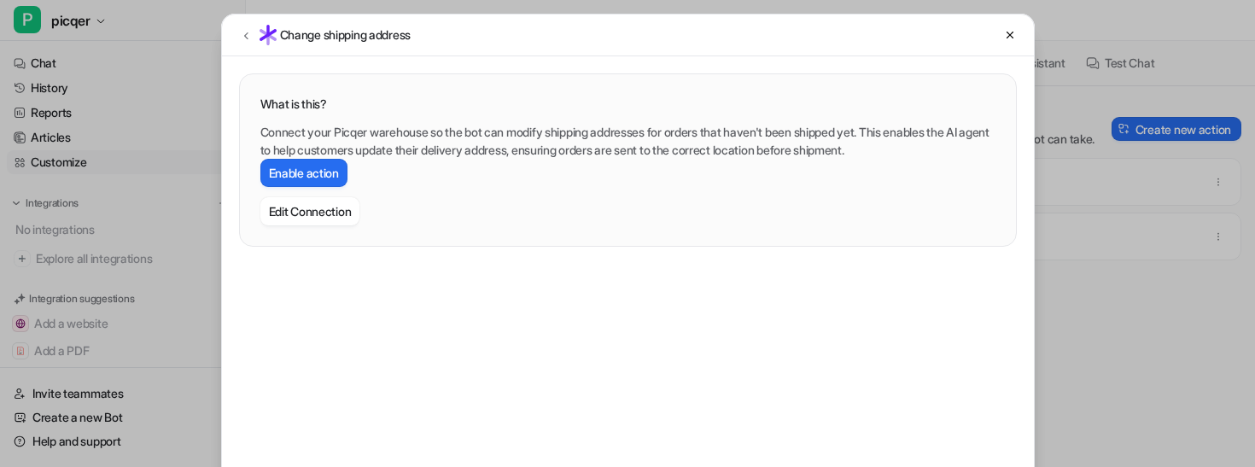
click at [257, 39] on div "Change shipping address" at bounding box center [324, 35] width 176 height 20
click at [248, 38] on icon at bounding box center [246, 35] width 12 height 13
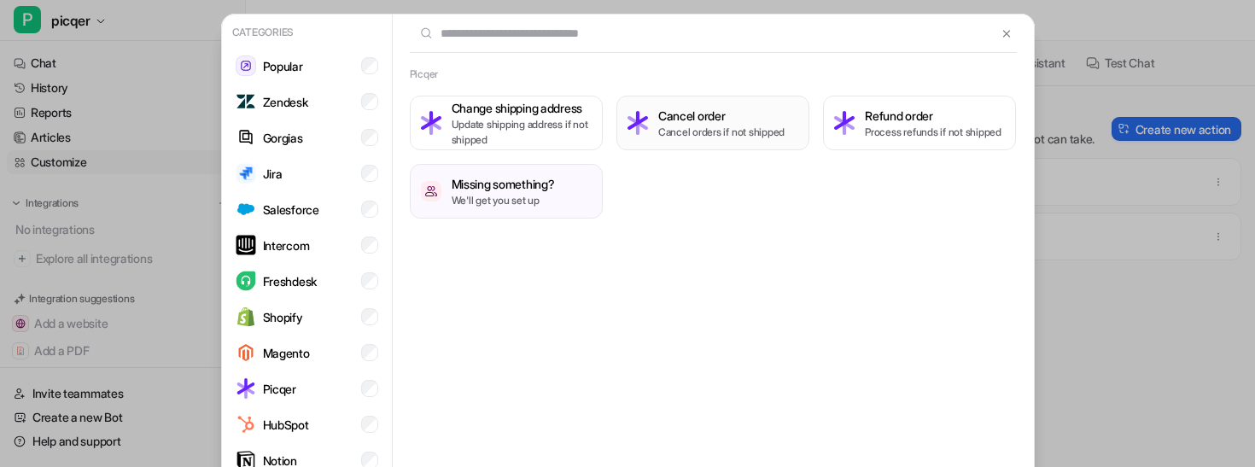
click at [673, 132] on p "Cancel orders if not shipped" at bounding box center [721, 132] width 126 height 15
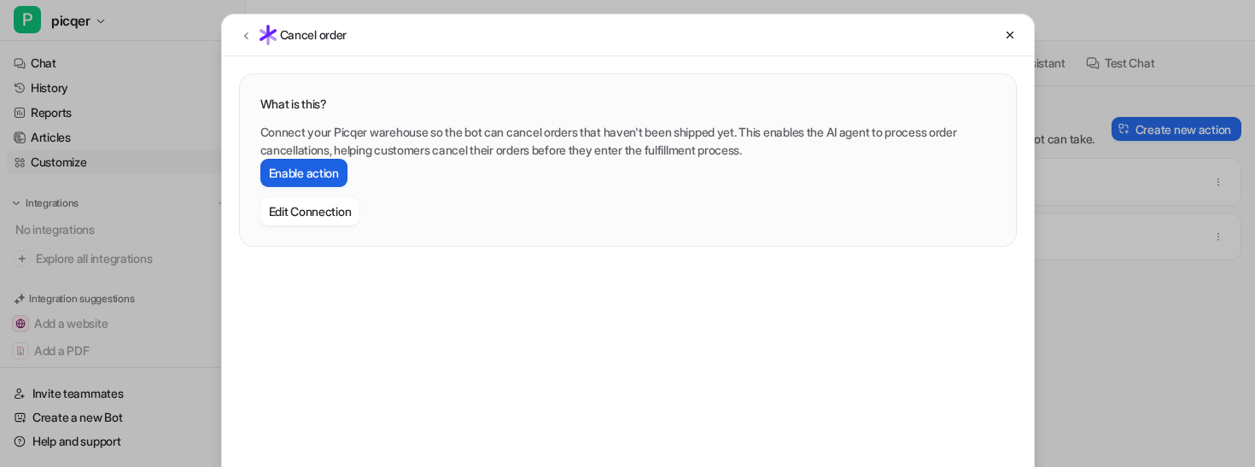
click at [331, 179] on button "Enable action" at bounding box center [303, 173] width 87 height 28
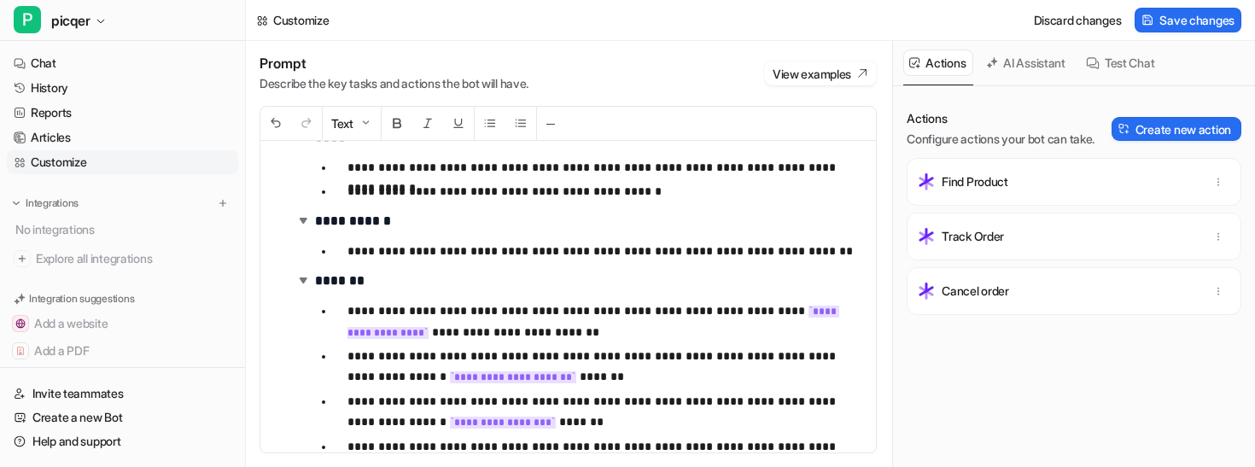
scroll to position [114, 0]
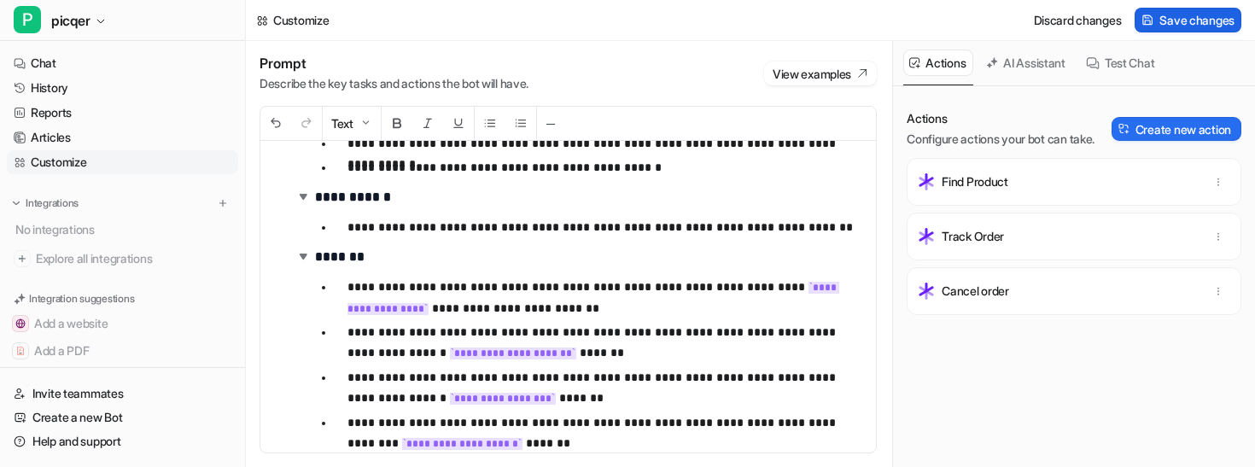
click at [1183, 15] on span "Save changes" at bounding box center [1196, 20] width 75 height 18
click at [141, 65] on link "Chat" at bounding box center [122, 63] width 231 height 24
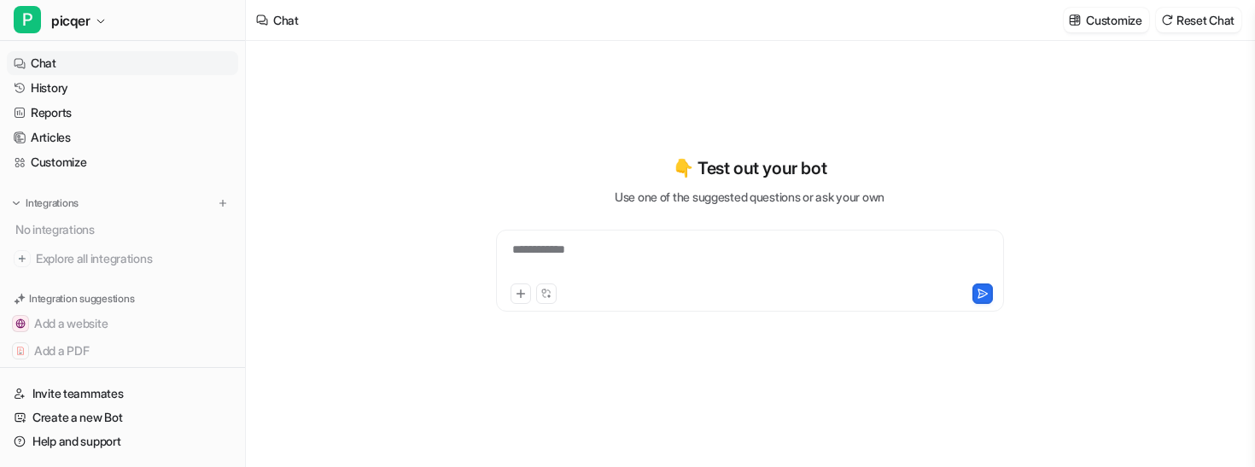
click at [598, 245] on div "**********" at bounding box center [749, 260] width 499 height 39
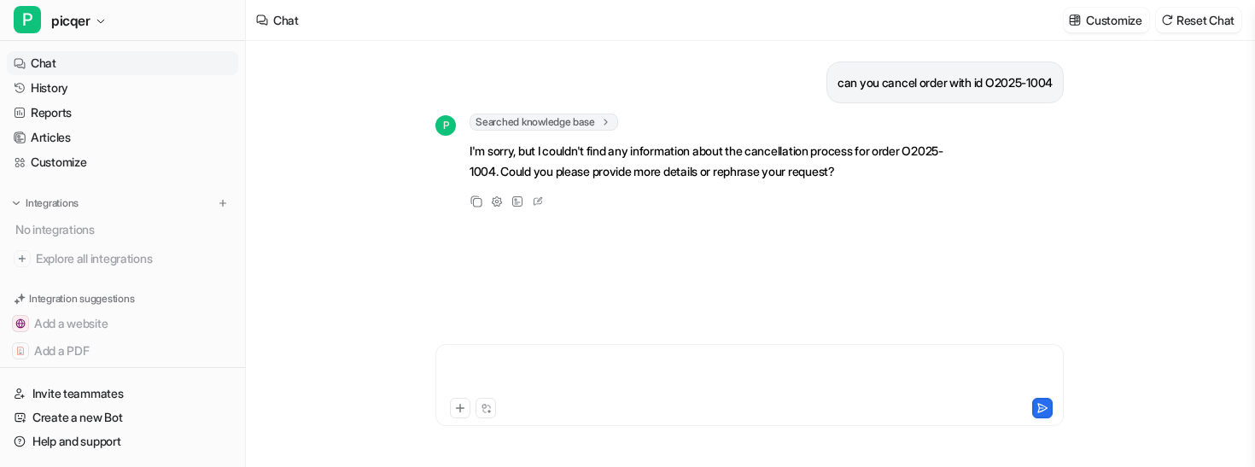
click at [539, 378] on div at bounding box center [750, 374] width 620 height 39
click at [1119, 12] on p "Customize" at bounding box center [1113, 20] width 55 height 18
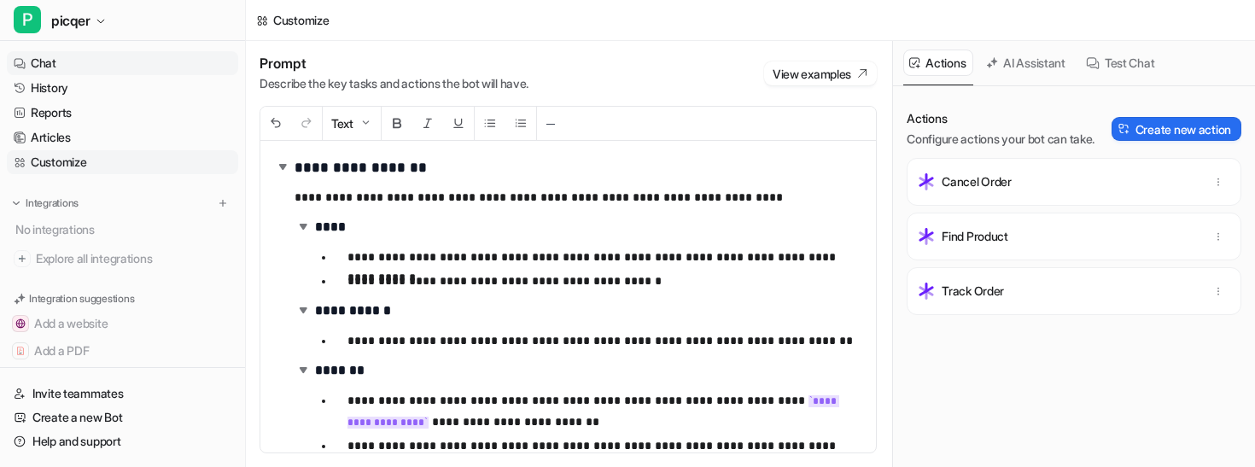
click at [86, 57] on link "Chat" at bounding box center [122, 63] width 231 height 24
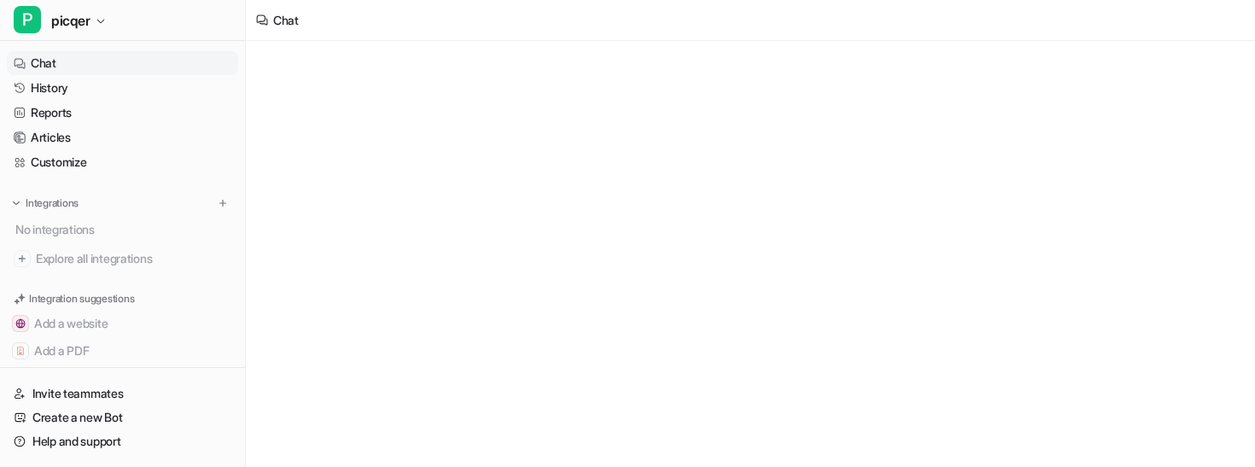
click at [148, 53] on link "Chat" at bounding box center [122, 63] width 231 height 24
type textarea "**********"
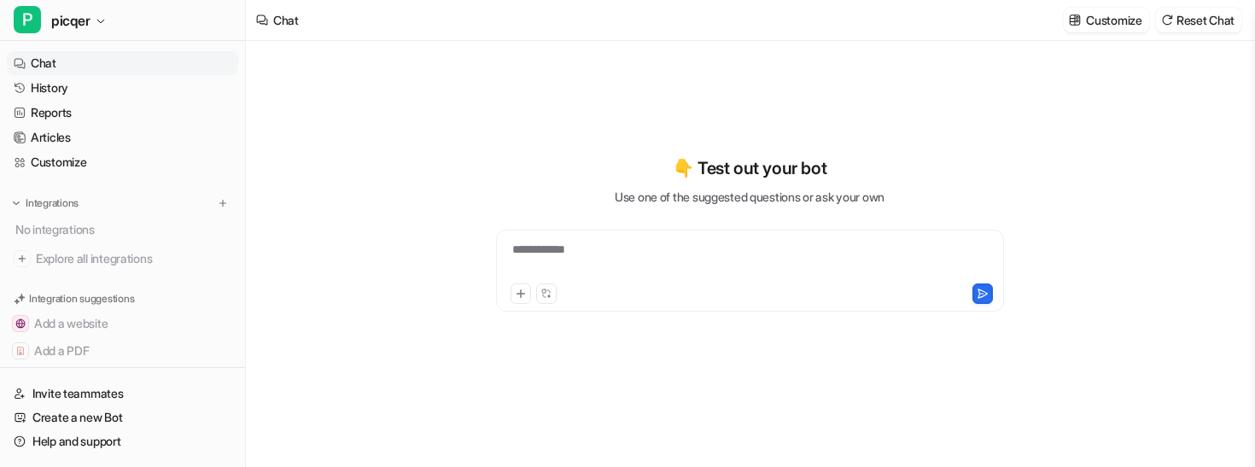
click at [685, 257] on div "**********" at bounding box center [749, 260] width 499 height 39
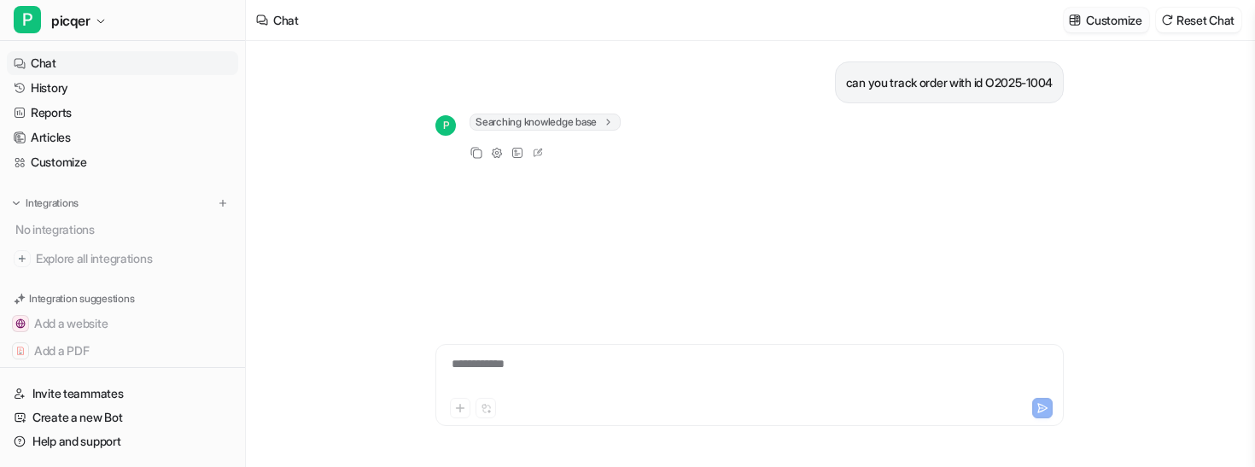
click at [1112, 24] on p "Customize" at bounding box center [1113, 20] width 55 height 18
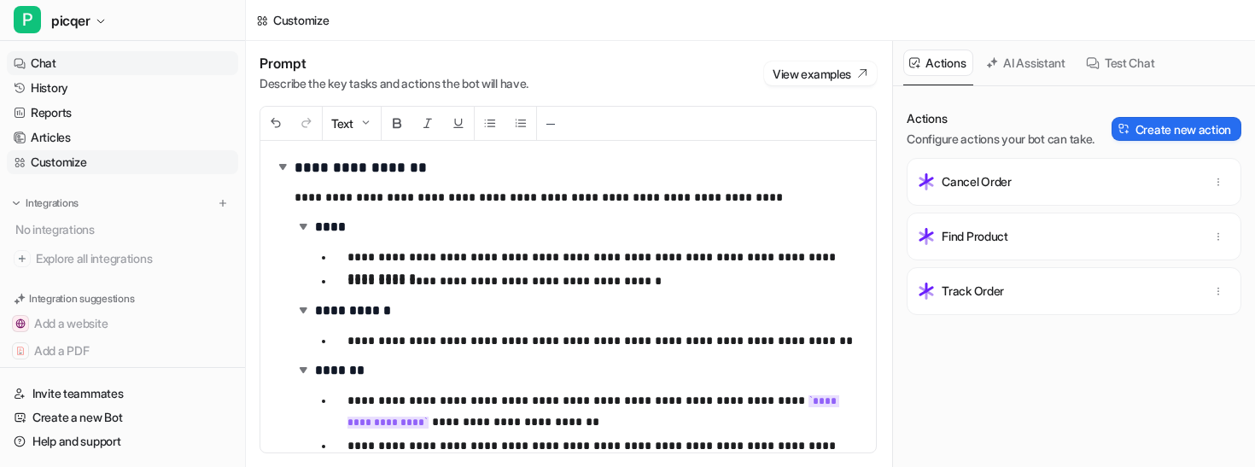
click at [149, 74] on link "Chat" at bounding box center [122, 63] width 231 height 24
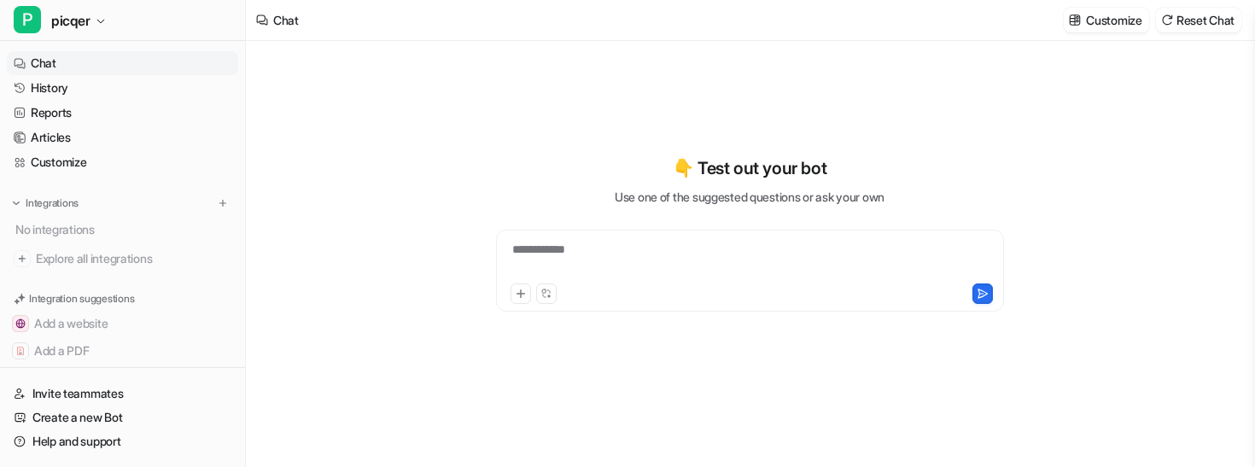
click at [568, 259] on div "**********" at bounding box center [749, 260] width 499 height 39
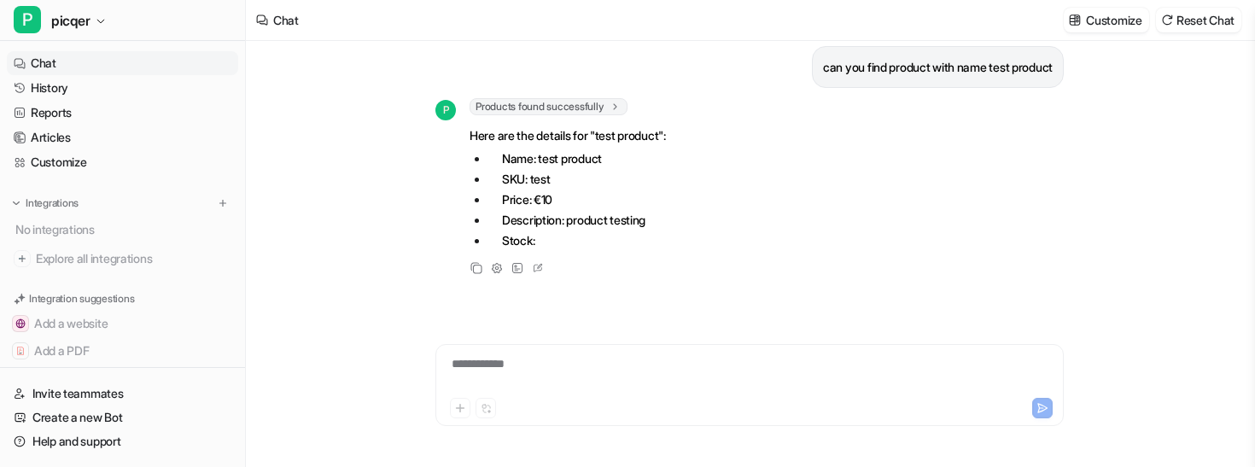
scroll to position [42, 0]
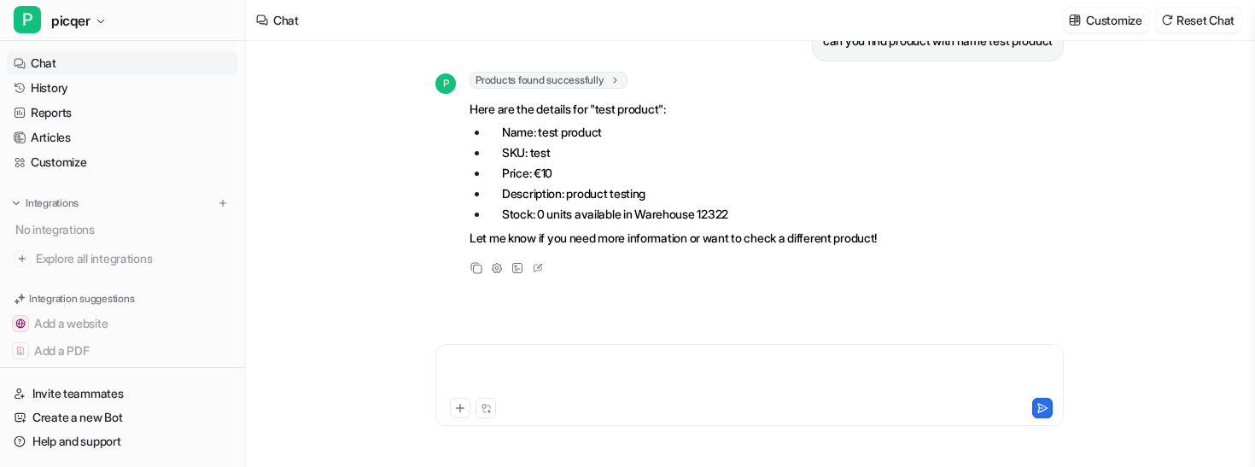
click at [495, 361] on div at bounding box center [750, 374] width 620 height 39
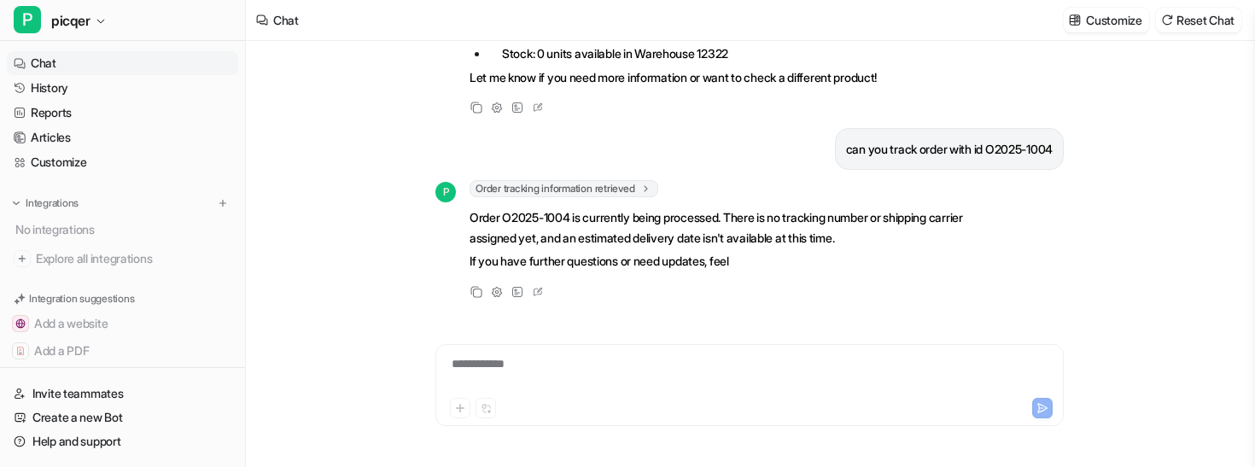
scroll to position [225, 0]
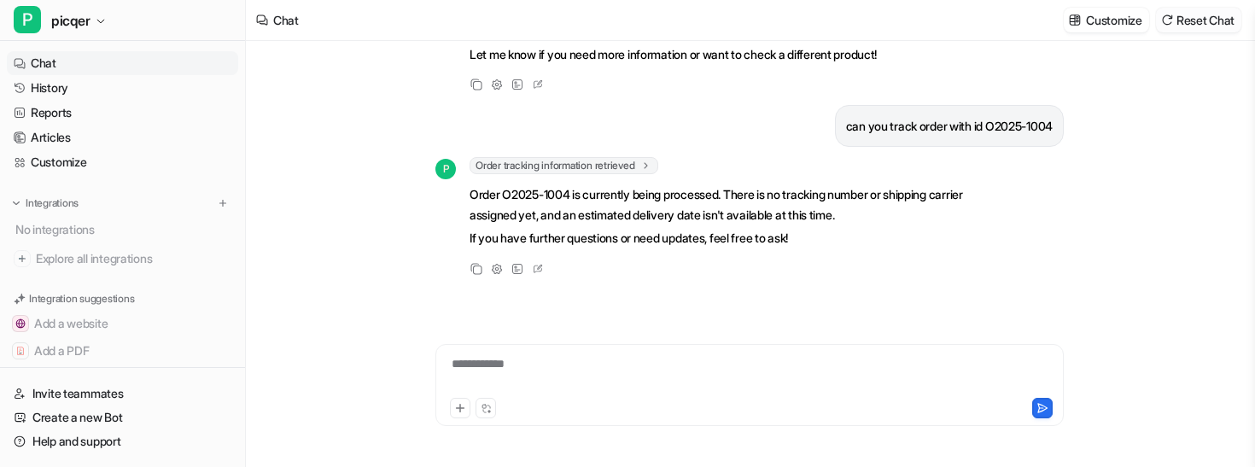
click at [1216, 25] on button "Reset Chat" at bounding box center [1198, 20] width 85 height 25
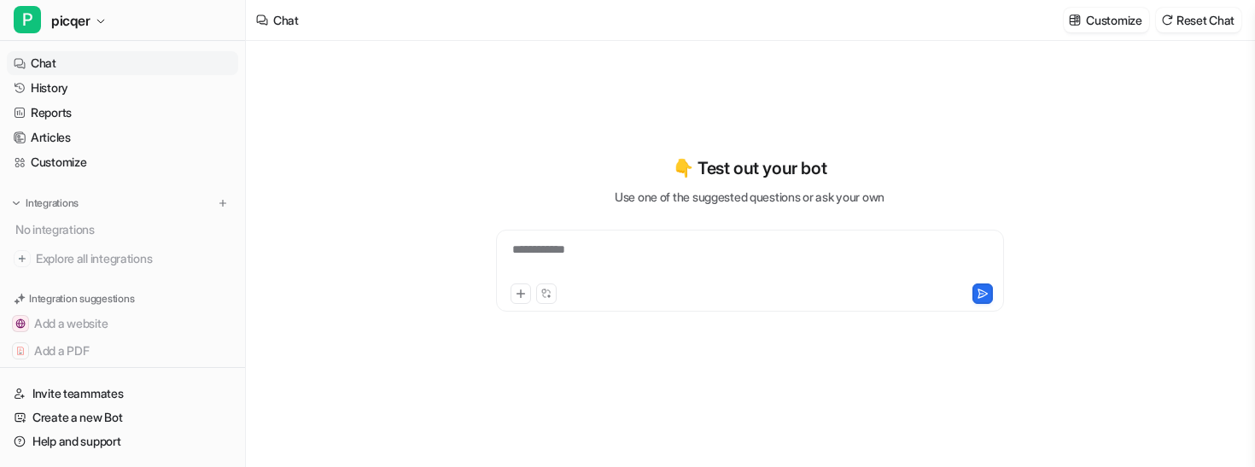
click at [725, 267] on div "**********" at bounding box center [749, 260] width 499 height 39
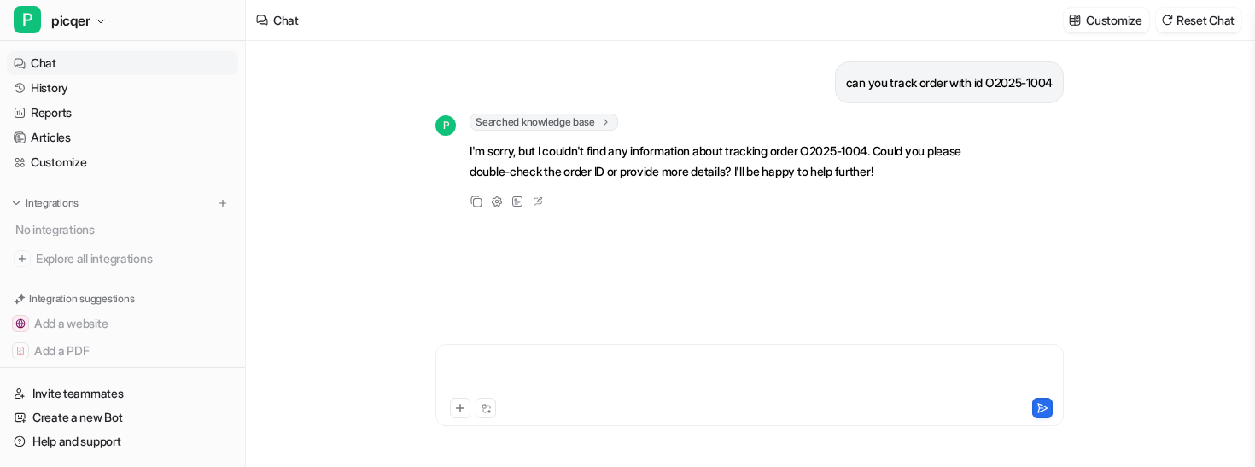
click at [580, 367] on div at bounding box center [750, 374] width 620 height 39
paste div
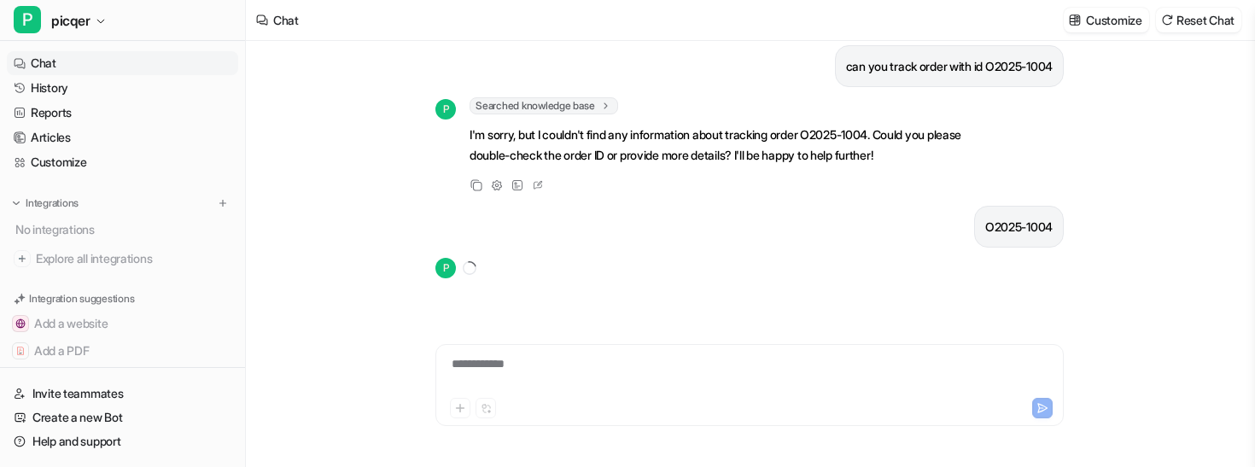
scroll to position [44, 0]
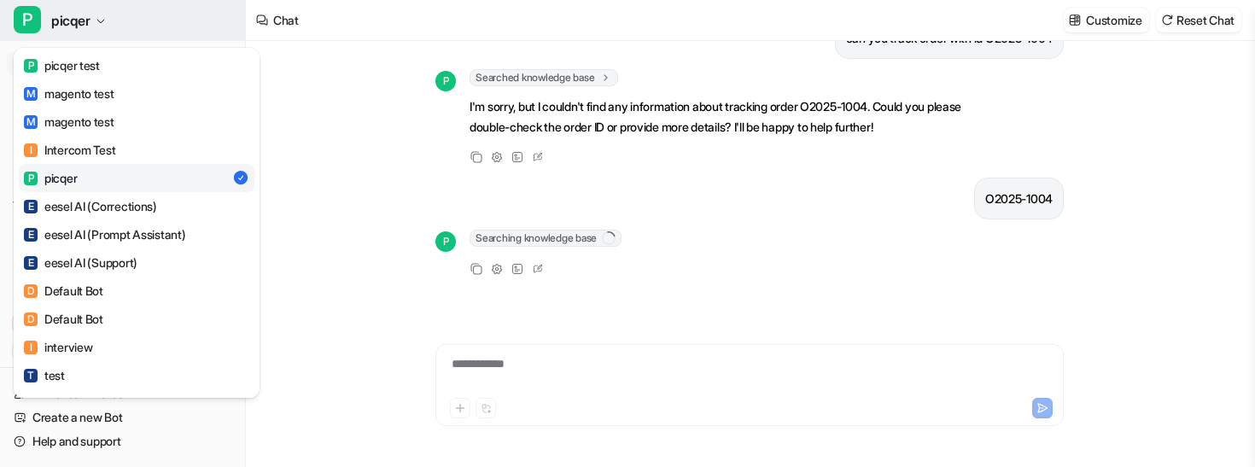
click at [98, 20] on icon "button" at bounding box center [100, 21] width 7 height 3
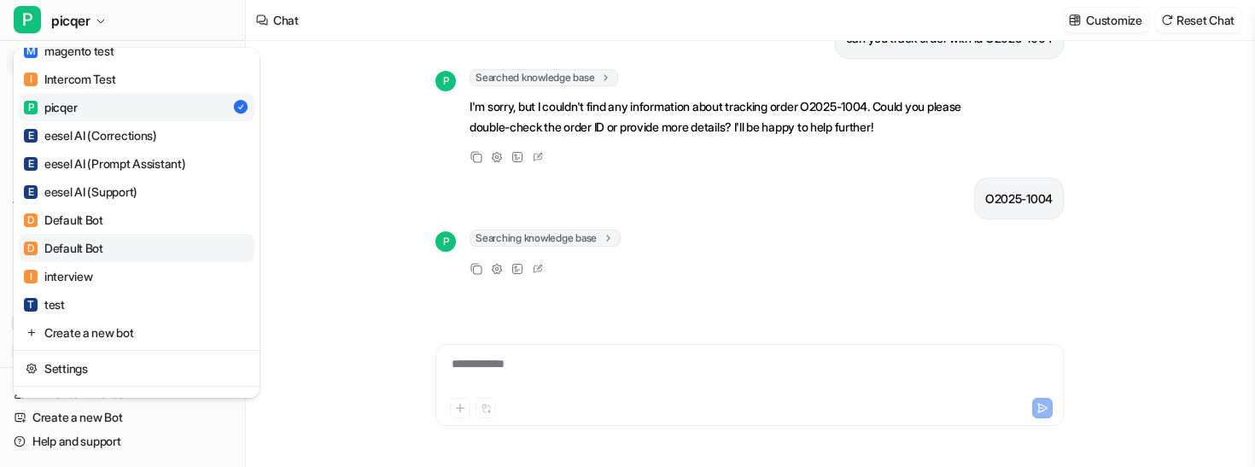
scroll to position [94, 0]
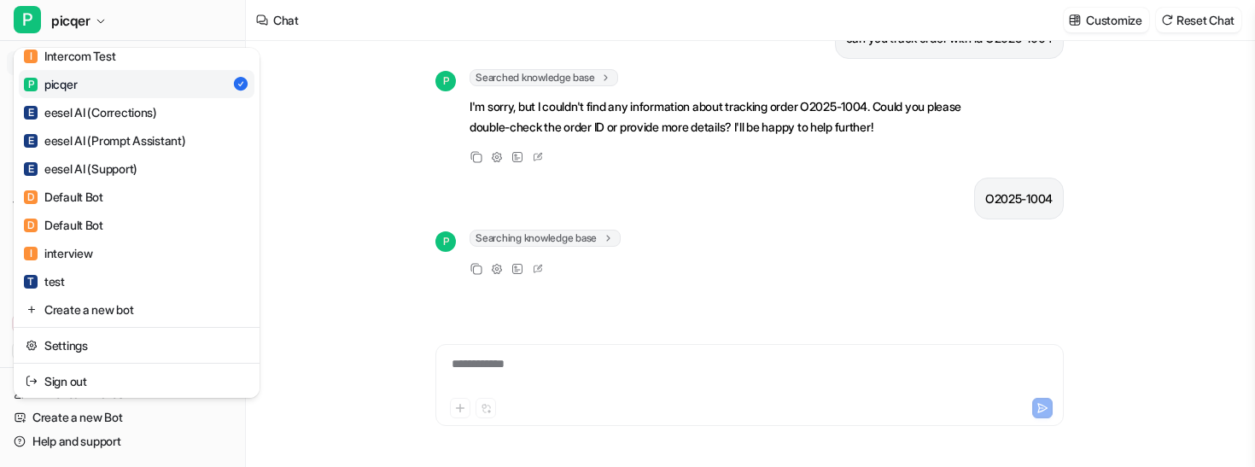
click at [105, 323] on div "P picqer test M magento test M magento test I Intercom Test P picqer E eesel AI…" at bounding box center [137, 223] width 246 height 350
click at [129, 303] on link "Create a new bot" at bounding box center [137, 309] width 236 height 28
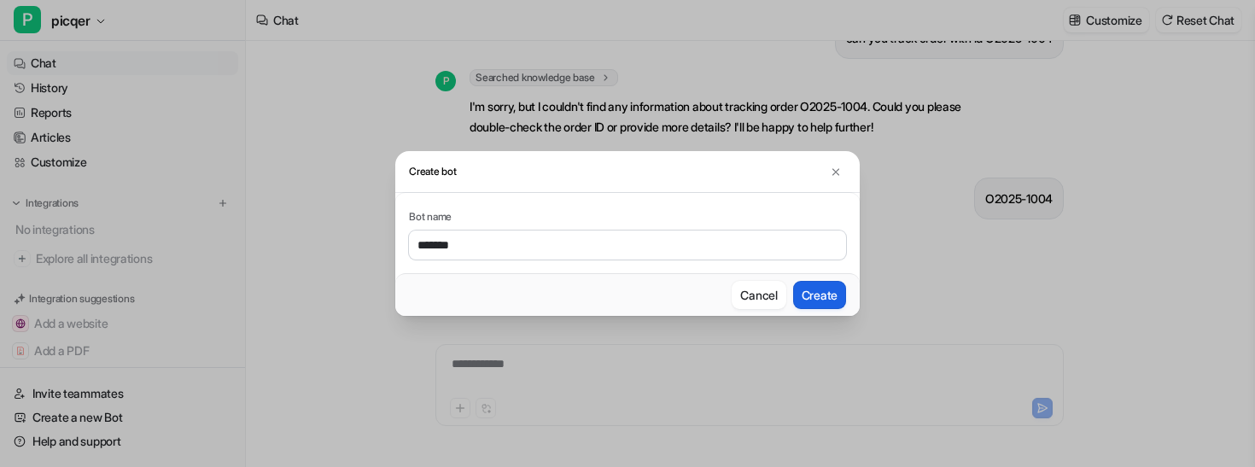
type input "******"
click at [807, 298] on button "Create" at bounding box center [819, 295] width 53 height 28
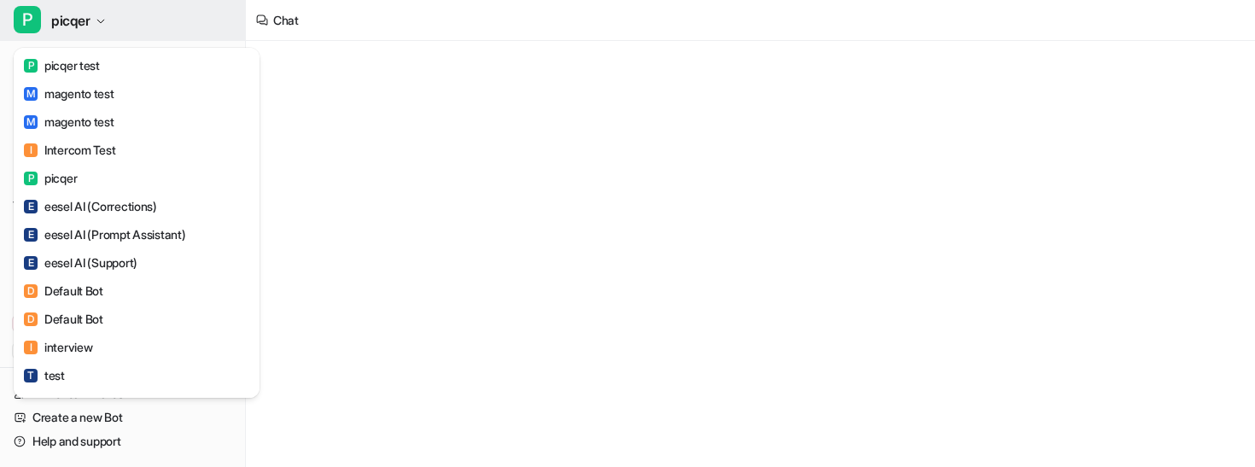
click at [71, 15] on span "picqer" at bounding box center [70, 21] width 39 height 24
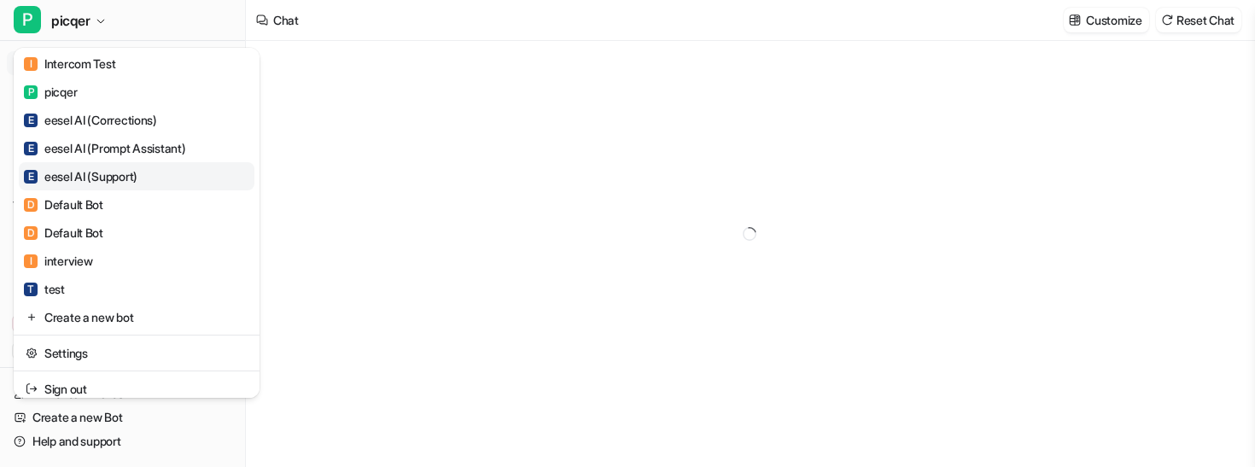
scroll to position [94, 0]
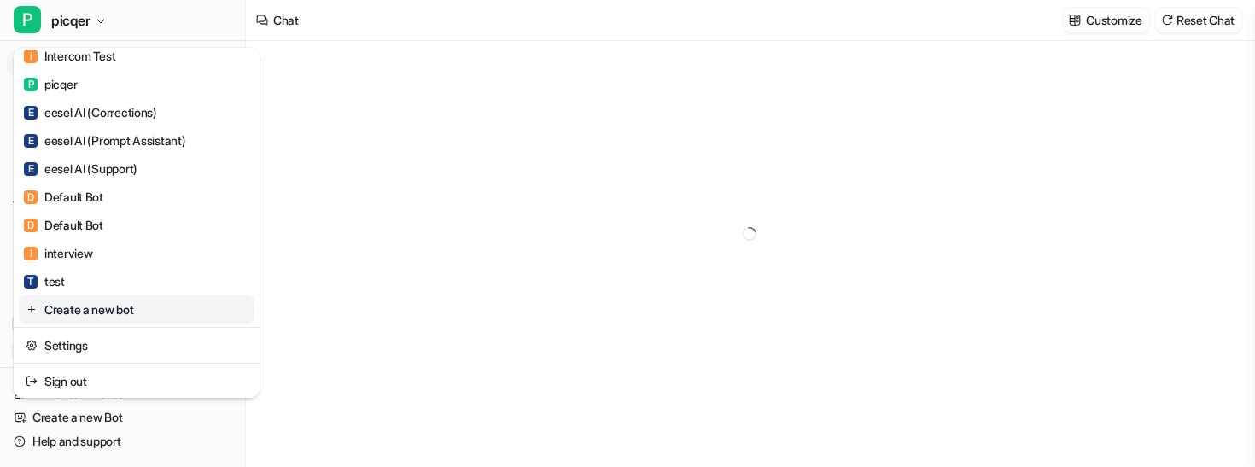
click at [110, 306] on link "Create a new bot" at bounding box center [137, 309] width 236 height 28
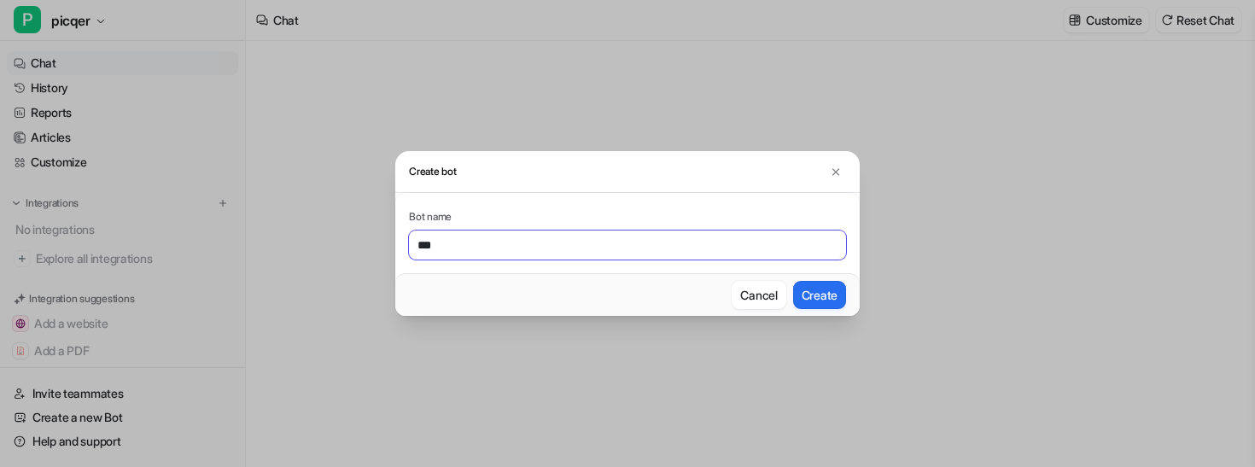
type input "***"
click at [793, 281] on button "Create" at bounding box center [819, 295] width 53 height 28
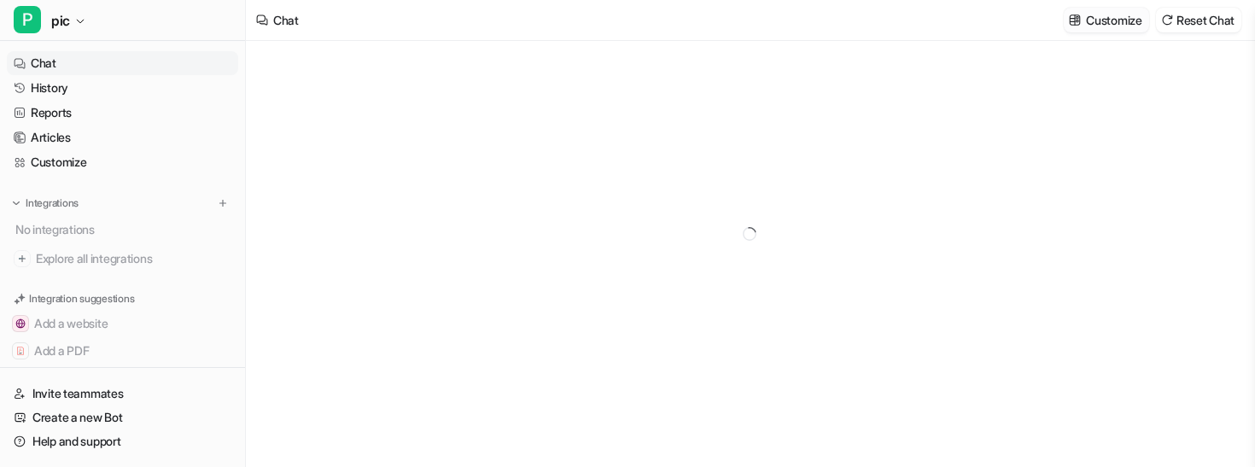
click at [1108, 15] on p "Customize" at bounding box center [1113, 20] width 55 height 18
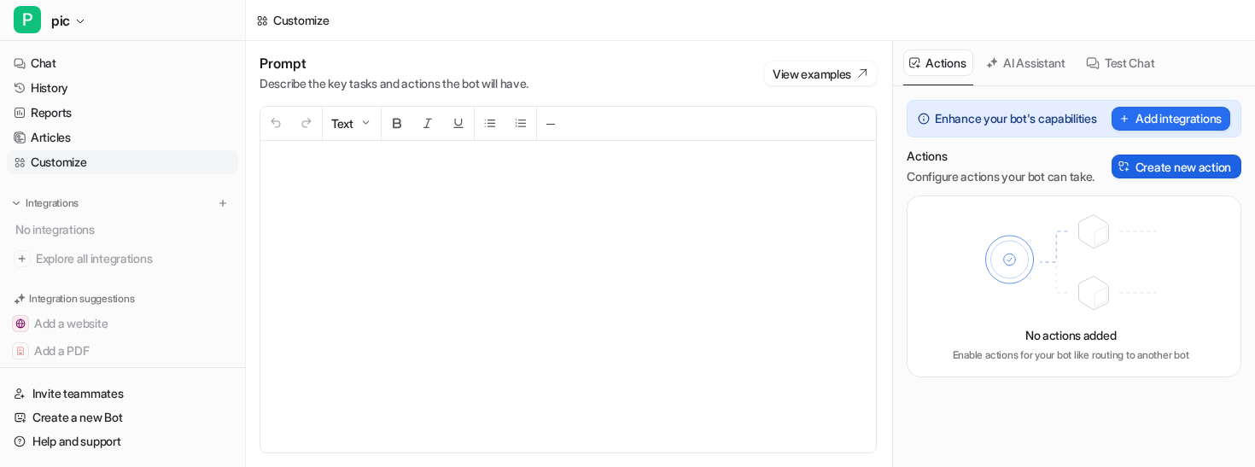
click at [1166, 172] on button "Create new action" at bounding box center [1176, 166] width 130 height 24
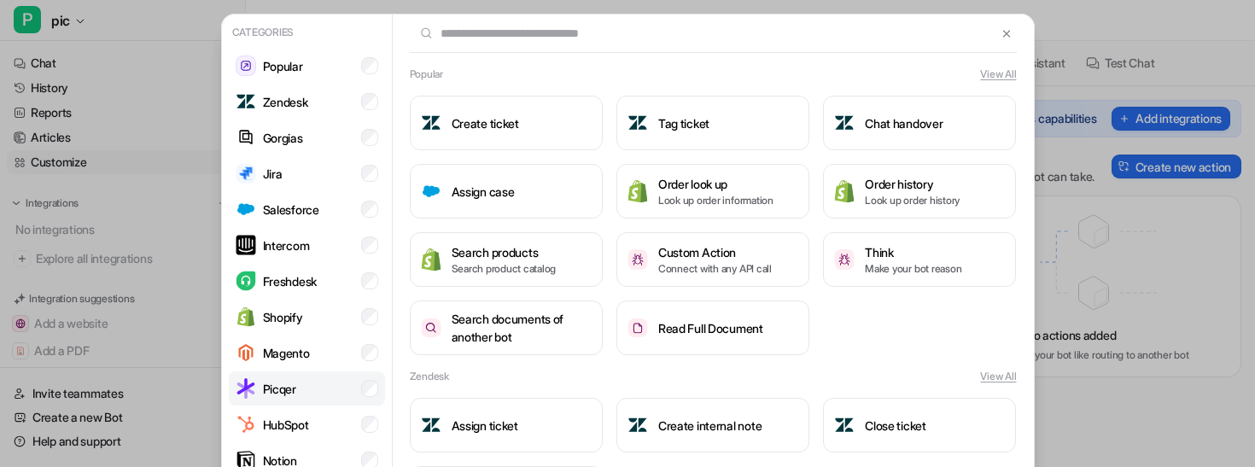
click at [330, 387] on li "Picqer" at bounding box center [307, 388] width 156 height 34
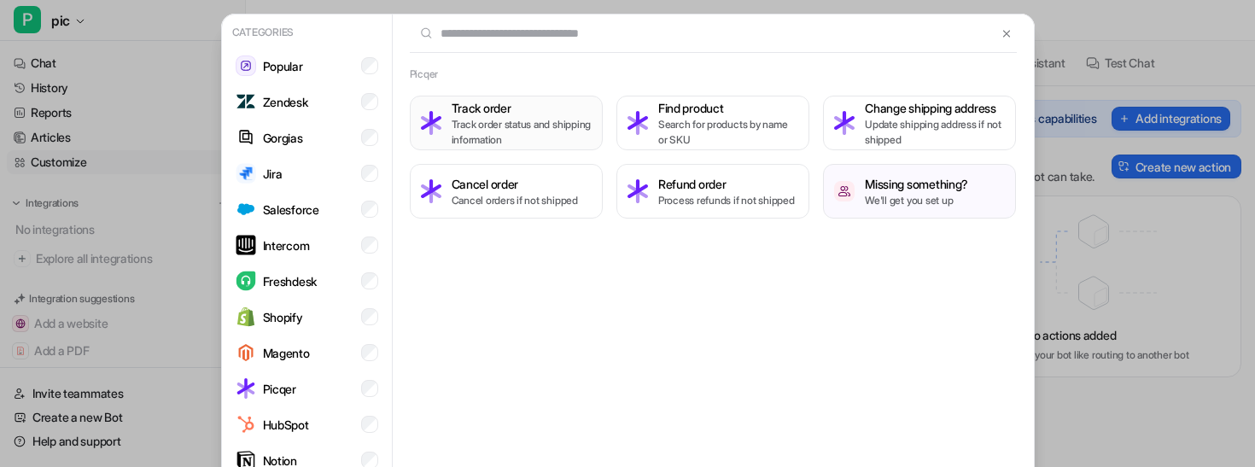
click at [549, 108] on h3 "Track order" at bounding box center [522, 108] width 140 height 18
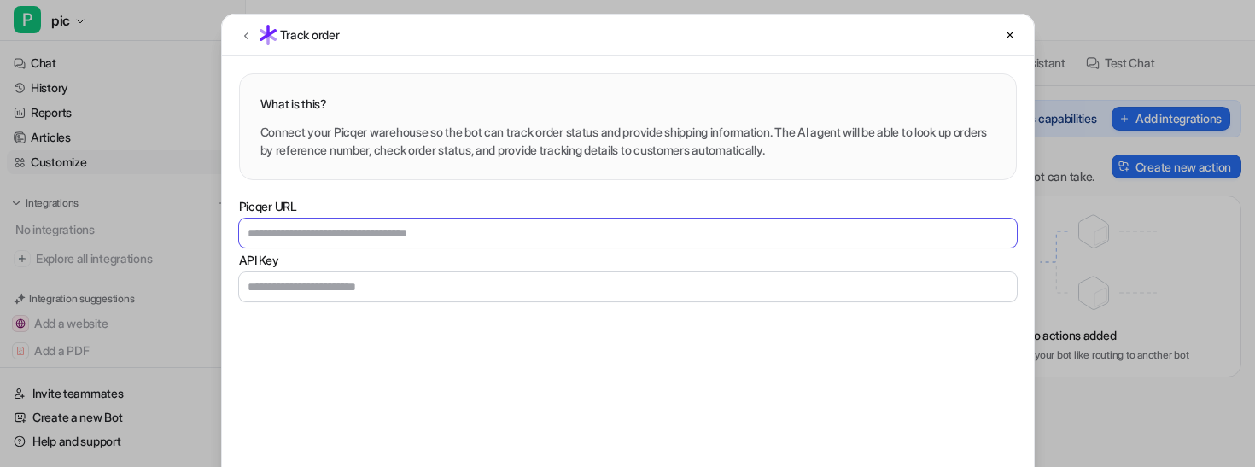
click at [533, 243] on input "Picqer URL" at bounding box center [628, 233] width 778 height 29
type input "**********"
click at [469, 282] on input "API Key" at bounding box center [628, 286] width 778 height 29
type input "**********"
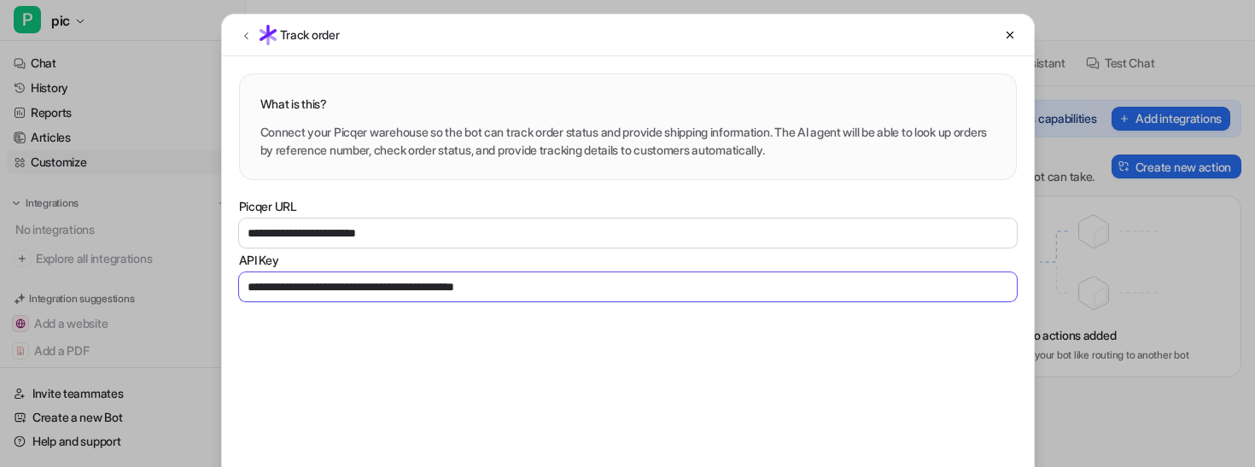
scroll to position [67, 0]
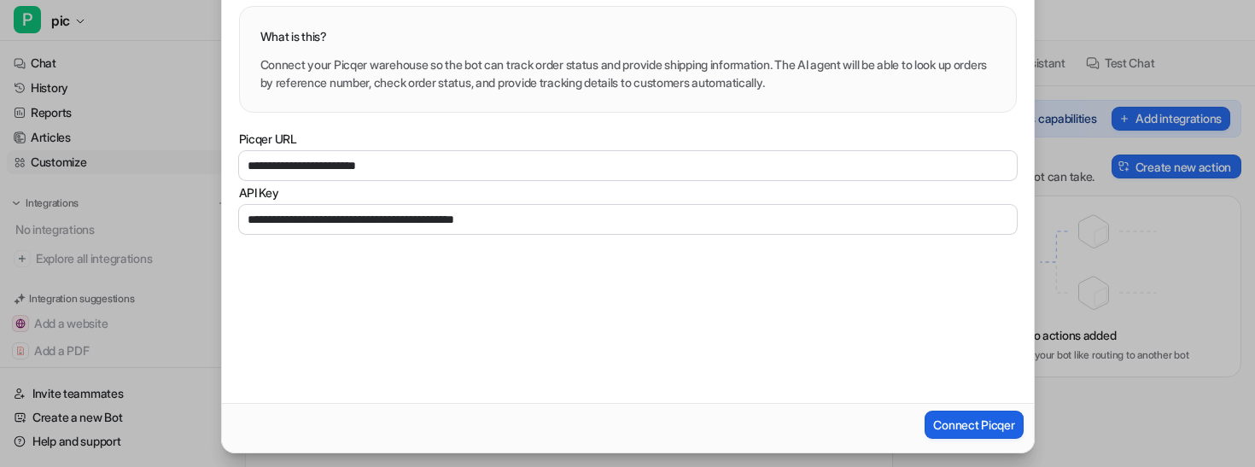
click at [947, 437] on button "Connect Picqer" at bounding box center [973, 425] width 98 height 28
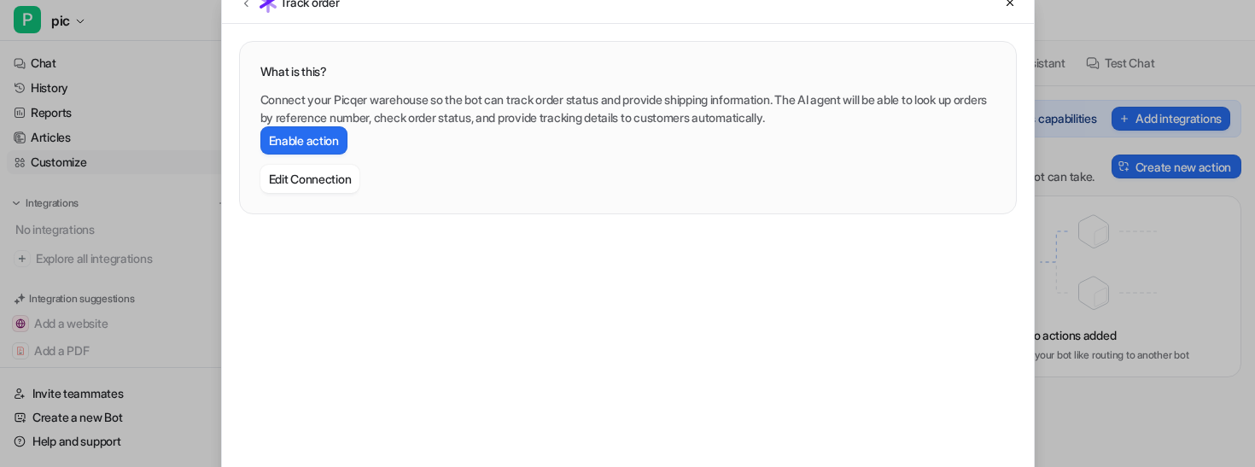
scroll to position [0, 0]
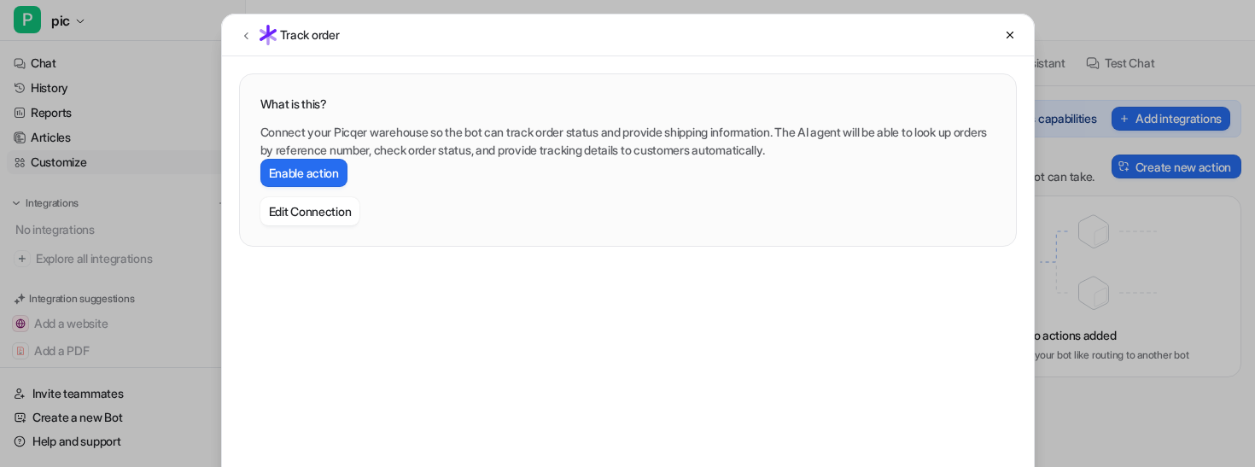
click at [333, 157] on div "Connect your Picqer warehouse so the bot can track order status and provide shi…" at bounding box center [627, 174] width 735 height 102
click at [333, 167] on button "Enable action" at bounding box center [303, 173] width 87 height 28
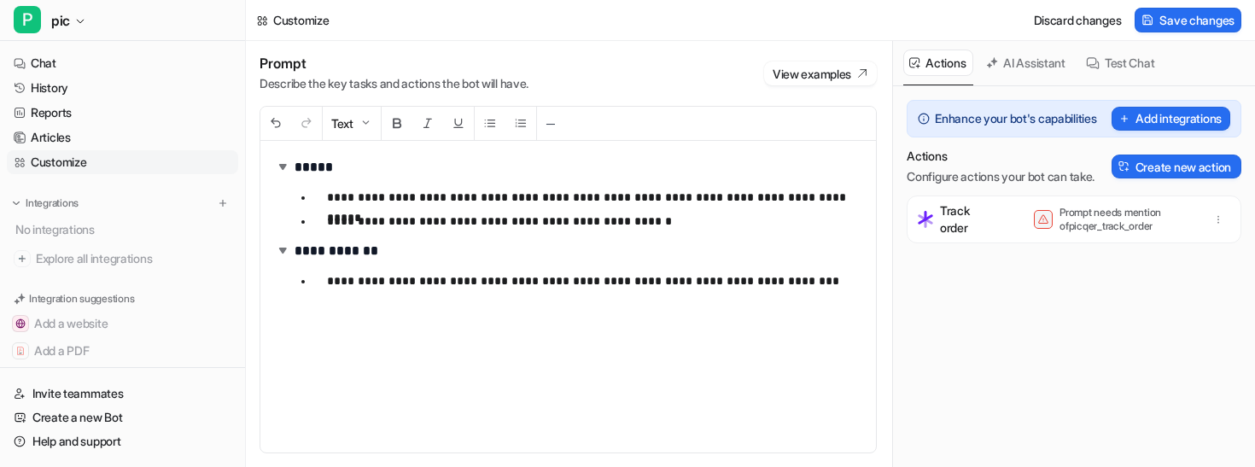
click at [713, 350] on div "**********" at bounding box center [567, 297] width 615 height 312
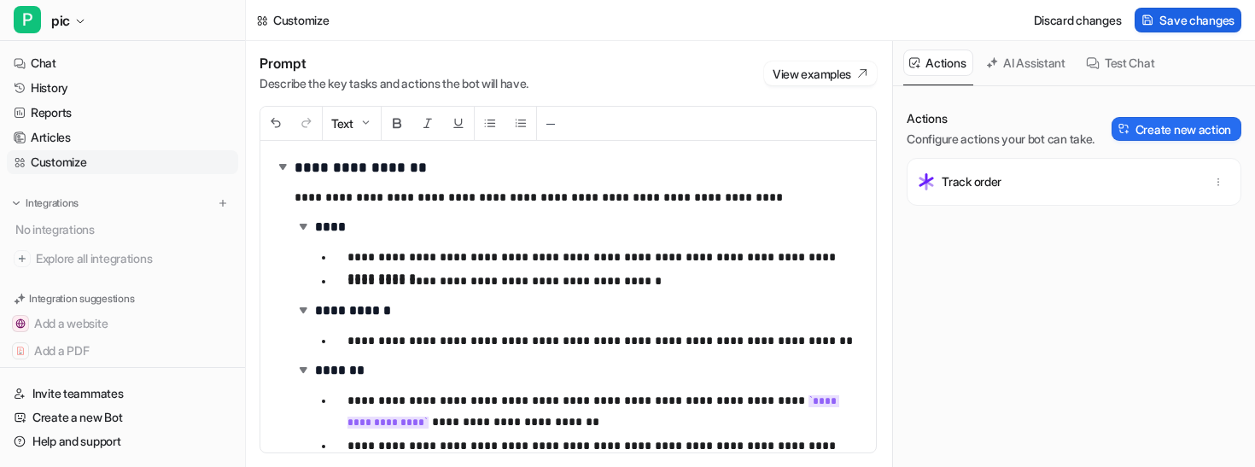
click at [1190, 20] on span "Save changes" at bounding box center [1196, 20] width 75 height 18
click at [153, 56] on link "Chat" at bounding box center [122, 63] width 231 height 24
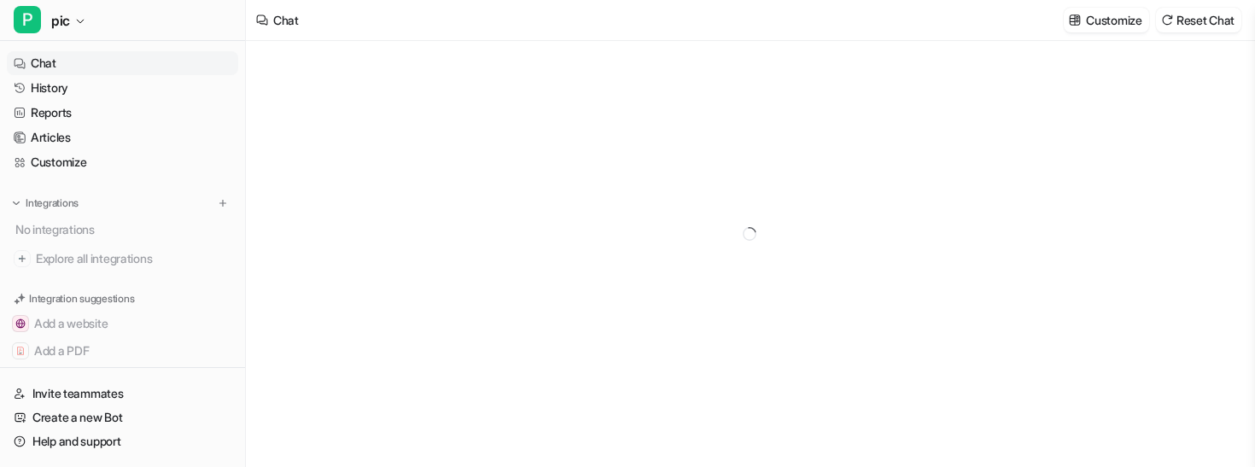
type textarea "**********"
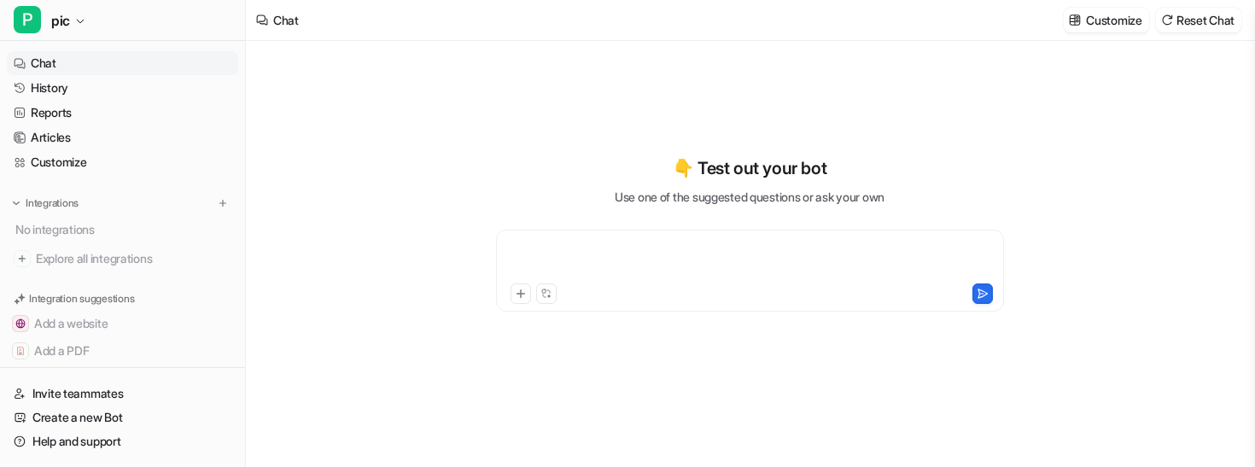
click at [598, 250] on div at bounding box center [749, 260] width 499 height 39
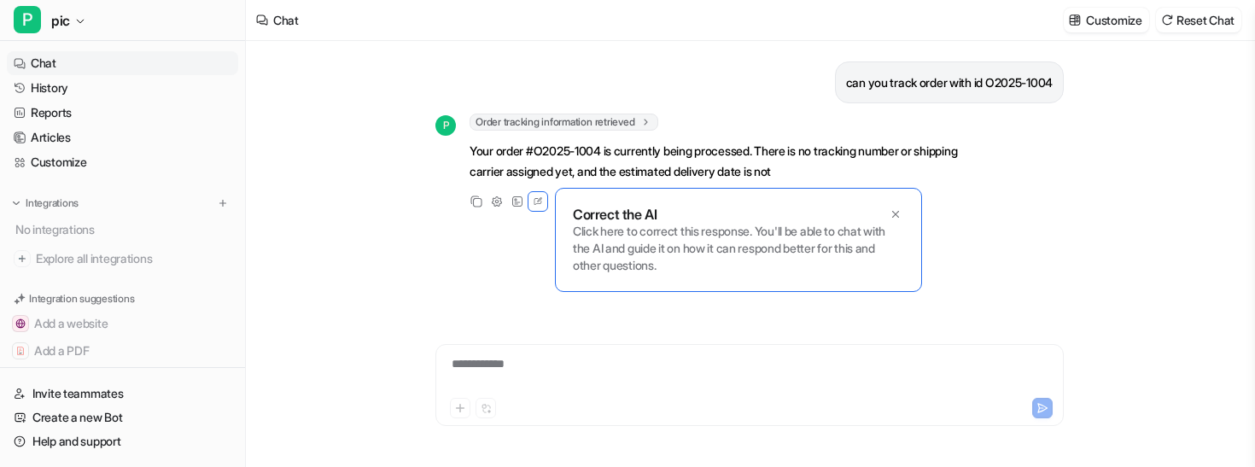
scroll to position [16, 0]
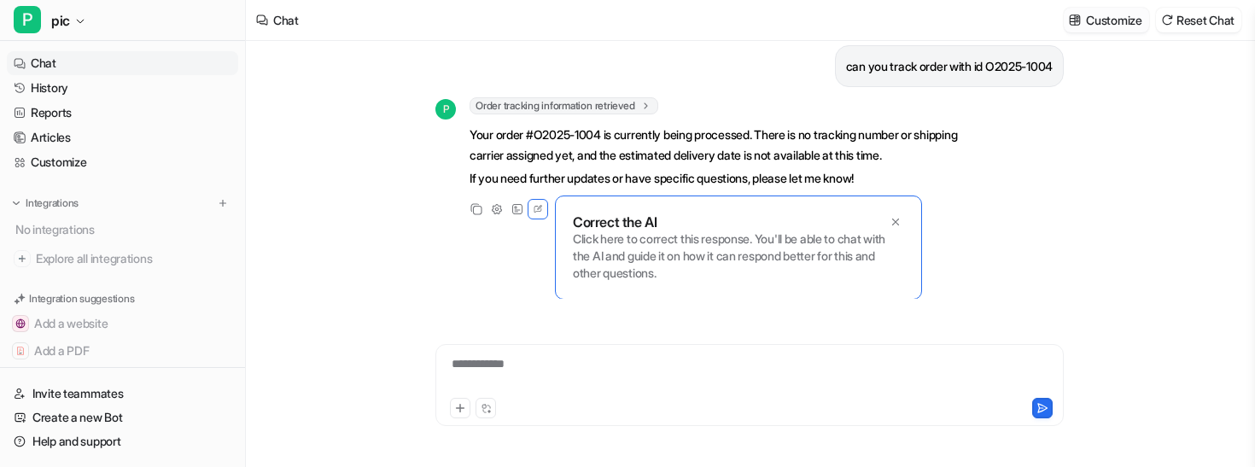
click at [1125, 9] on button "Customize" at bounding box center [1106, 20] width 85 height 25
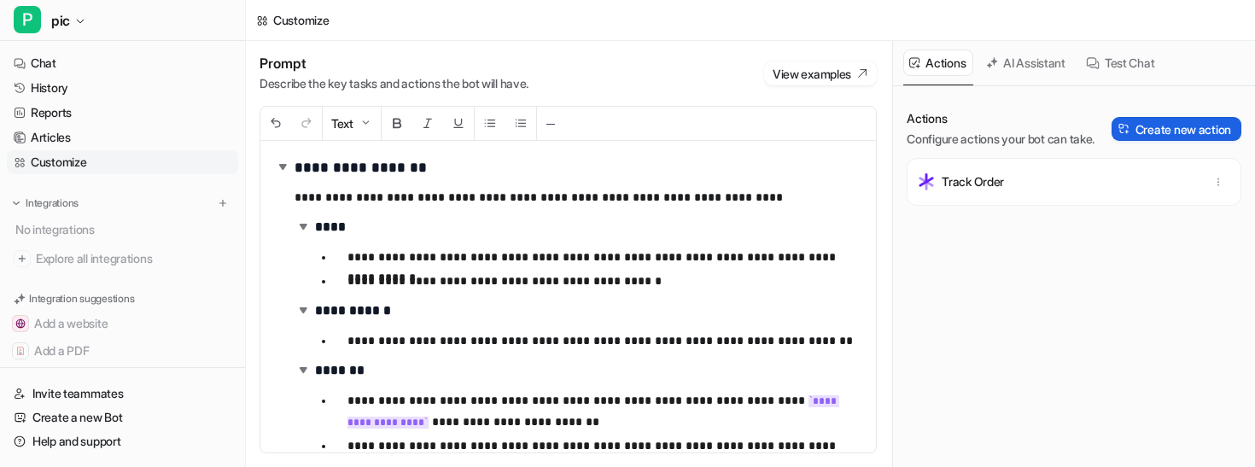
click at [1149, 125] on button "Create new action" at bounding box center [1176, 129] width 130 height 24
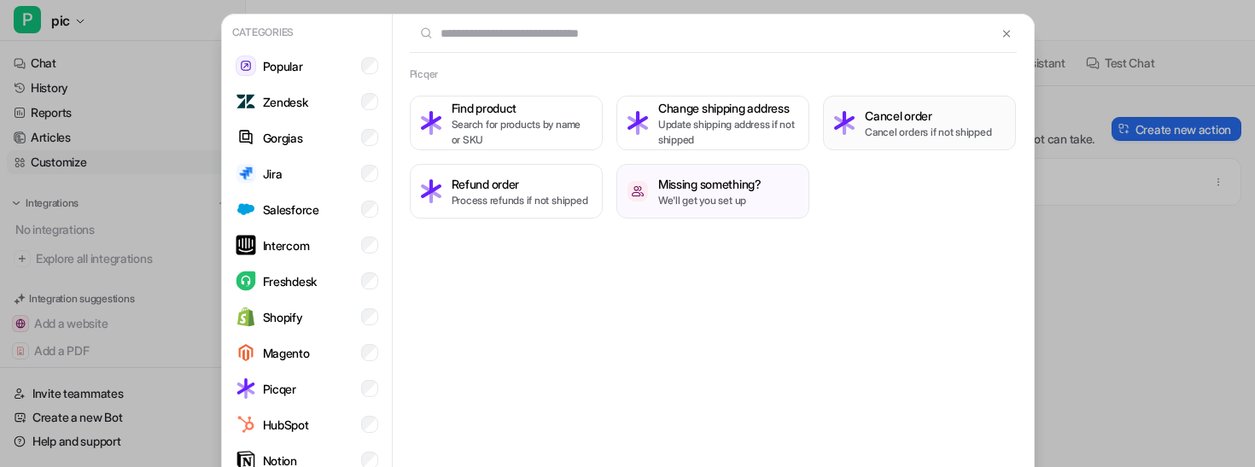
click at [867, 114] on h3 "Cancel order" at bounding box center [928, 116] width 126 height 18
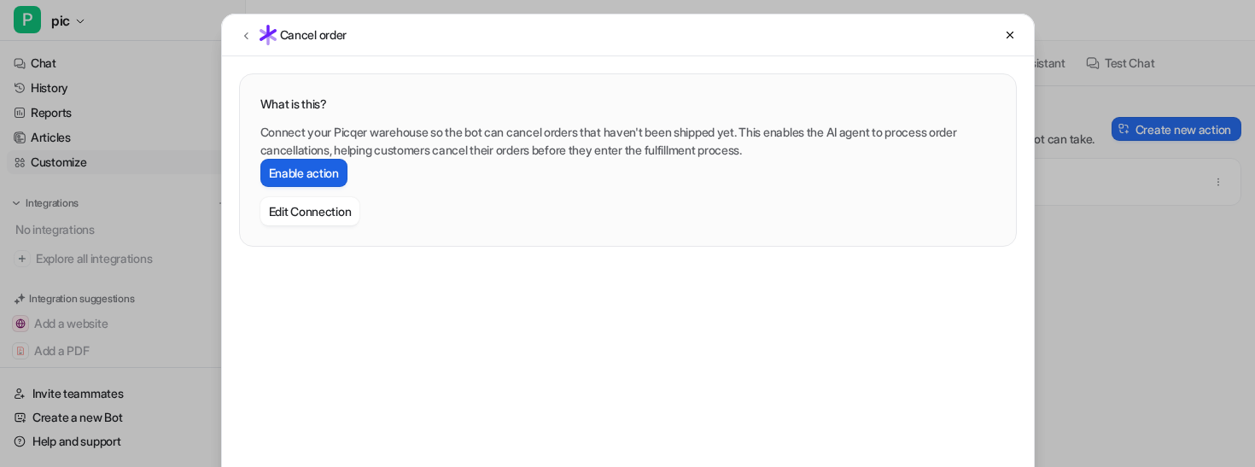
click at [296, 175] on button "Enable action" at bounding box center [303, 173] width 87 height 28
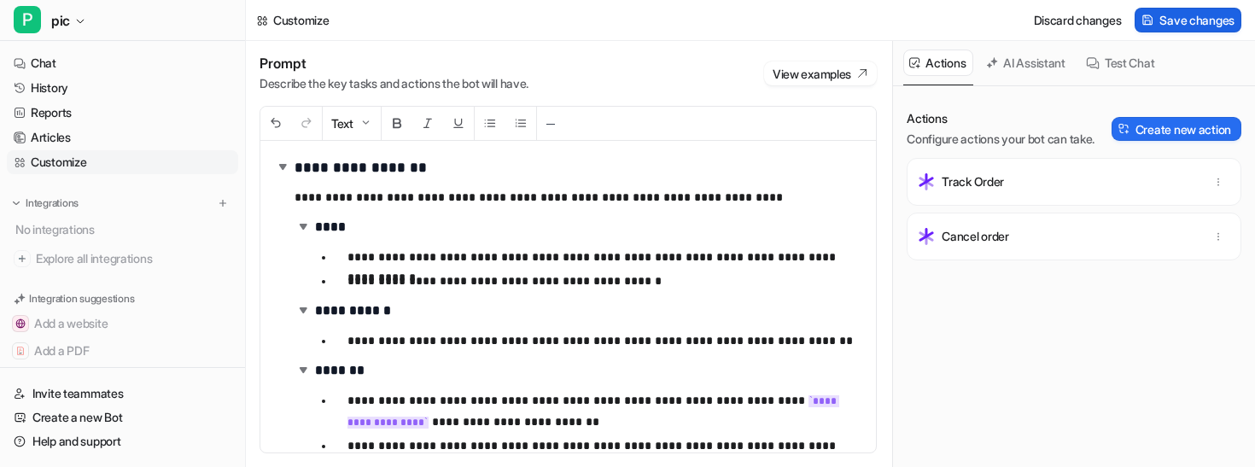
click at [1179, 18] on span "Save changes" at bounding box center [1196, 20] width 75 height 18
click at [131, 57] on link "Chat" at bounding box center [122, 63] width 231 height 24
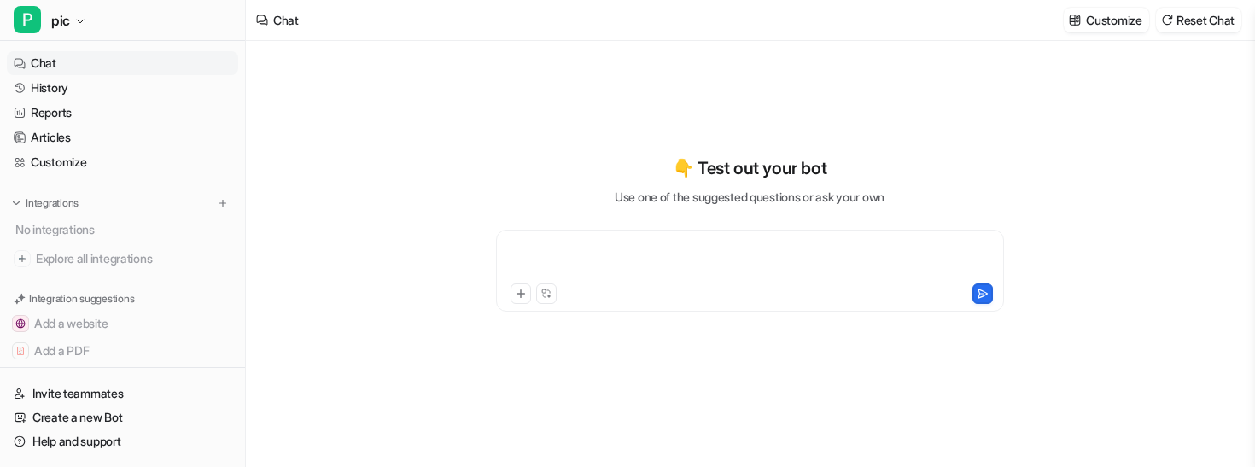
click at [637, 255] on div at bounding box center [749, 260] width 499 height 39
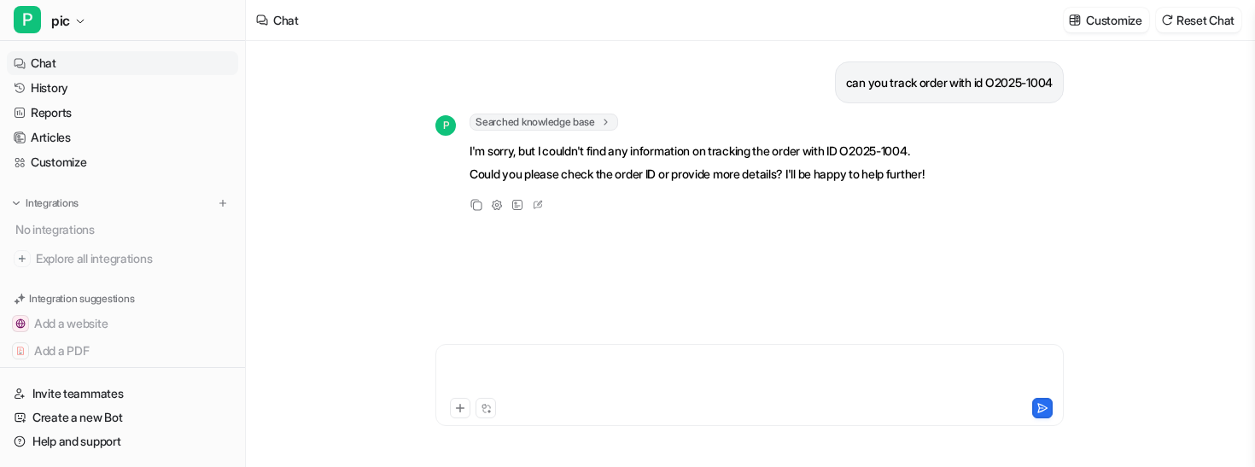
click at [635, 368] on div at bounding box center [750, 374] width 620 height 39
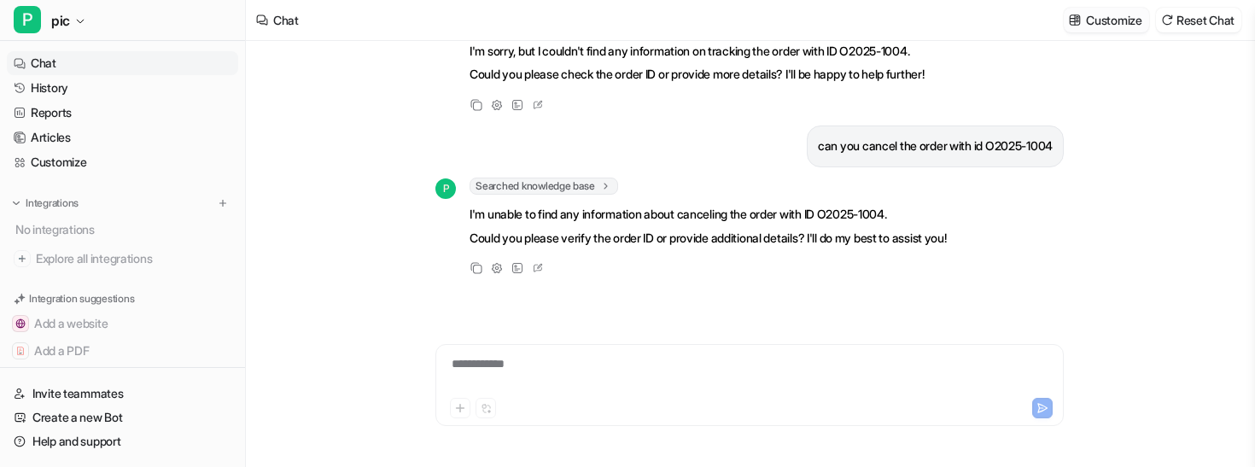
scroll to position [120, 0]
click at [1111, 15] on p "Customize" at bounding box center [1113, 20] width 55 height 18
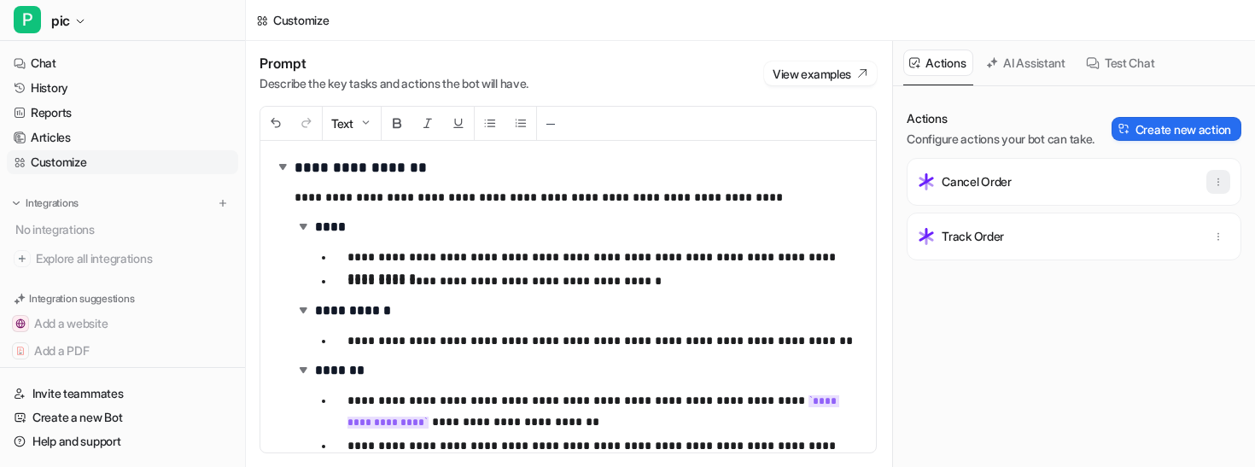
click at [1210, 178] on button "button" at bounding box center [1218, 182] width 24 height 24
click at [1130, 225] on button "Delete" at bounding box center [1134, 220] width 184 height 32
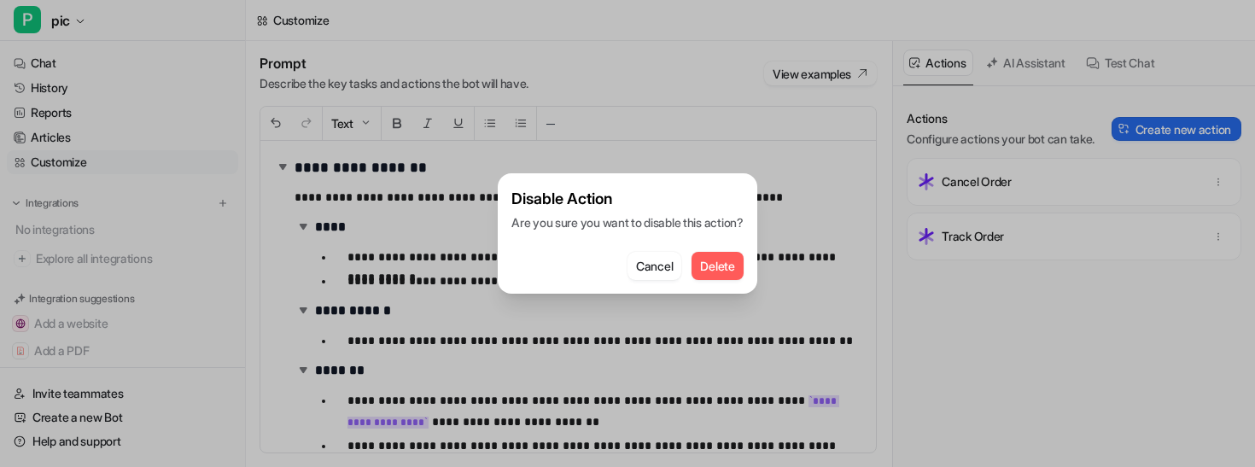
click at [720, 259] on span "Delete" at bounding box center [717, 266] width 34 height 18
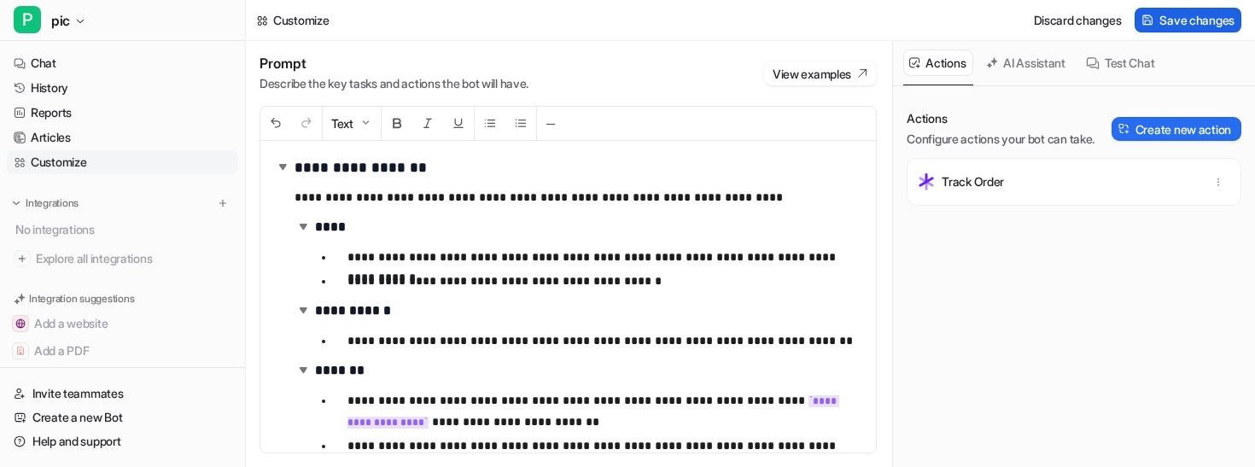
click at [1192, 26] on span "Save changes" at bounding box center [1196, 20] width 75 height 18
click at [122, 67] on link "Chat" at bounding box center [122, 63] width 231 height 24
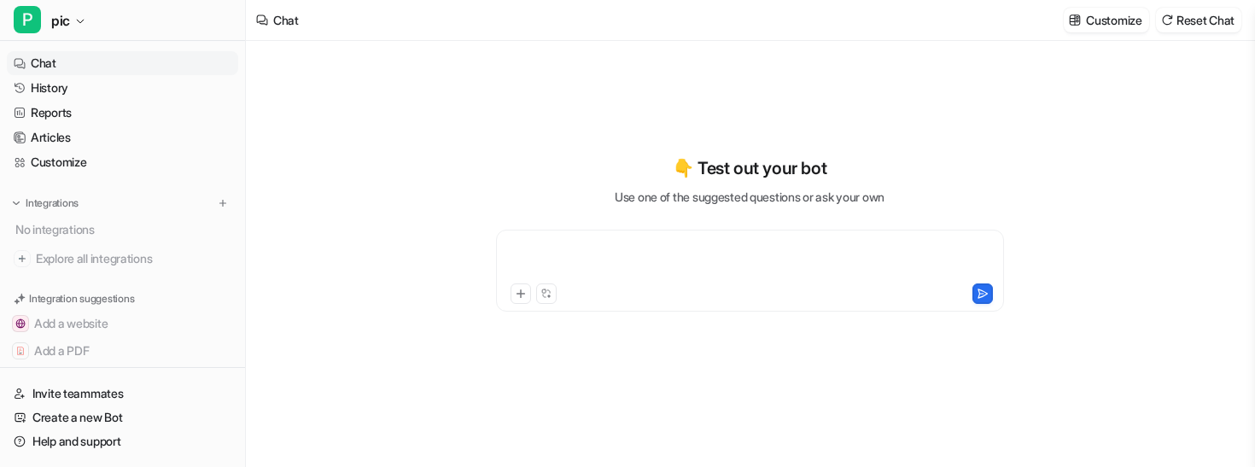
click at [662, 269] on div at bounding box center [749, 260] width 499 height 39
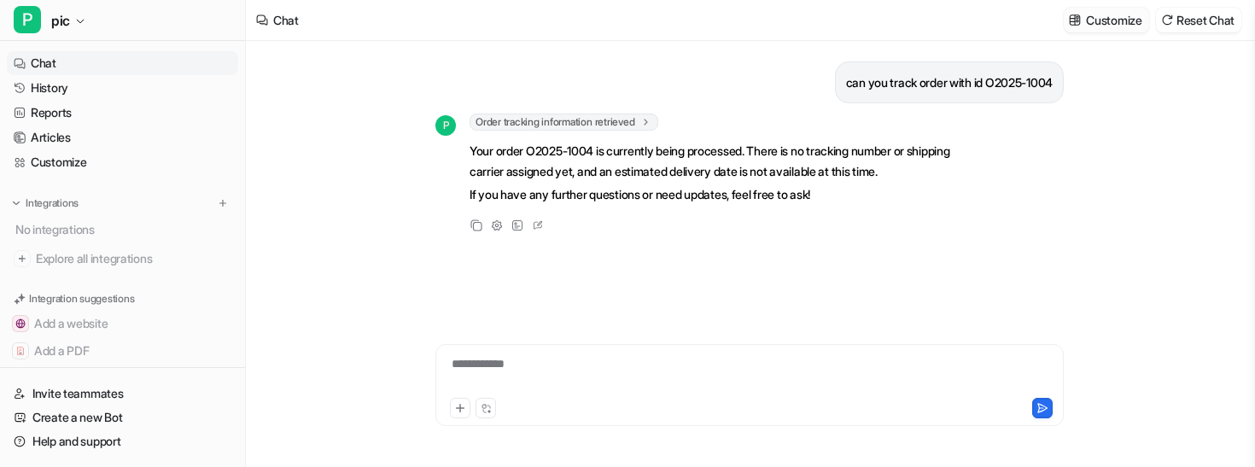
click at [1105, 23] on p "Customize" at bounding box center [1113, 20] width 55 height 18
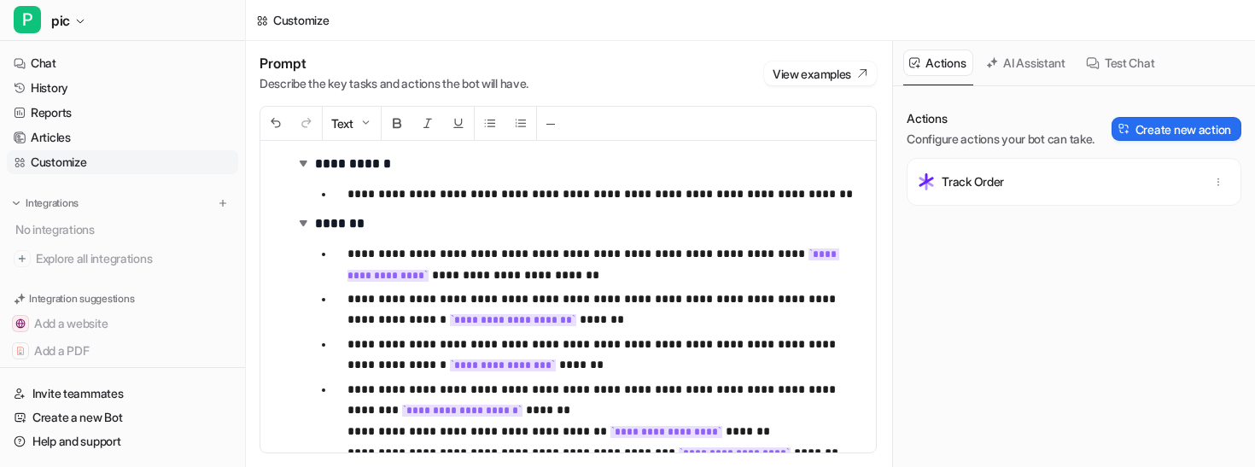
scroll to position [175, 0]
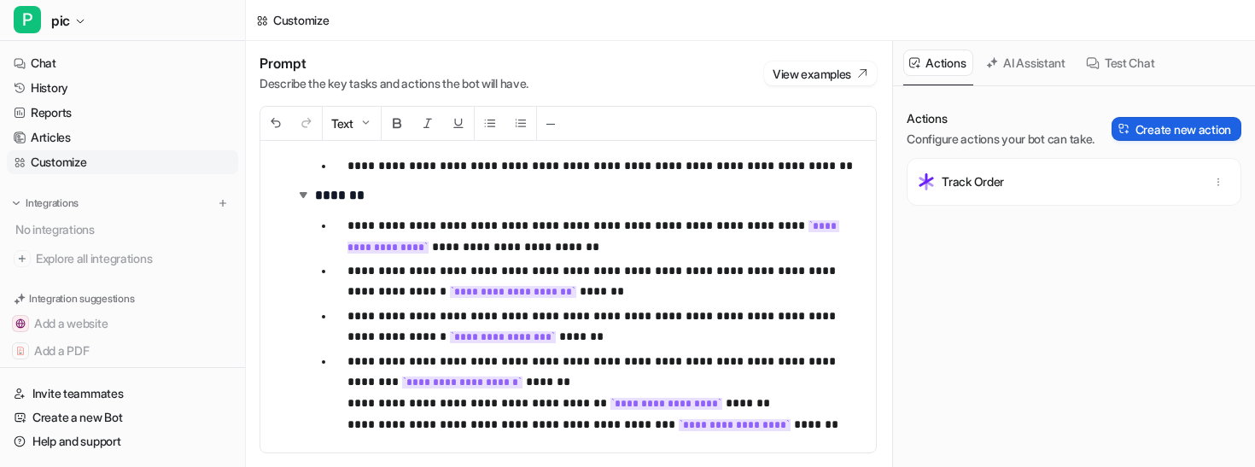
click at [1159, 126] on button "Create new action" at bounding box center [1176, 129] width 130 height 24
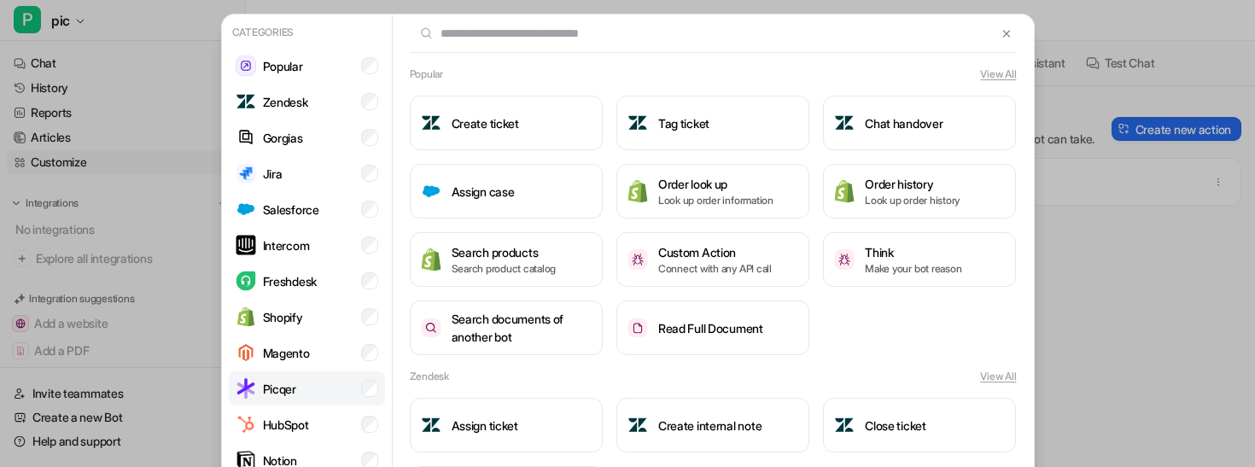
click at [341, 401] on li "Picqer" at bounding box center [307, 388] width 156 height 34
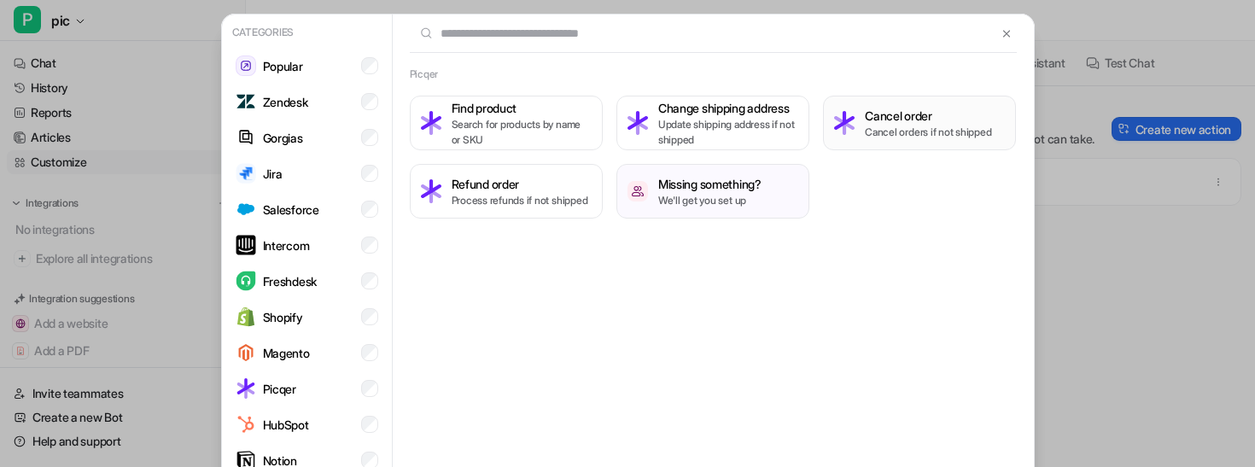
click at [846, 125] on img at bounding box center [844, 123] width 20 height 24
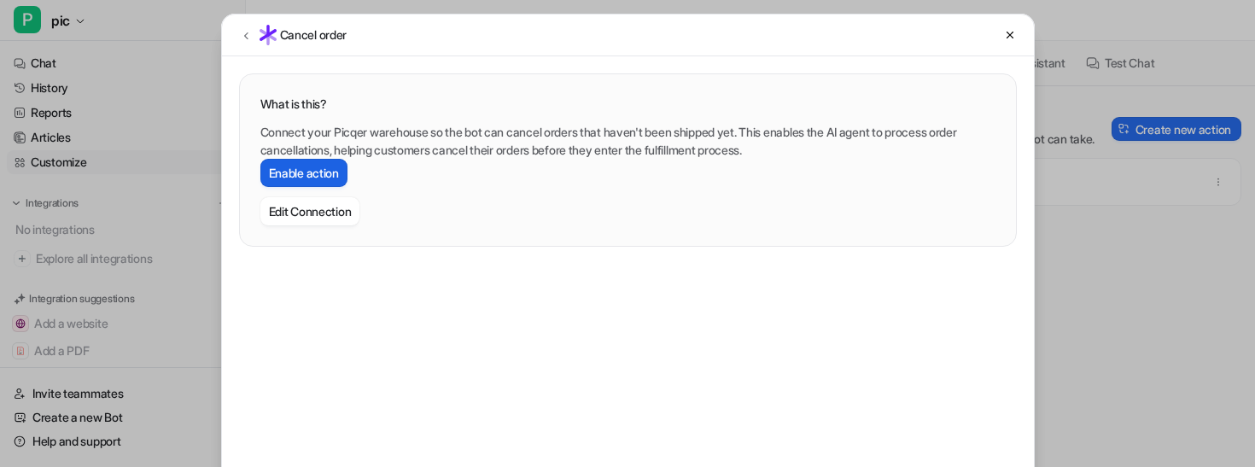
click at [318, 166] on button "Enable action" at bounding box center [303, 173] width 87 height 28
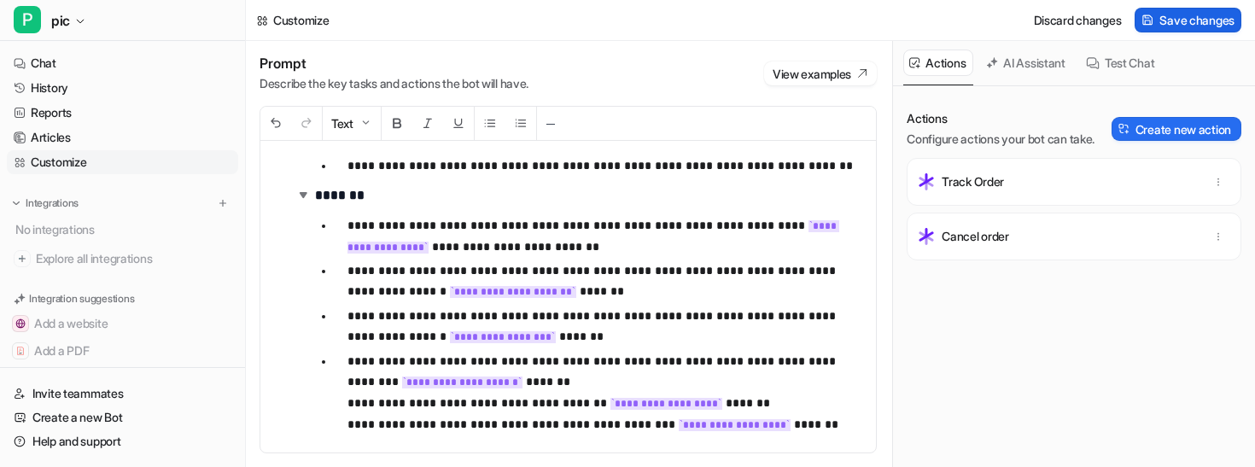
click at [1198, 25] on span "Save changes" at bounding box center [1196, 20] width 75 height 18
click at [129, 64] on link "Chat" at bounding box center [122, 63] width 231 height 24
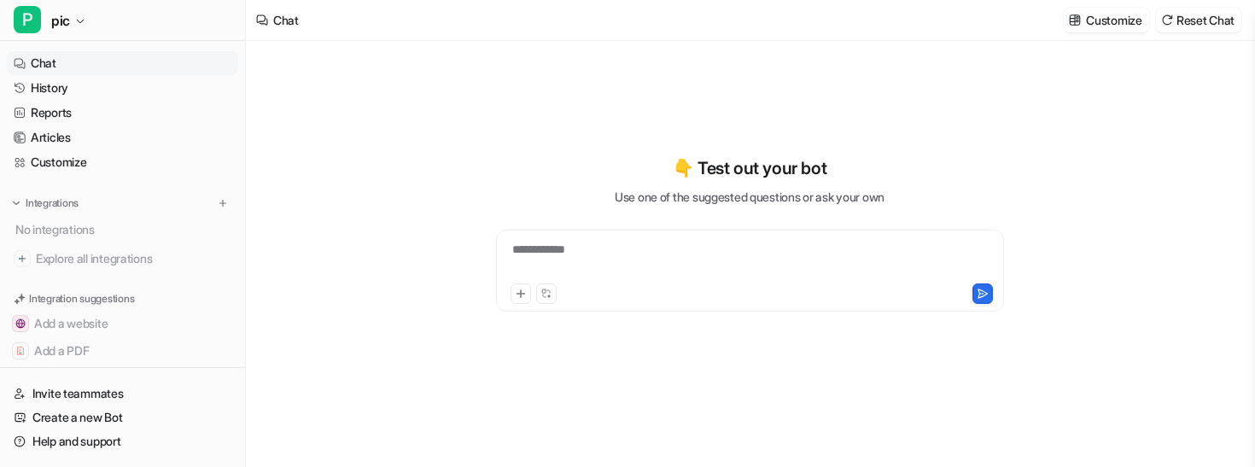
click at [645, 257] on div "**********" at bounding box center [749, 260] width 499 height 39
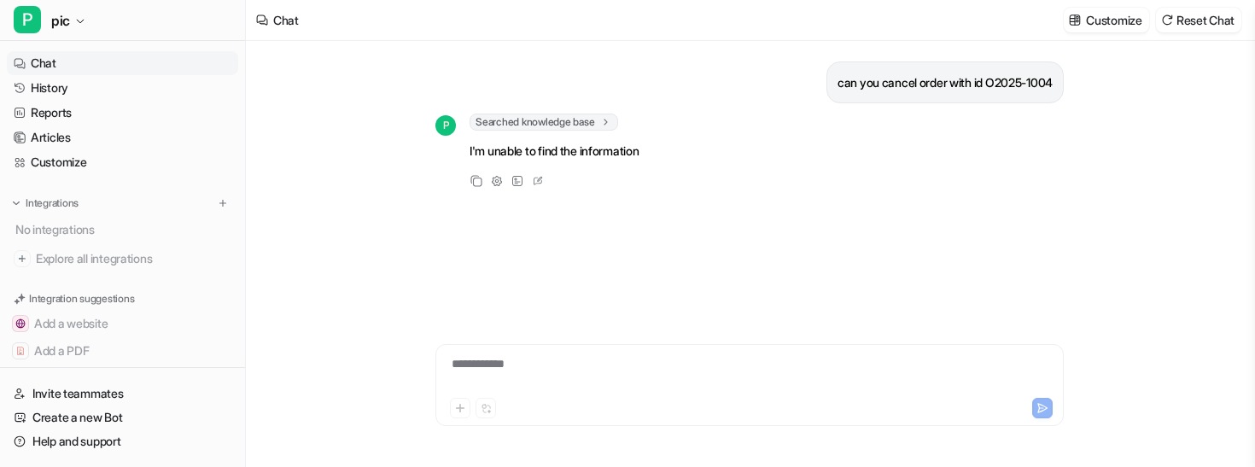
click at [592, 114] on span "Searched knowledge base" at bounding box center [543, 122] width 149 height 17
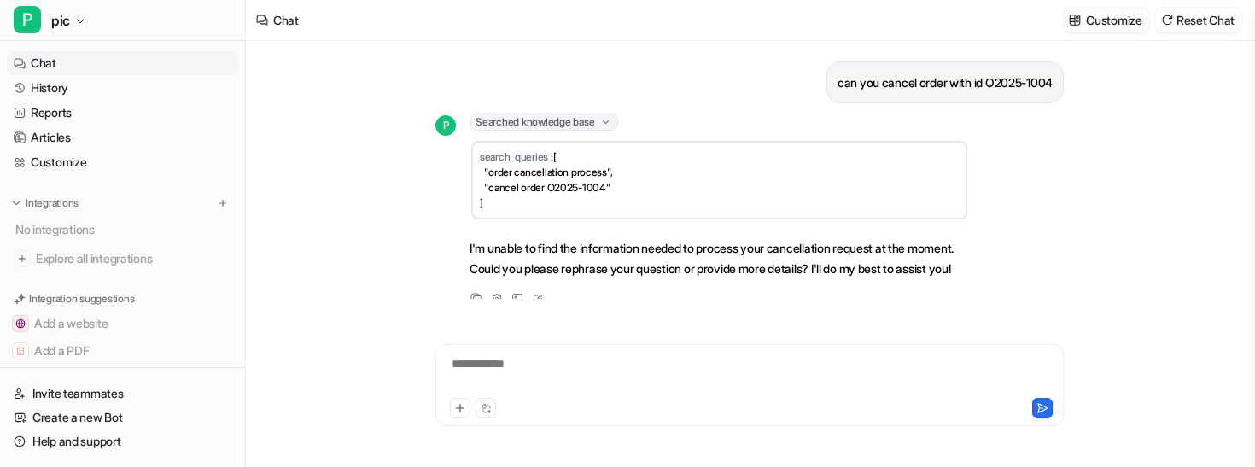
click at [1091, 27] on p "Customize" at bounding box center [1113, 20] width 55 height 18
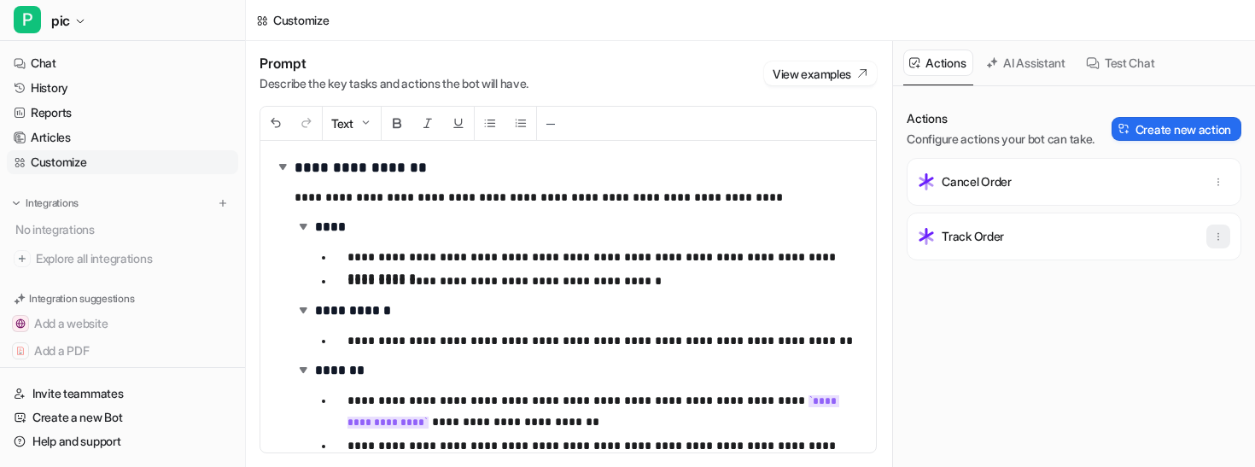
click at [1223, 238] on icon "button" at bounding box center [1218, 236] width 12 height 12
click at [1134, 277] on button "Delete" at bounding box center [1134, 275] width 184 height 32
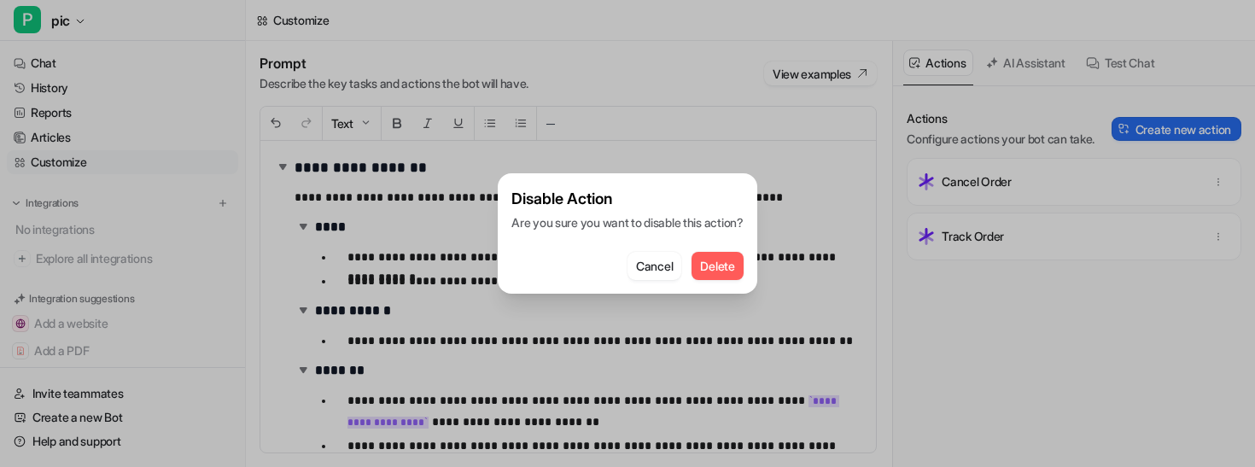
click at [726, 254] on button "Delete" at bounding box center [716, 266] width 51 height 28
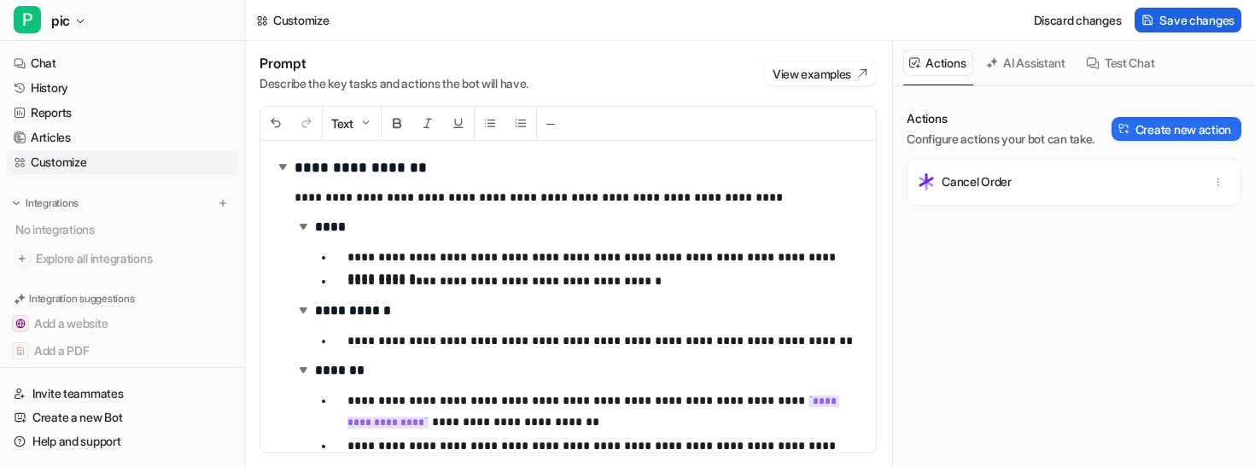
click at [1201, 21] on span "Save changes" at bounding box center [1196, 20] width 75 height 18
click at [172, 59] on link "Chat" at bounding box center [122, 63] width 231 height 24
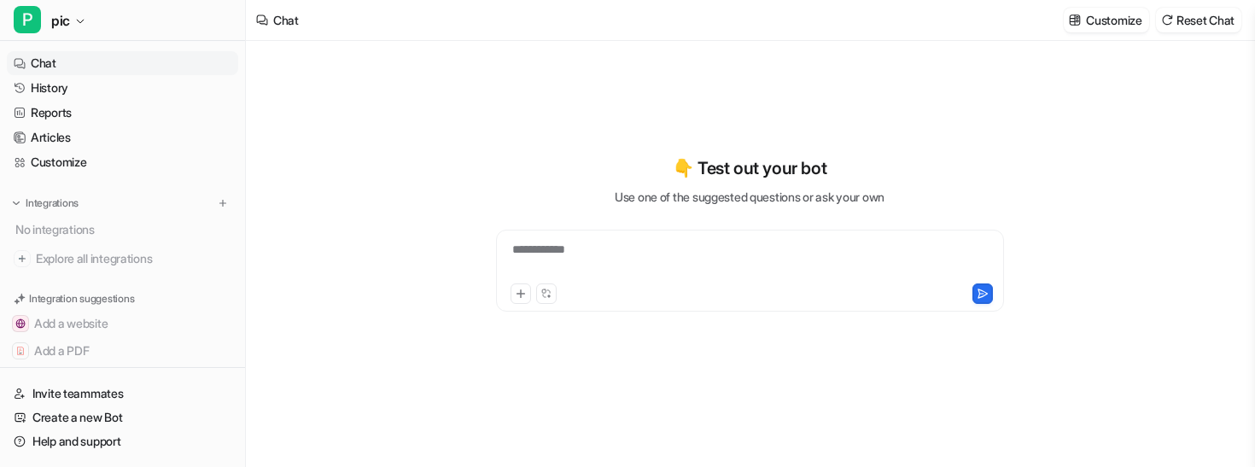
click at [635, 250] on div "**********" at bounding box center [749, 260] width 499 height 39
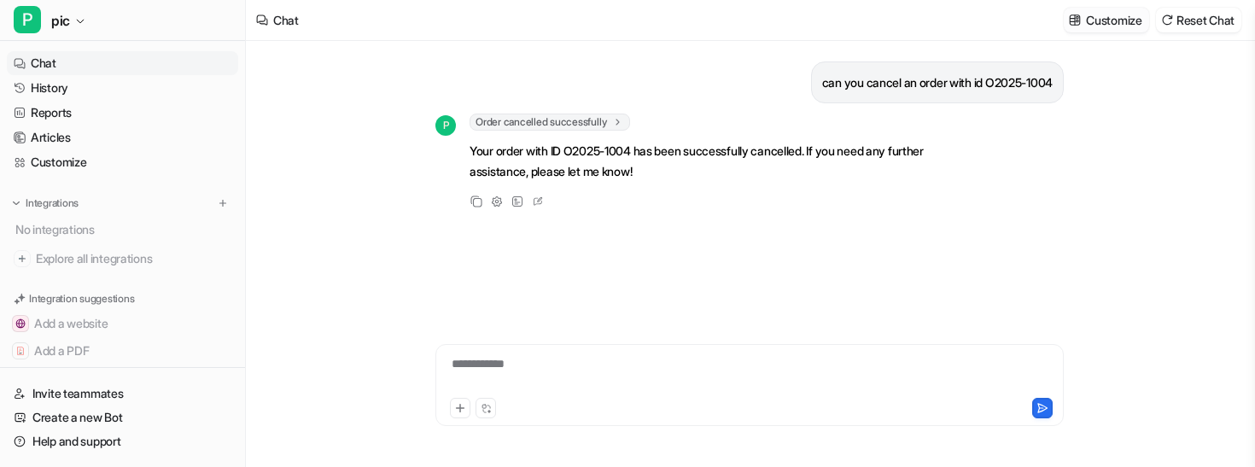
click at [1109, 22] on p "Customize" at bounding box center [1113, 20] width 55 height 18
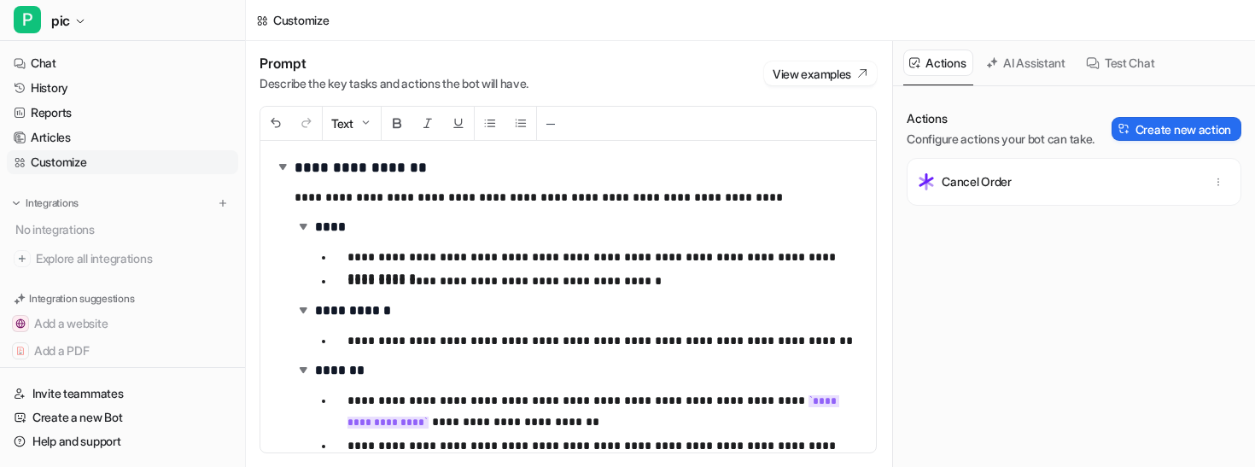
click at [776, 137] on div "Text ─" at bounding box center [567, 124] width 615 height 34
click at [1227, 179] on button "button" at bounding box center [1218, 182] width 24 height 24
click at [1177, 207] on button "Delete" at bounding box center [1134, 220] width 184 height 32
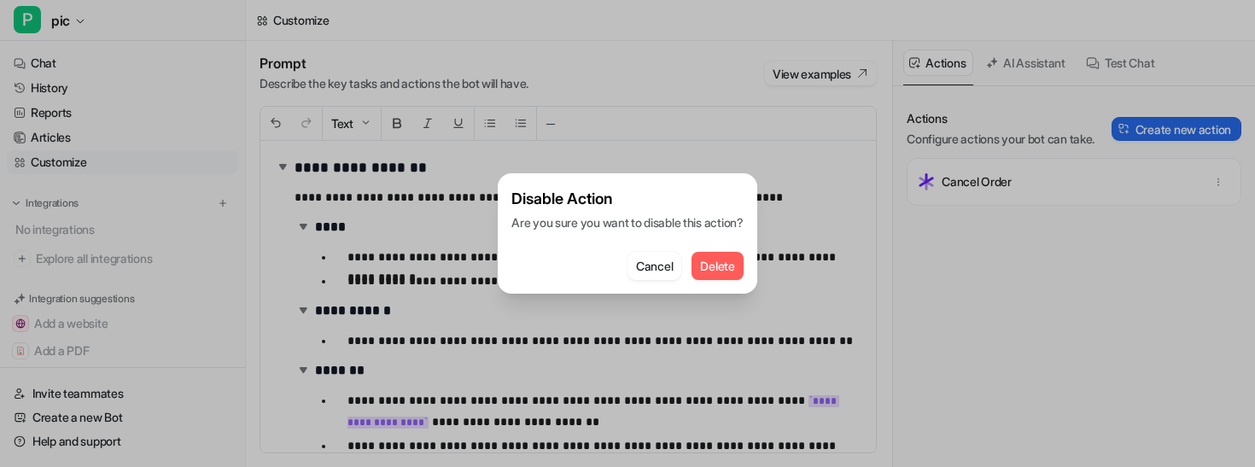
click at [732, 271] on span "Delete" at bounding box center [717, 266] width 34 height 18
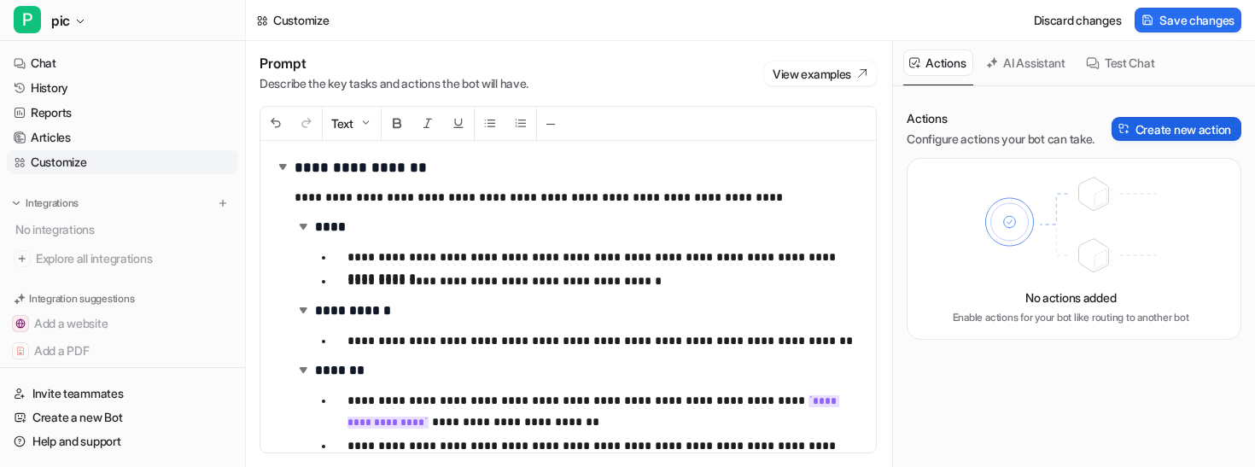
click at [1181, 130] on button "Create new action" at bounding box center [1176, 129] width 130 height 24
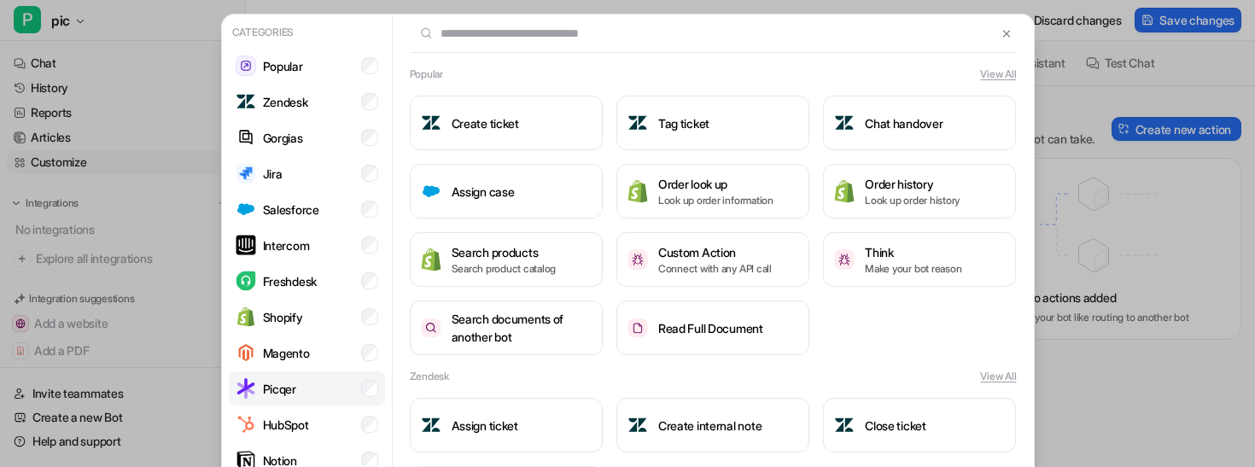
click at [324, 379] on li "Picqer" at bounding box center [307, 388] width 156 height 34
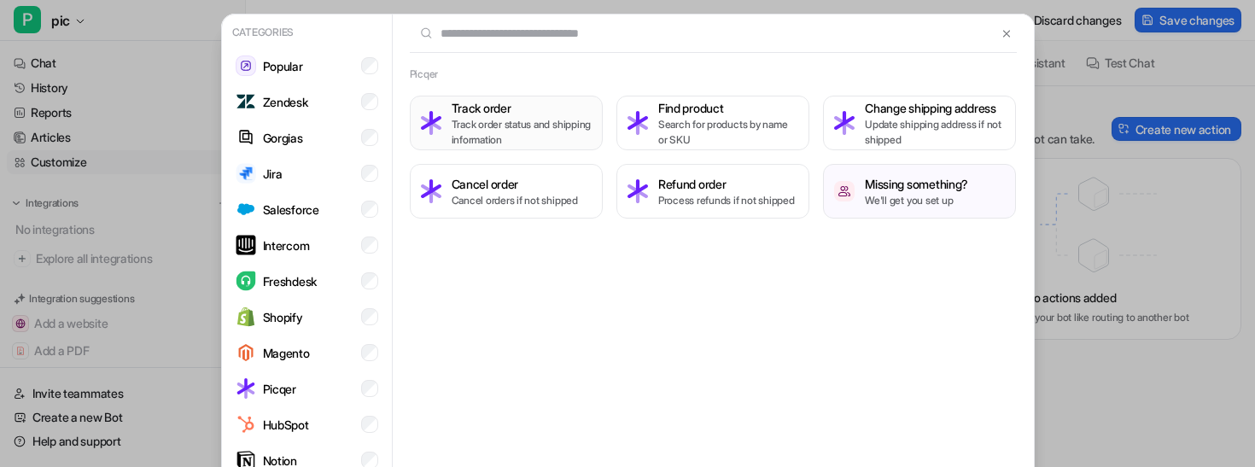
click at [550, 125] on p "Track order status and shipping information" at bounding box center [522, 132] width 140 height 31
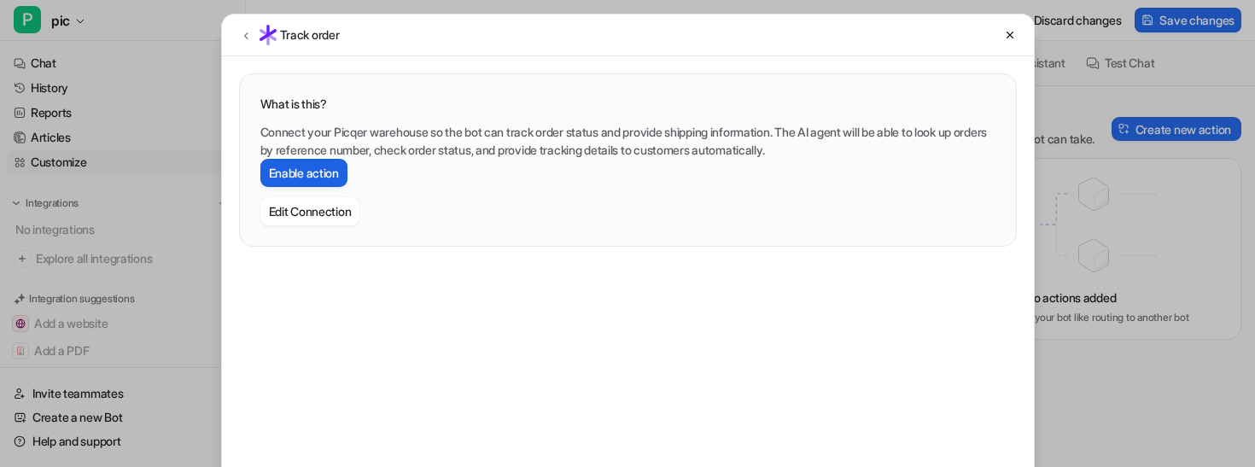
click at [301, 171] on button "Enable action" at bounding box center [303, 173] width 87 height 28
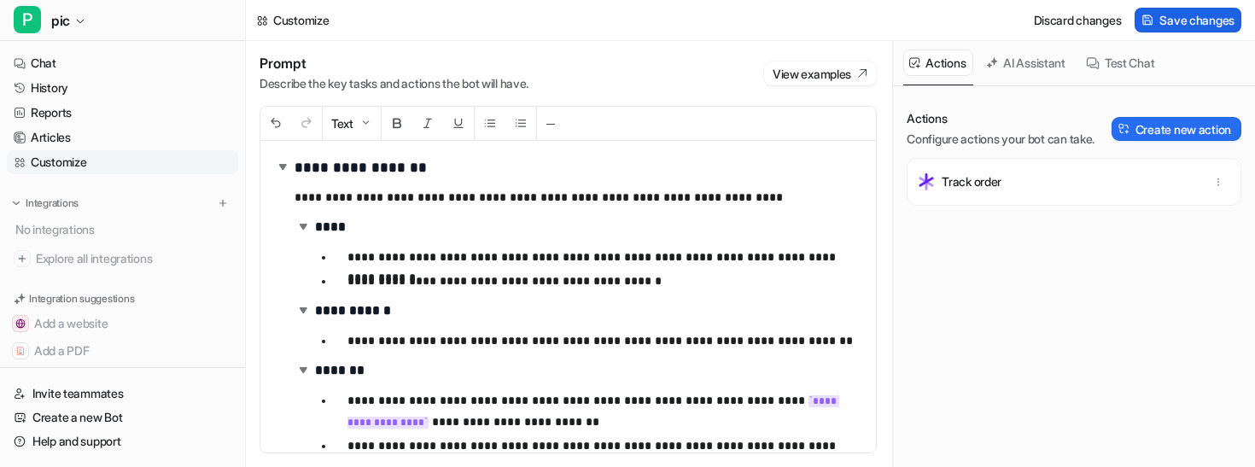
click at [1203, 17] on span "Save changes" at bounding box center [1196, 20] width 75 height 18
click at [107, 67] on link "Chat" at bounding box center [122, 63] width 231 height 24
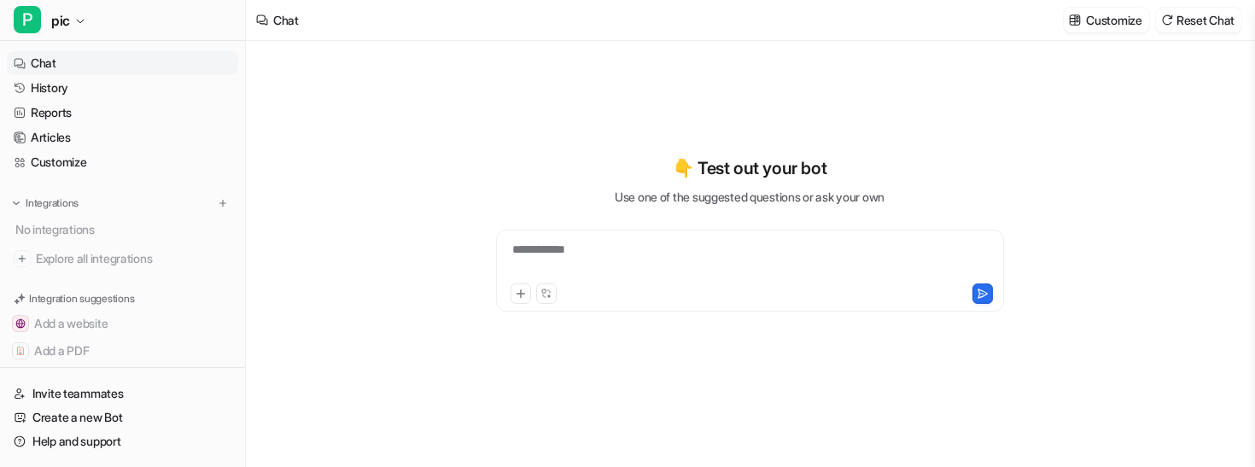
click at [635, 264] on div "**********" at bounding box center [749, 260] width 499 height 39
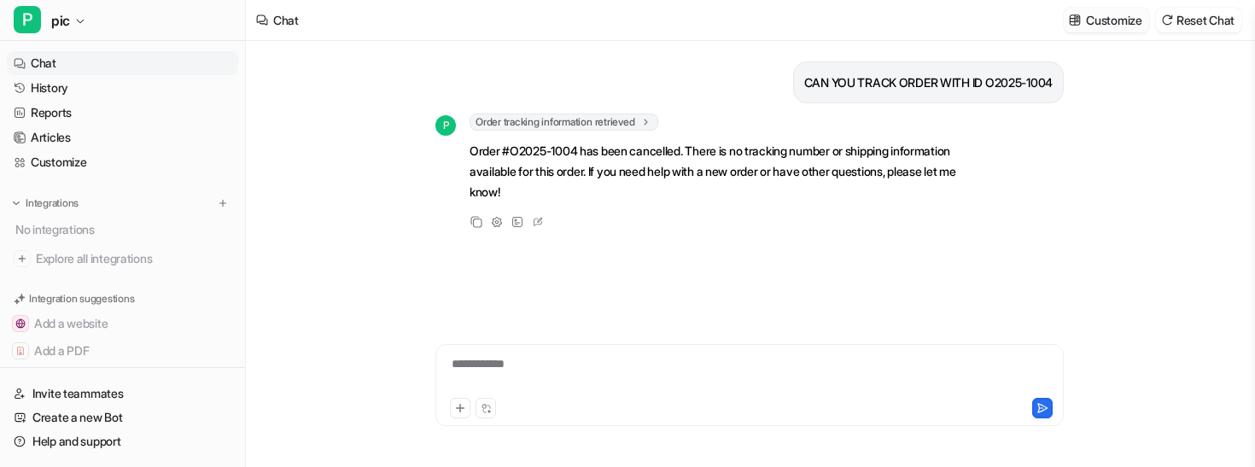
click at [1131, 11] on p "Customize" at bounding box center [1113, 20] width 55 height 18
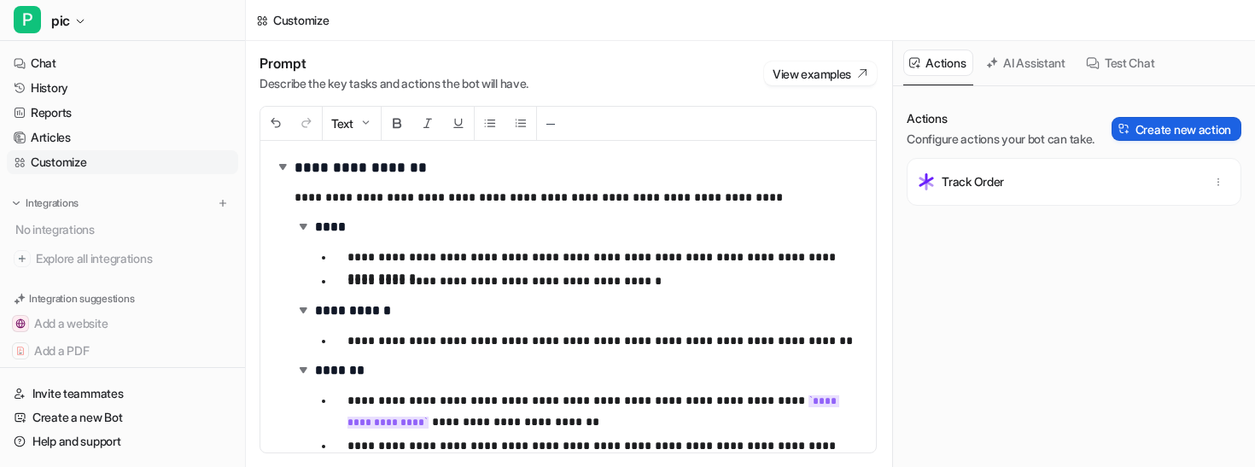
click at [1159, 129] on button "Create new action" at bounding box center [1176, 129] width 130 height 24
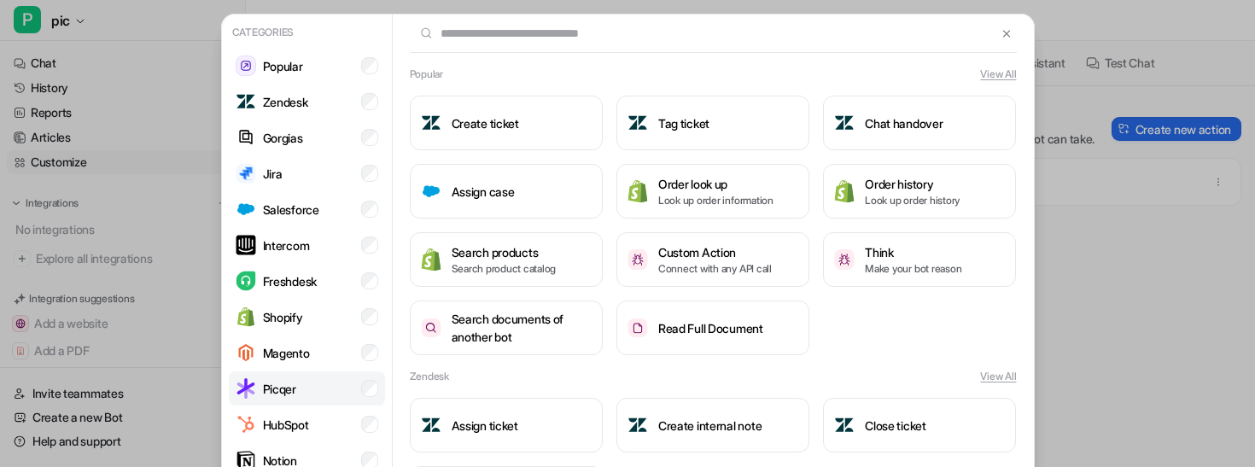
click at [330, 382] on li "Picqer" at bounding box center [307, 388] width 156 height 34
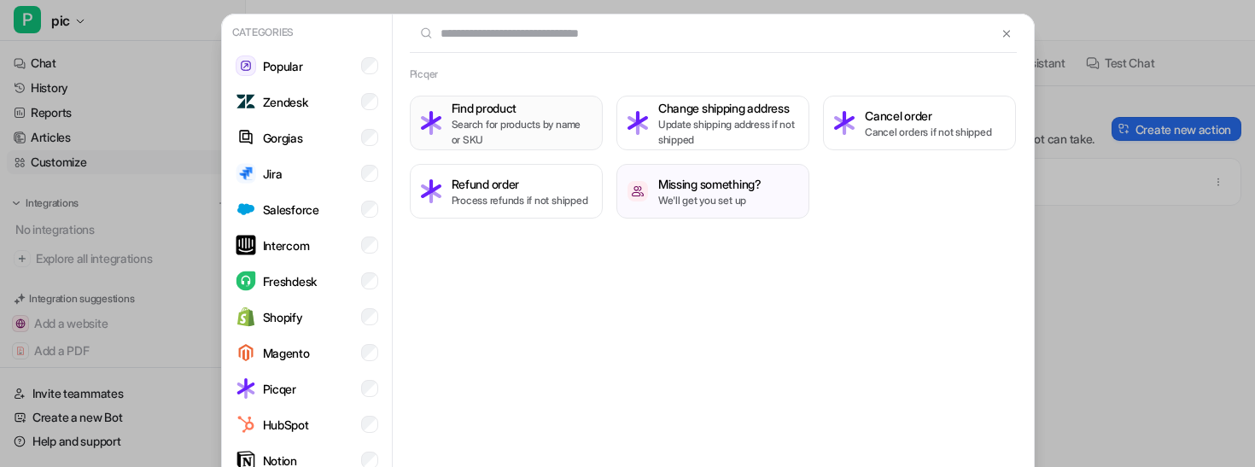
click at [554, 115] on h3 "Find product" at bounding box center [522, 108] width 140 height 18
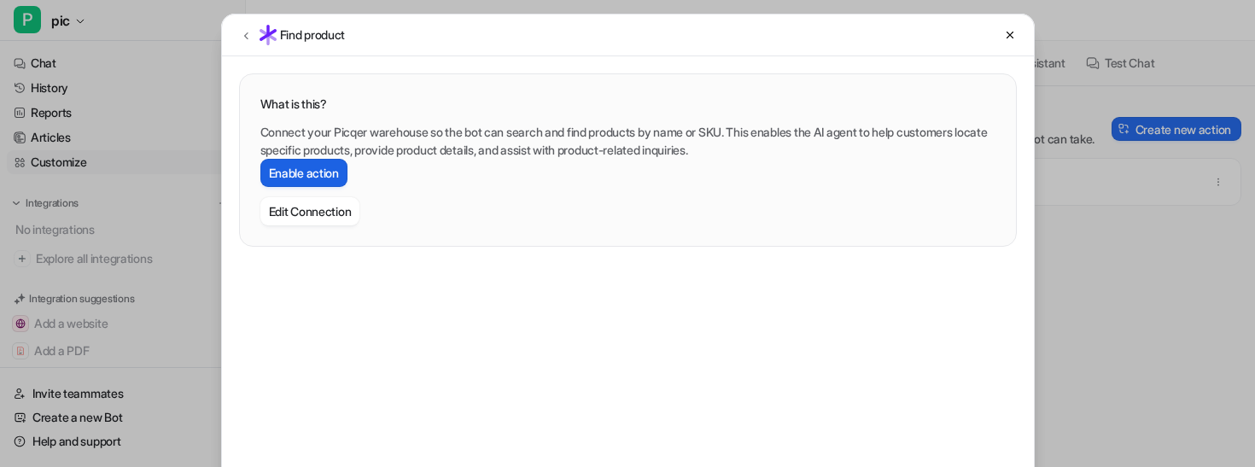
click at [329, 168] on button "Enable action" at bounding box center [303, 173] width 87 height 28
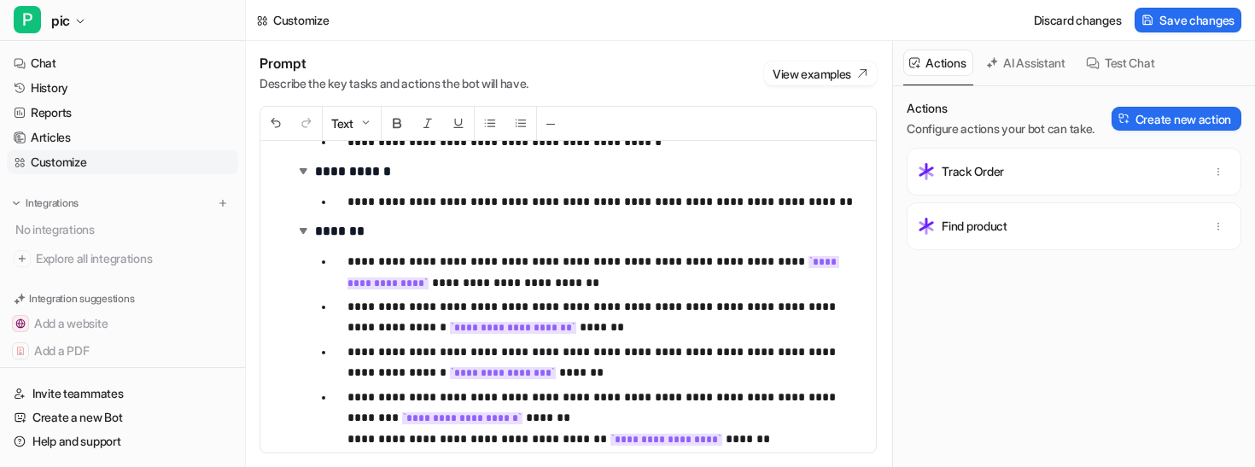
scroll to position [175, 0]
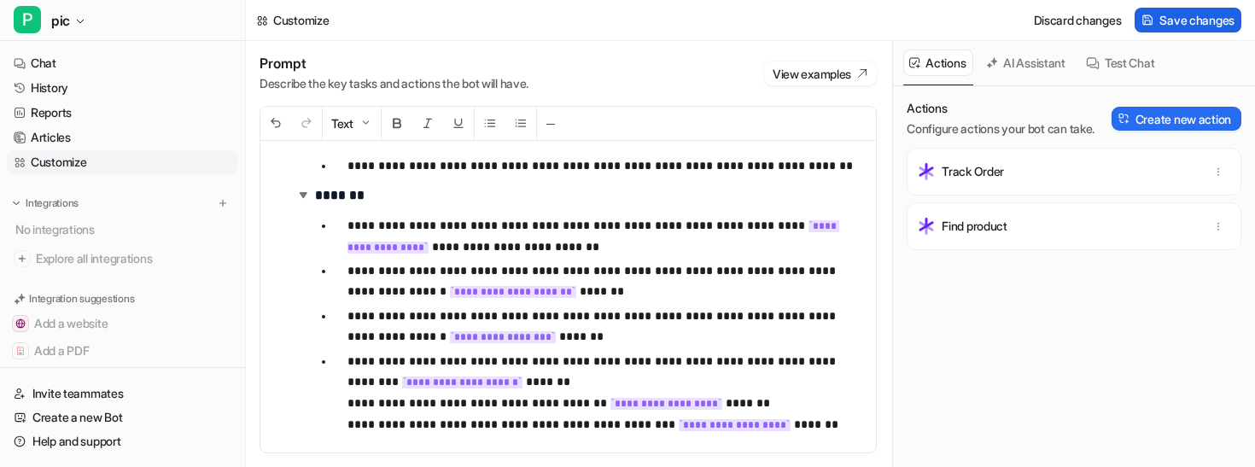
click at [1188, 12] on span "Save changes" at bounding box center [1196, 20] width 75 height 18
click at [83, 55] on link "Chat" at bounding box center [122, 63] width 231 height 24
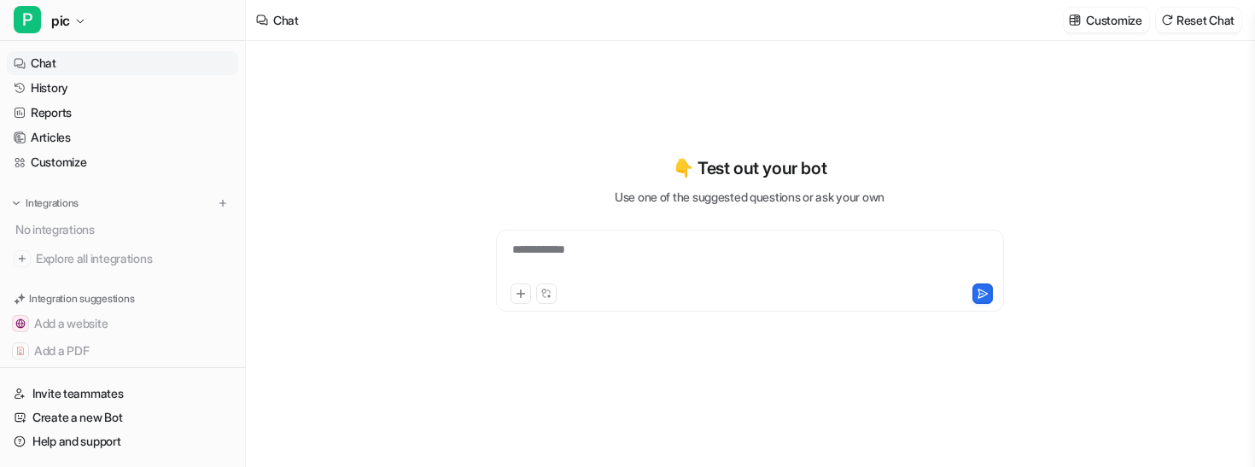
click at [659, 238] on div "**********" at bounding box center [750, 271] width 508 height 82
click at [646, 253] on div "**********" at bounding box center [749, 260] width 499 height 39
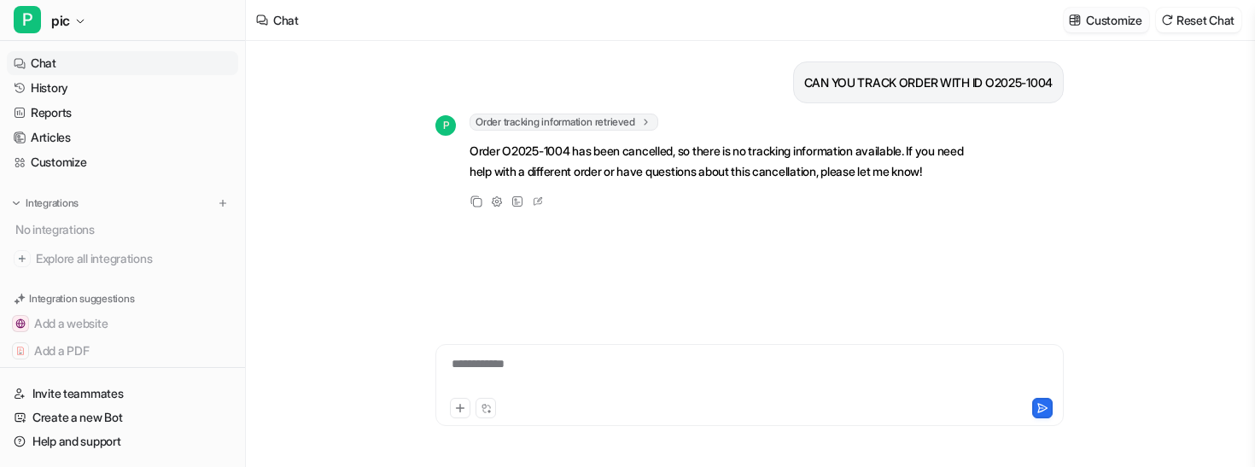
click at [1112, 21] on p "Customize" at bounding box center [1113, 20] width 55 height 18
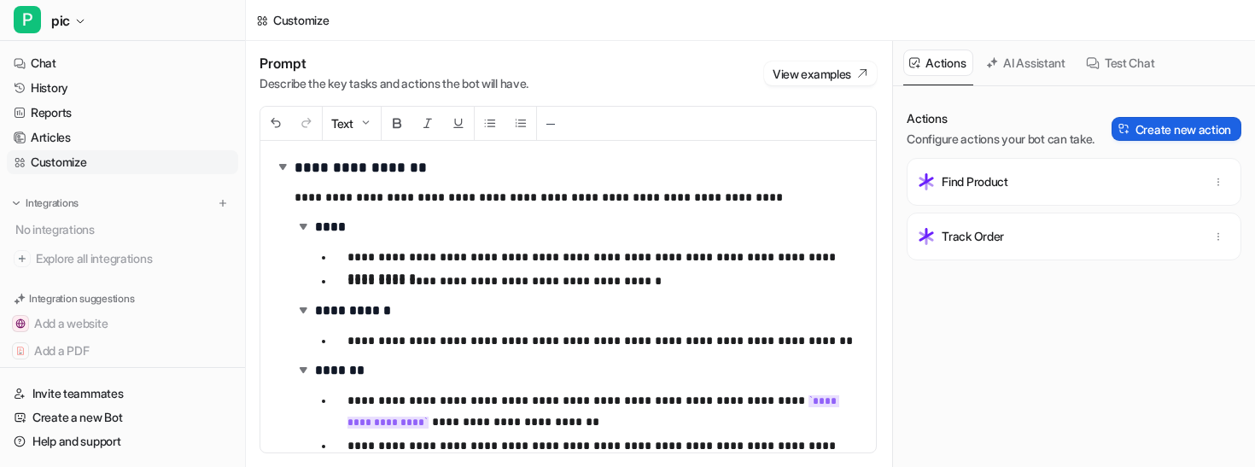
click at [1166, 137] on button "Create new action" at bounding box center [1176, 129] width 130 height 24
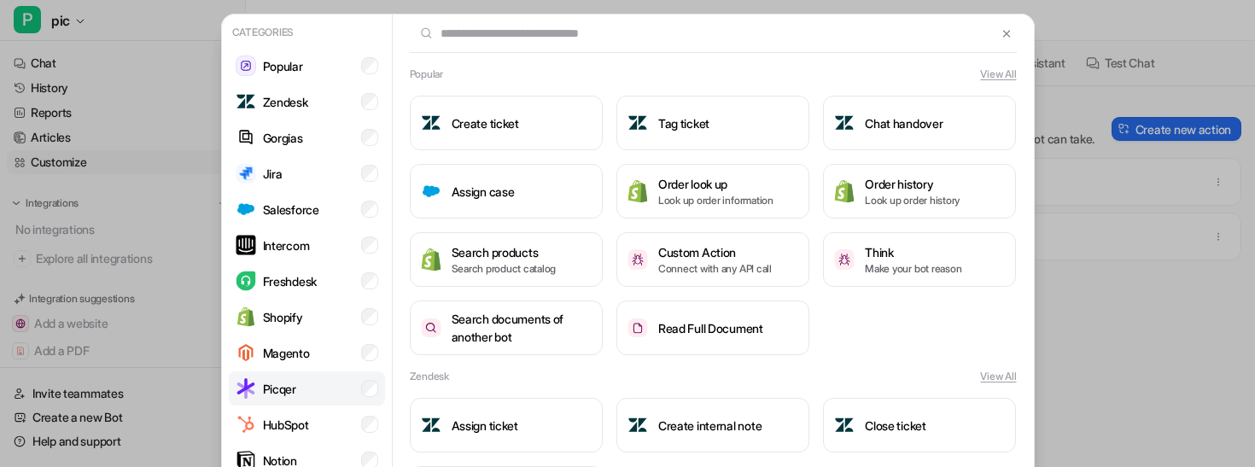
click at [313, 396] on li "Picqer" at bounding box center [307, 388] width 156 height 34
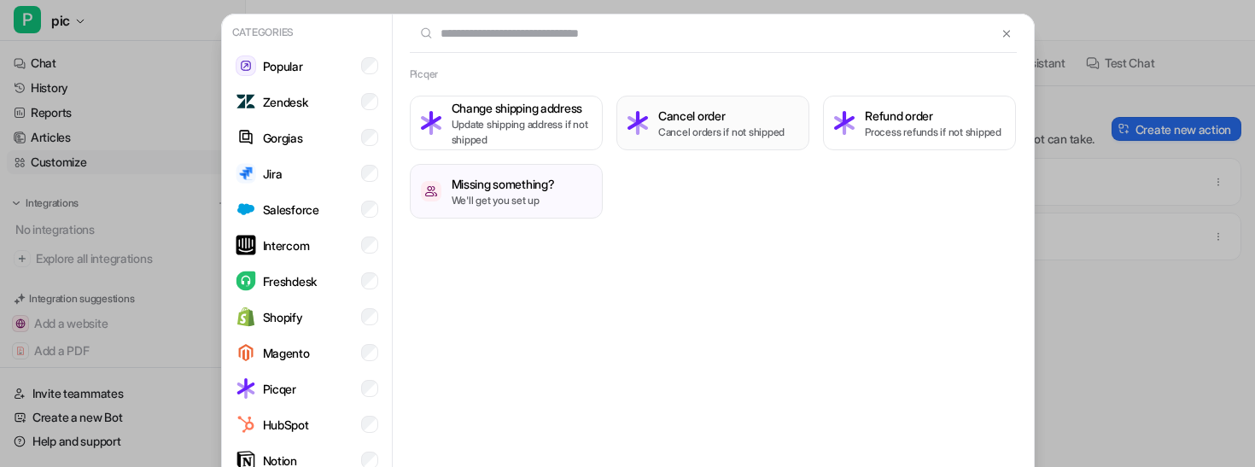
click at [651, 135] on button "Cancel order Cancel orders if not shipped" at bounding box center [712, 123] width 193 height 55
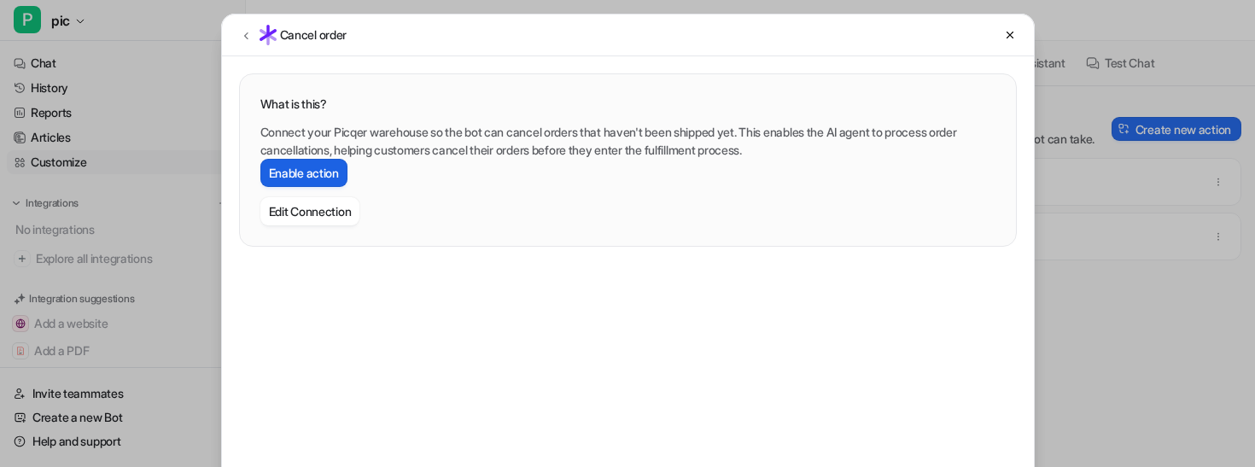
click at [296, 166] on button "Enable action" at bounding box center [303, 173] width 87 height 28
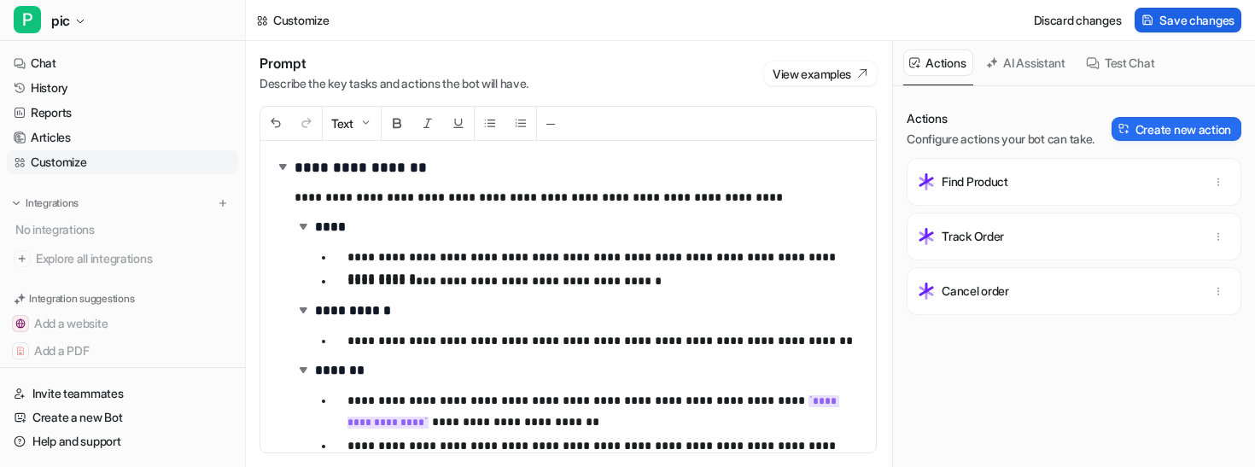
click at [1202, 25] on span "Save changes" at bounding box center [1196, 20] width 75 height 18
click at [85, 67] on link "Chat" at bounding box center [122, 63] width 231 height 24
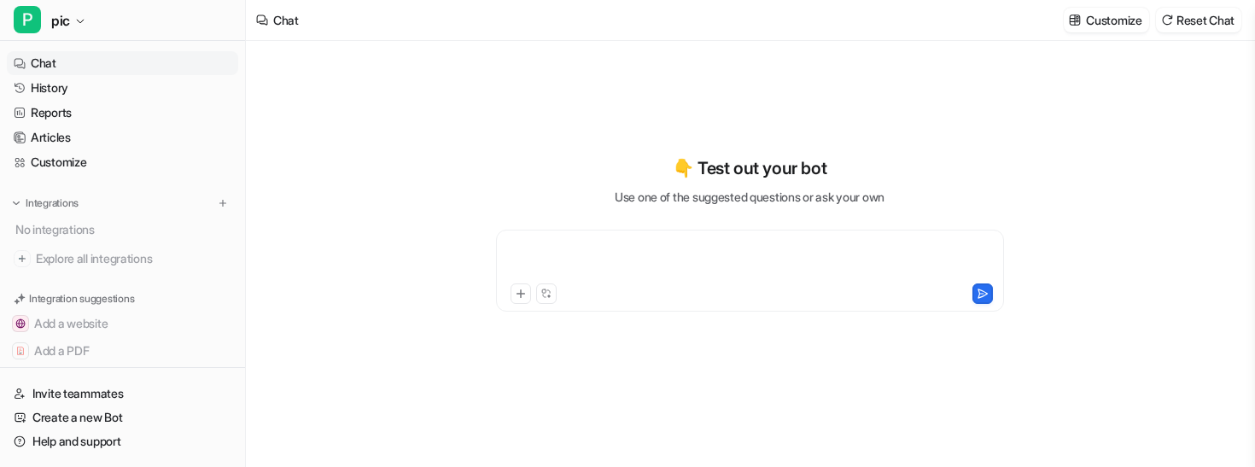
click at [736, 255] on div at bounding box center [749, 260] width 499 height 39
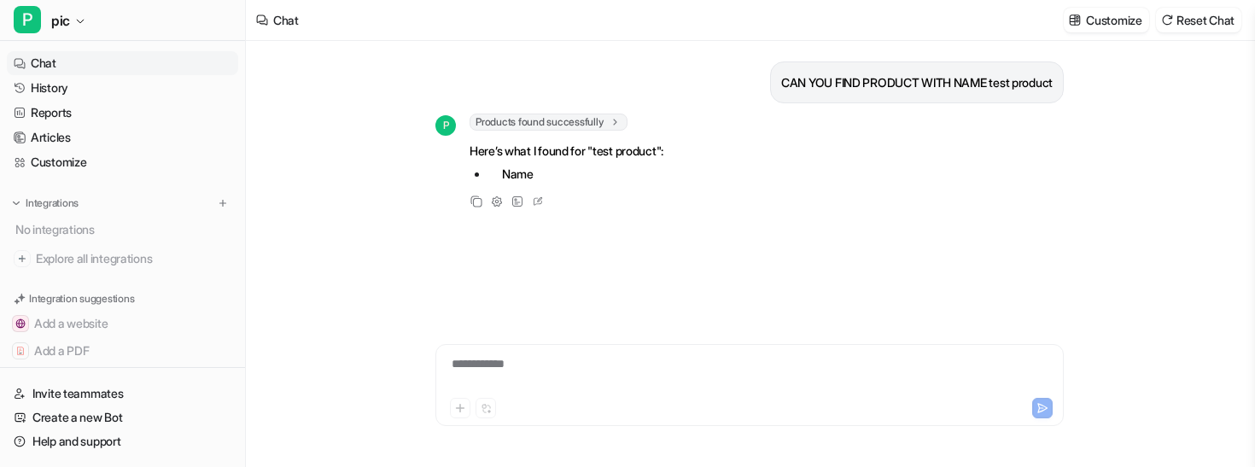
click at [592, 388] on div "**********" at bounding box center [750, 374] width 620 height 39
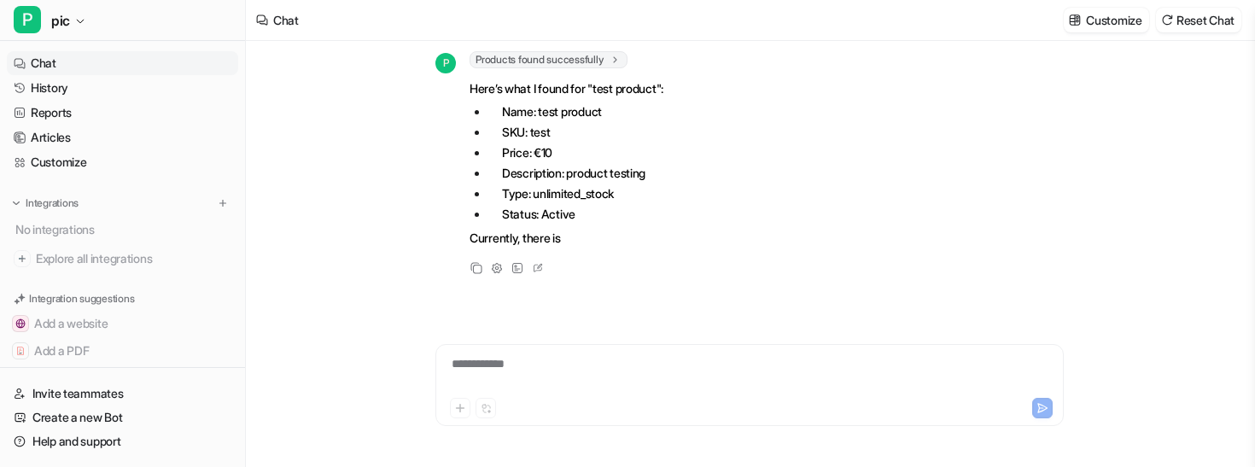
click at [596, 382] on div "**********" at bounding box center [750, 374] width 620 height 39
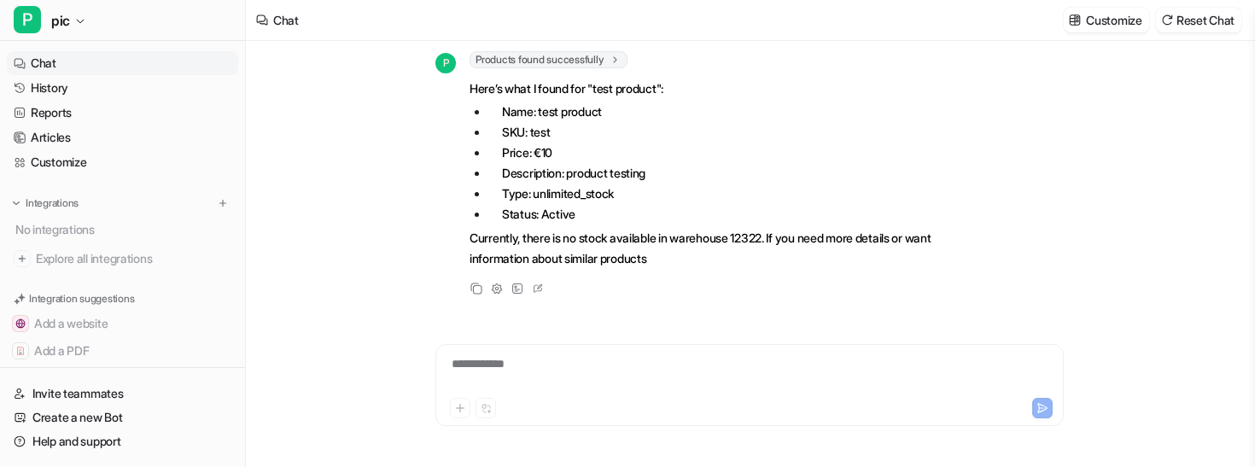
scroll to position [83, 0]
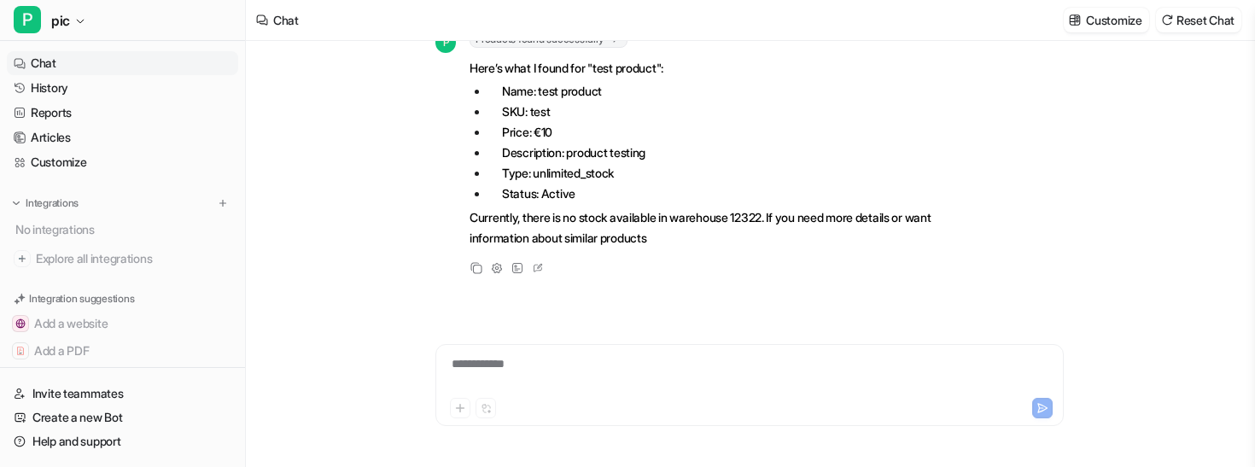
click at [579, 359] on div "**********" at bounding box center [750, 374] width 620 height 39
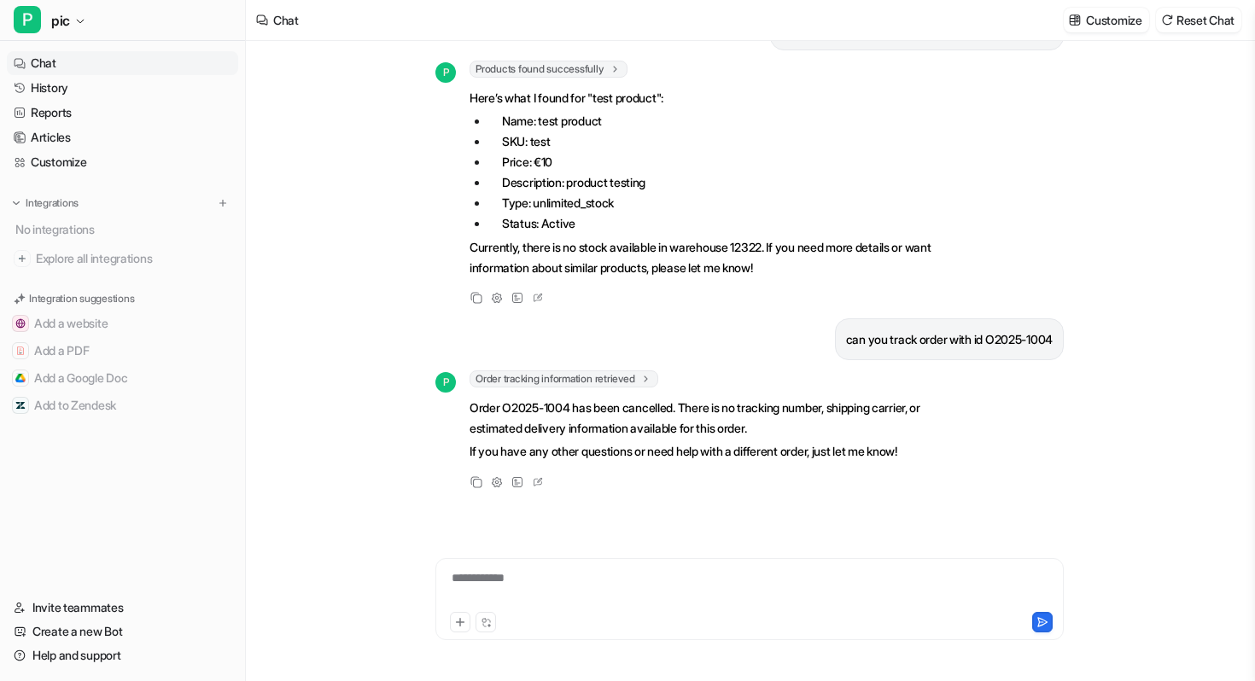
scroll to position [52, 0]
